Goal: Information Seeking & Learning: Learn about a topic

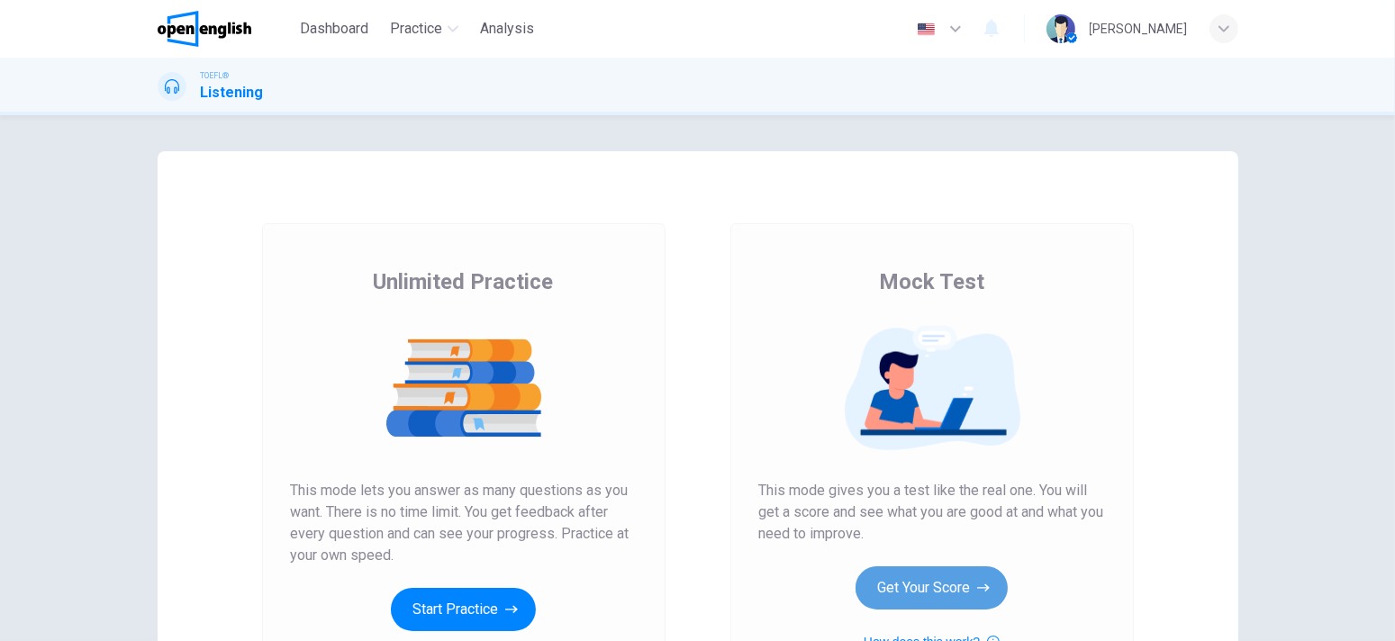
click at [923, 568] on button "Get Your Score" at bounding box center [932, 588] width 152 height 43
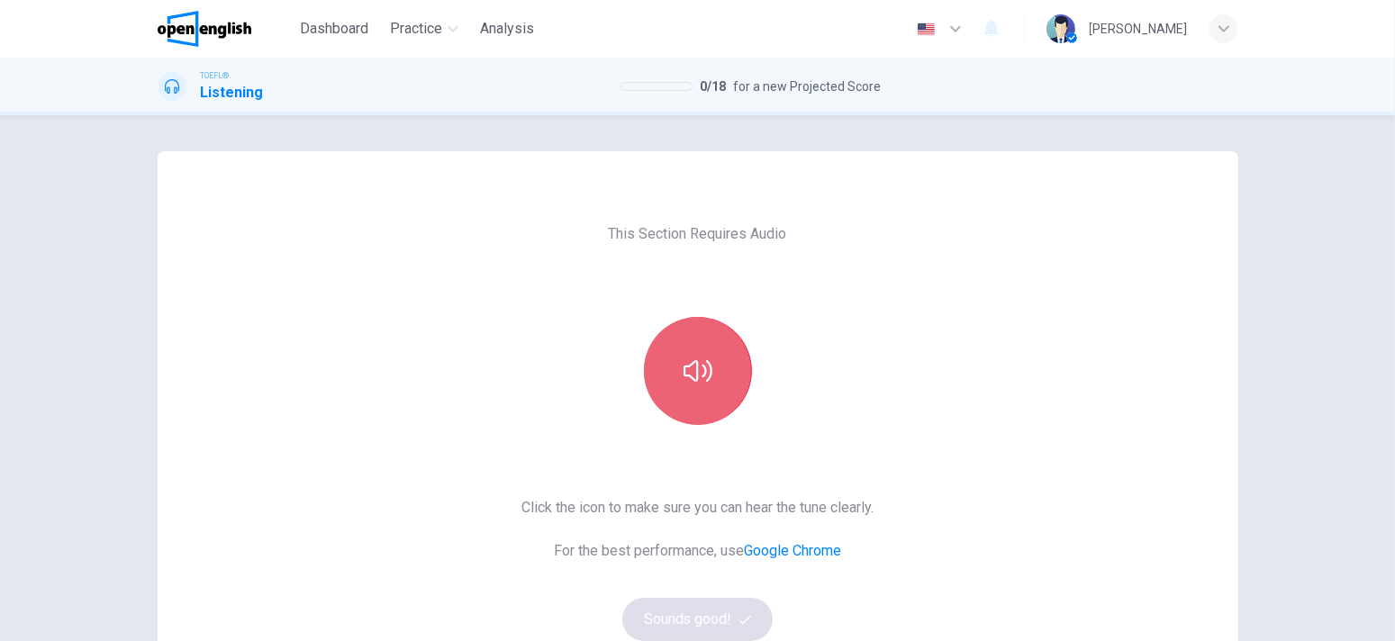
click at [704, 370] on icon "button" at bounding box center [698, 371] width 29 height 29
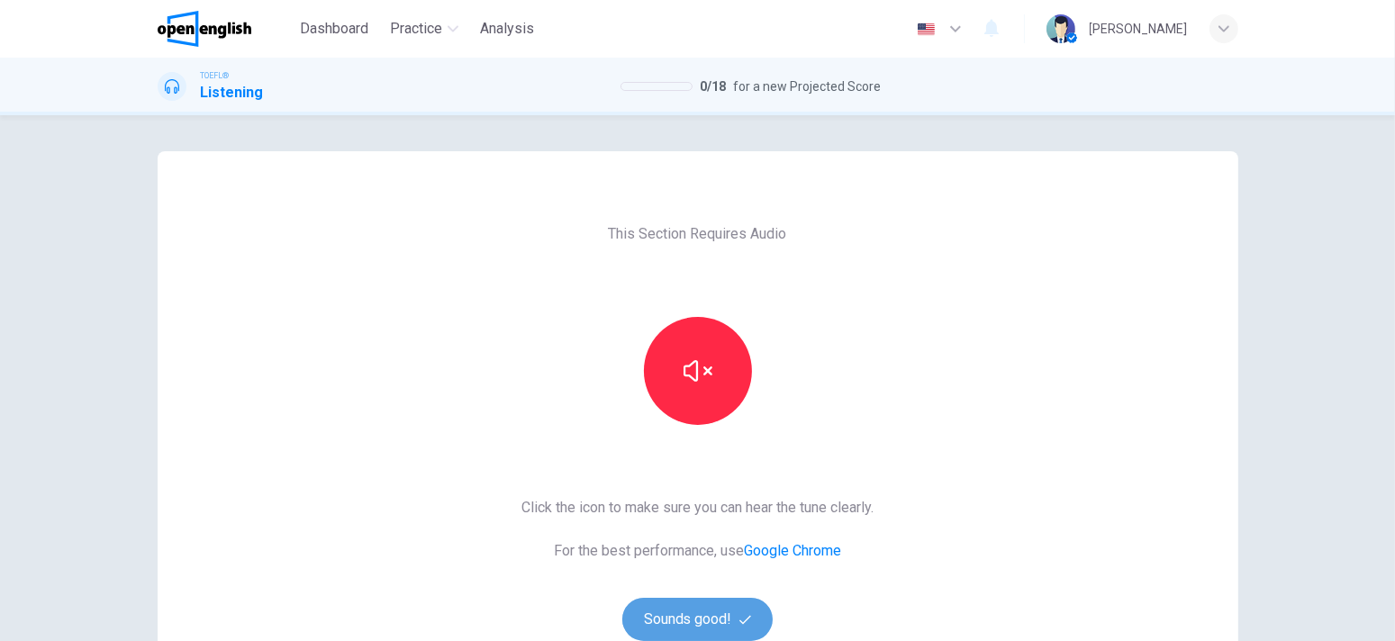
click at [702, 606] on button "Sounds good!" at bounding box center [697, 619] width 151 height 43
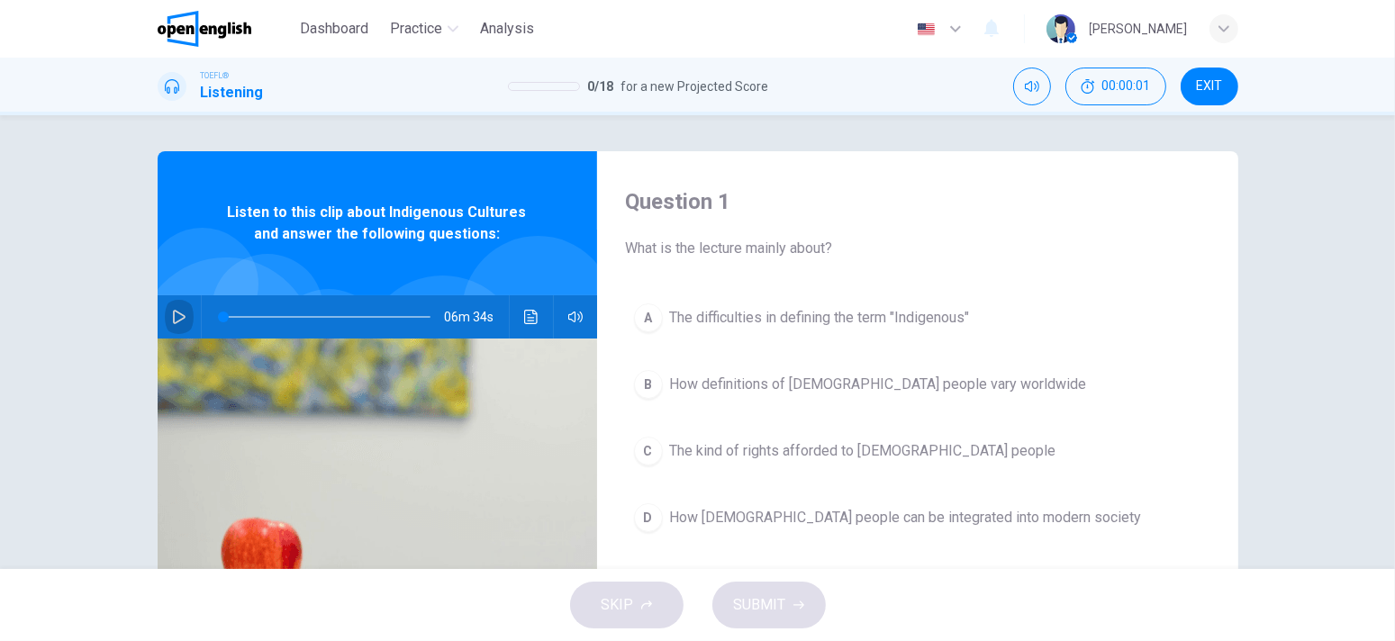
click at [180, 319] on icon "button" at bounding box center [179, 317] width 14 height 14
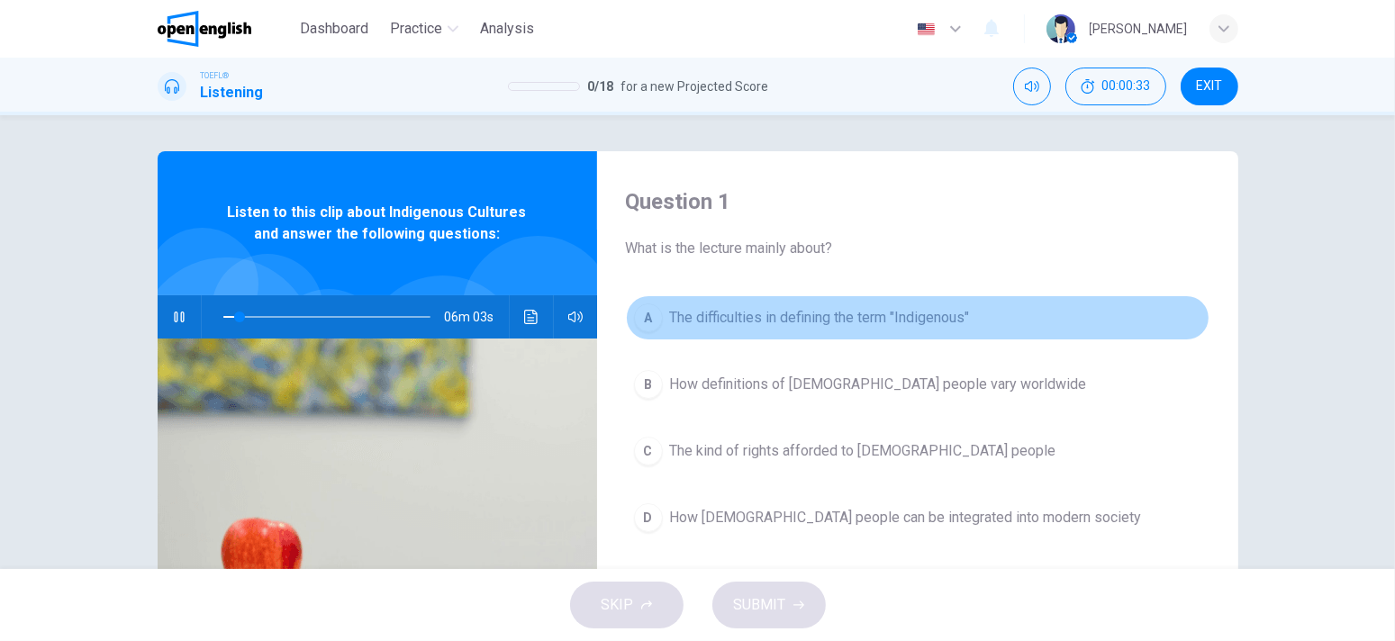
click at [906, 316] on span "The difficulties in defining the term "Indigenous"" at bounding box center [820, 318] width 300 height 22
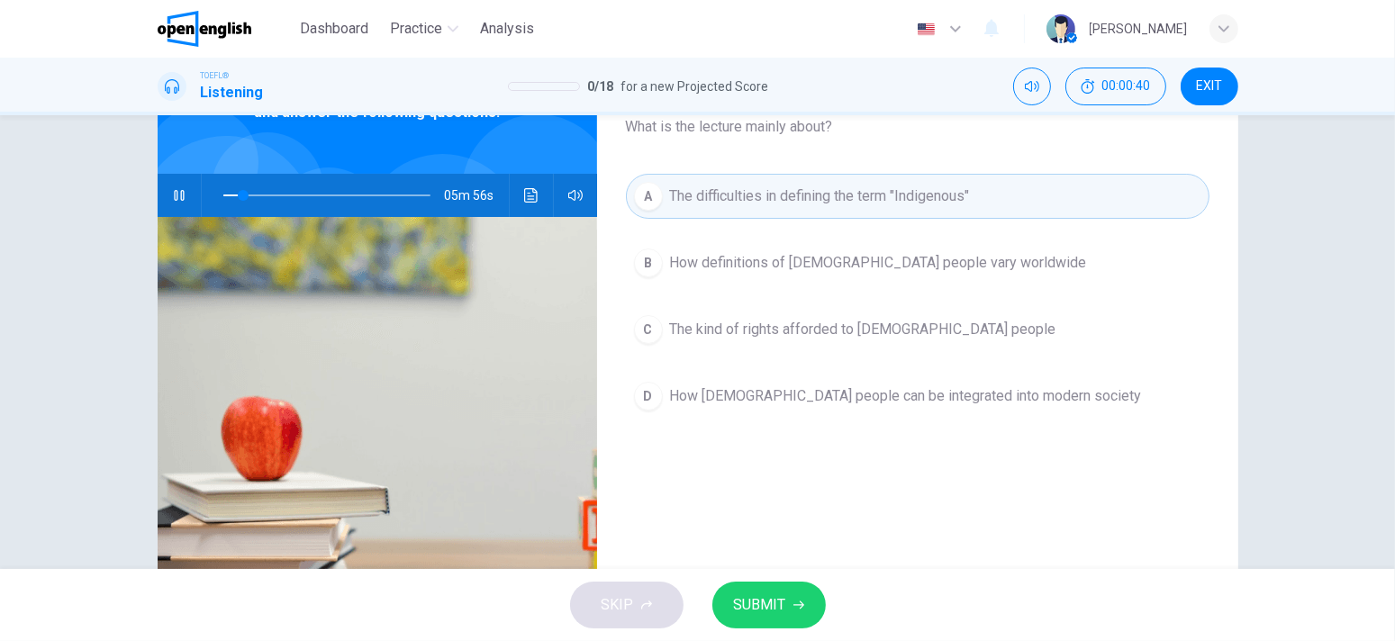
scroll to position [63, 0]
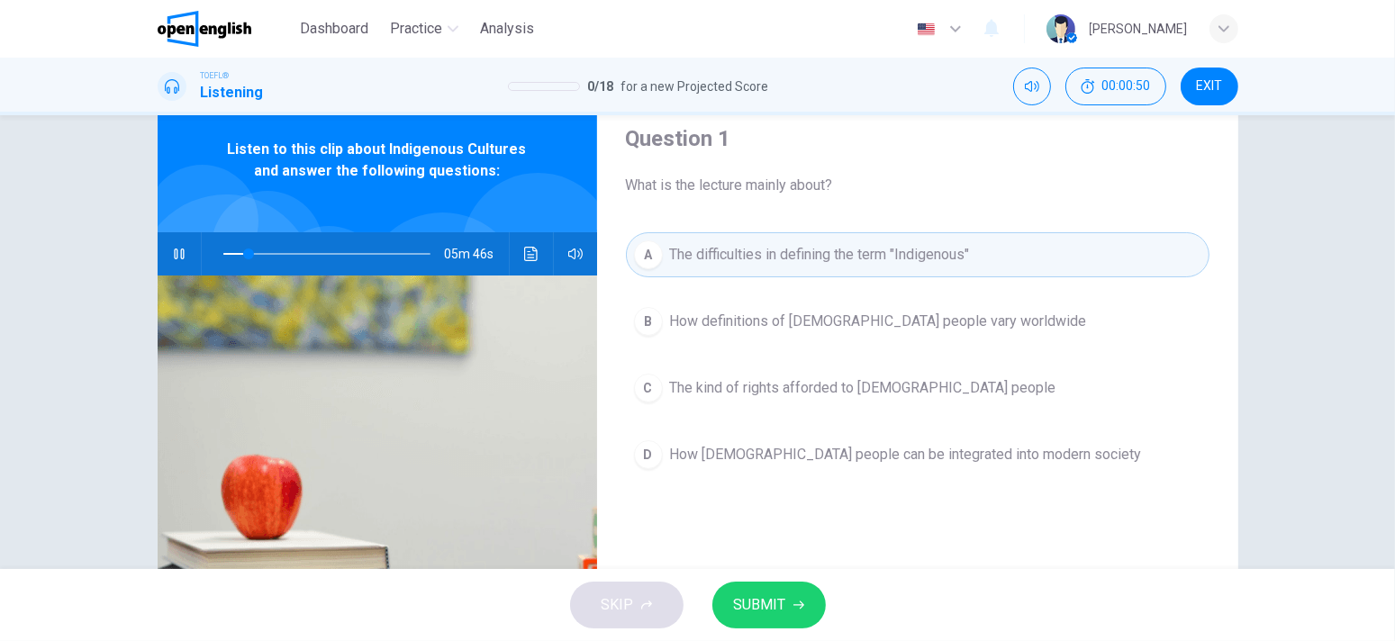
type input "**"
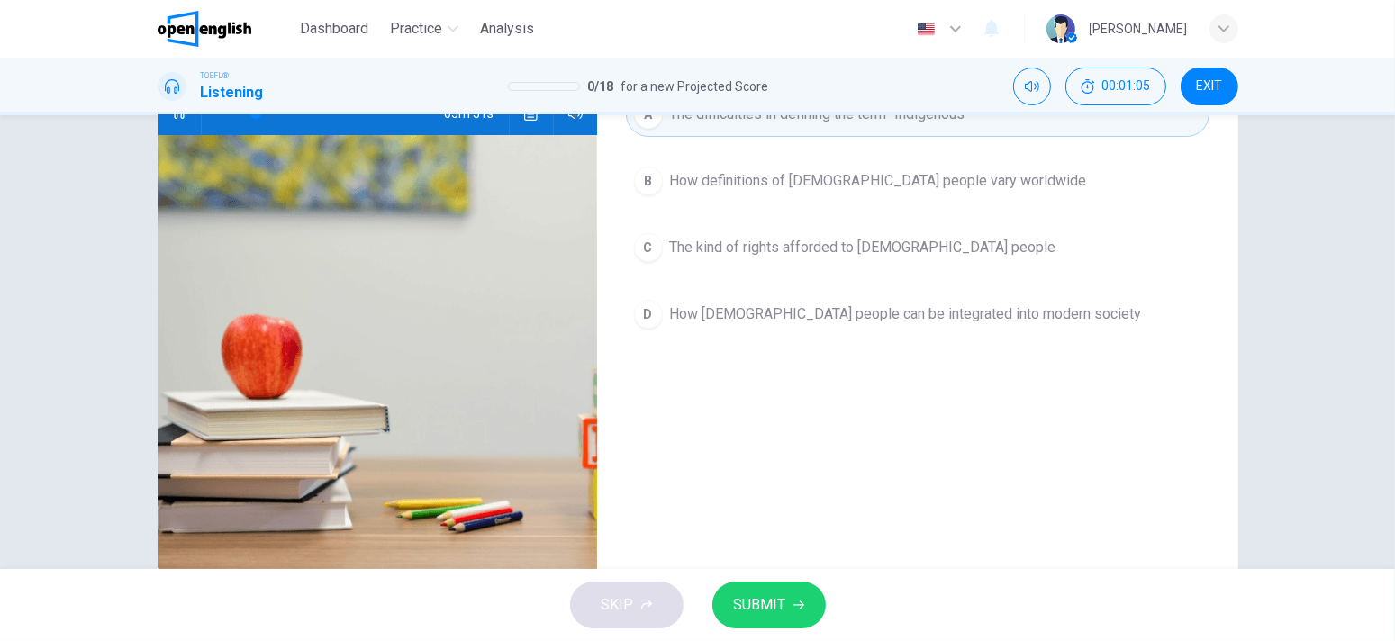
scroll to position [153, 0]
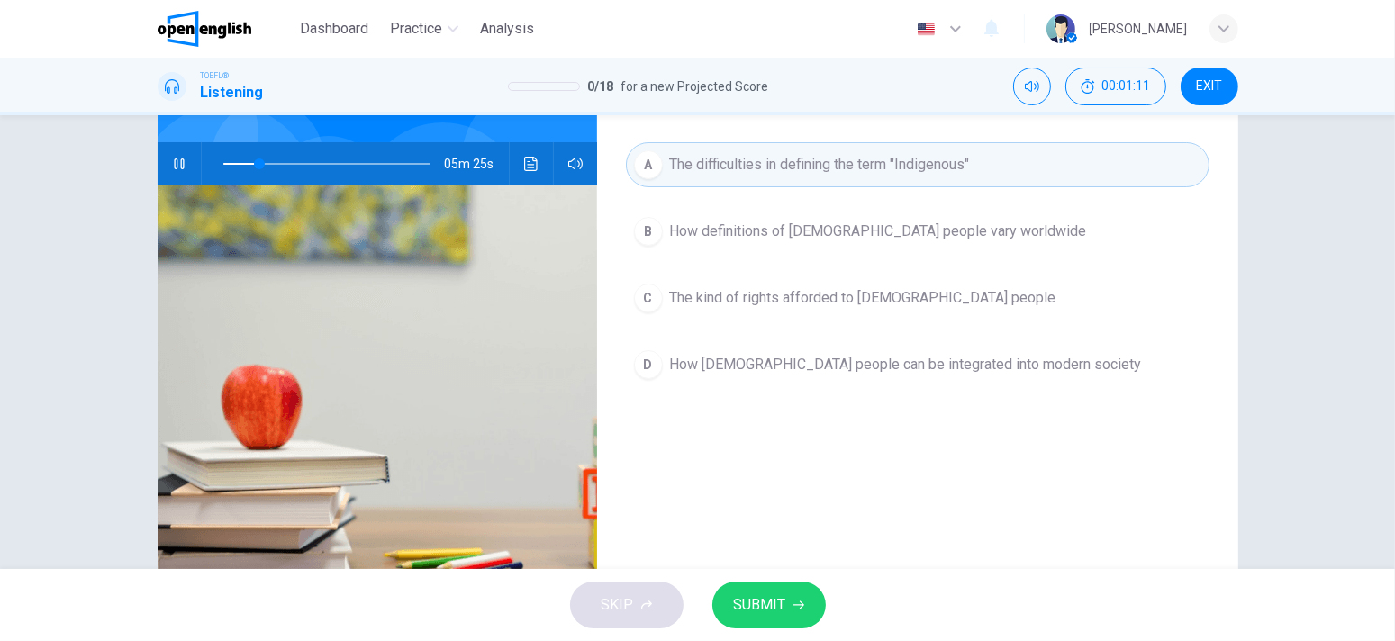
click at [792, 591] on button "SUBMIT" at bounding box center [770, 605] width 114 height 47
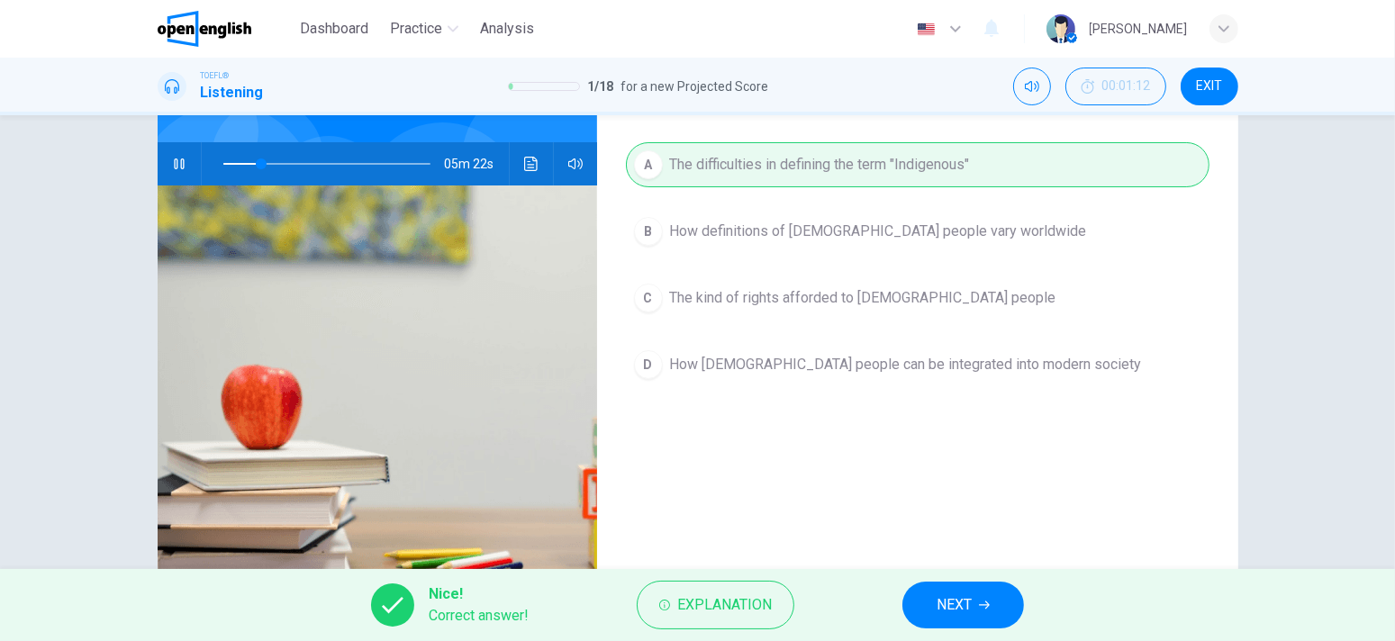
click at [931, 593] on button "NEXT" at bounding box center [964, 605] width 122 height 47
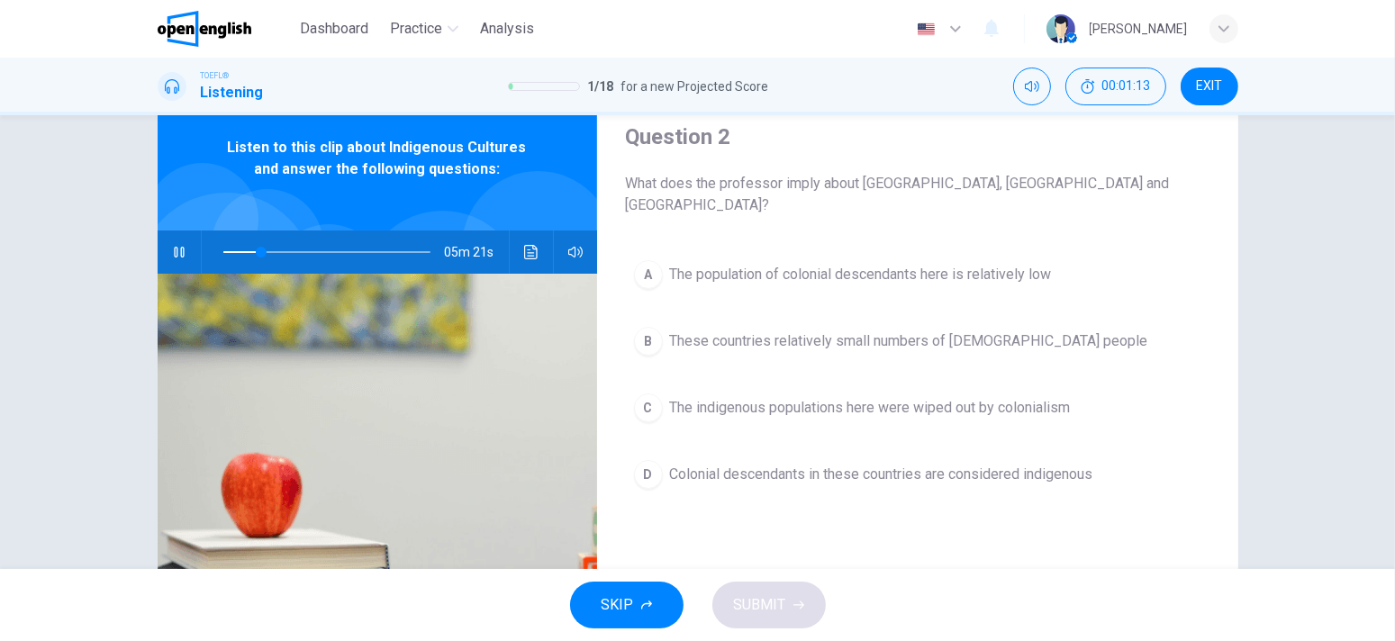
scroll to position [63, 0]
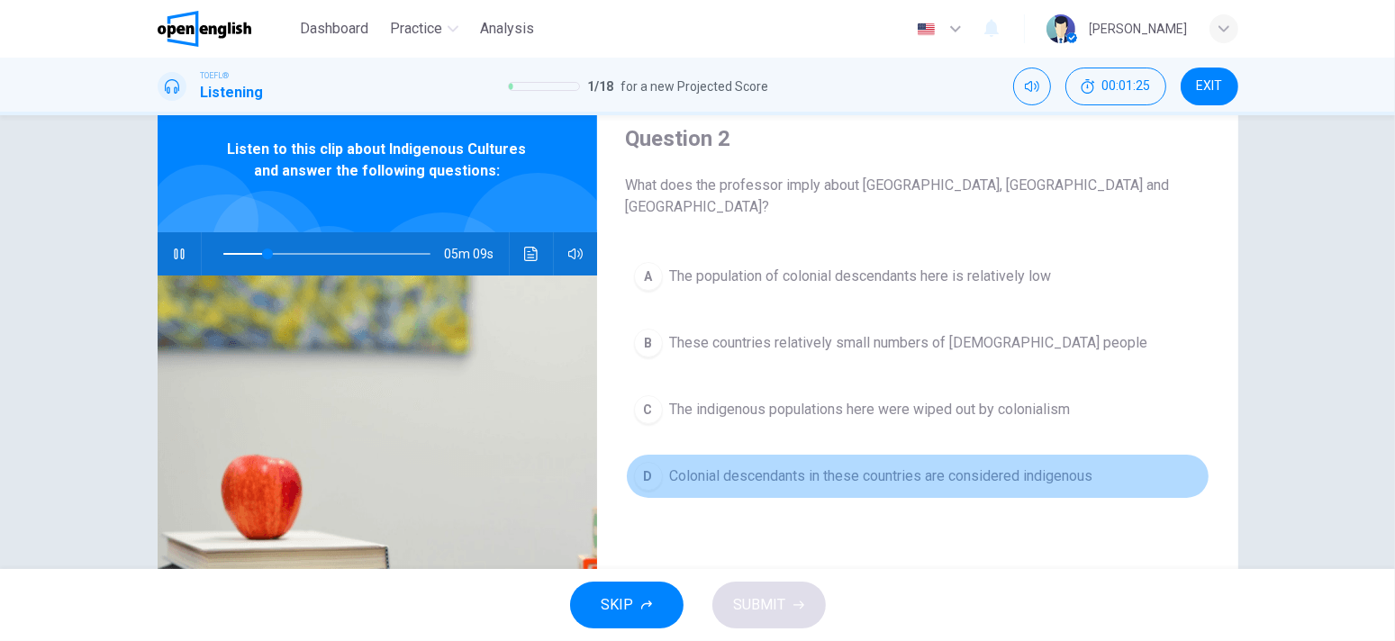
click at [903, 466] on span "Colonial descendants in these countries are considered indigenous" at bounding box center [881, 477] width 423 height 22
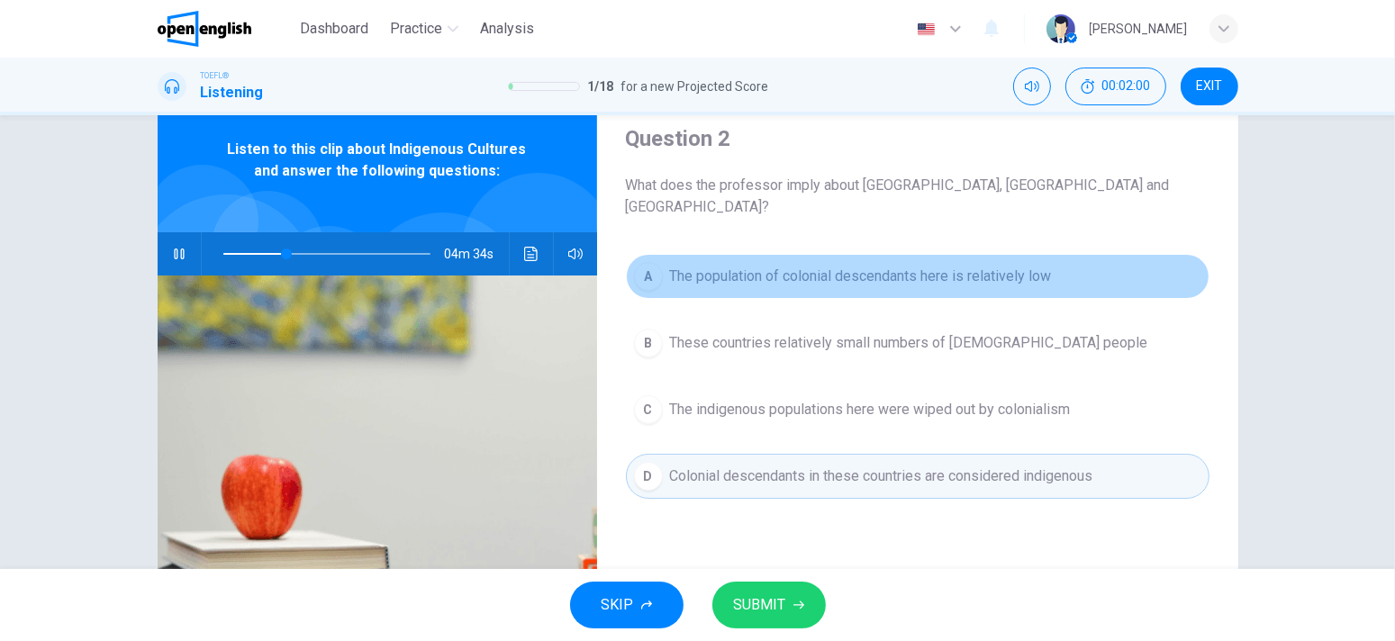
click at [815, 265] on button "A The population of colonial descendants here is relatively low" at bounding box center [918, 276] width 584 height 45
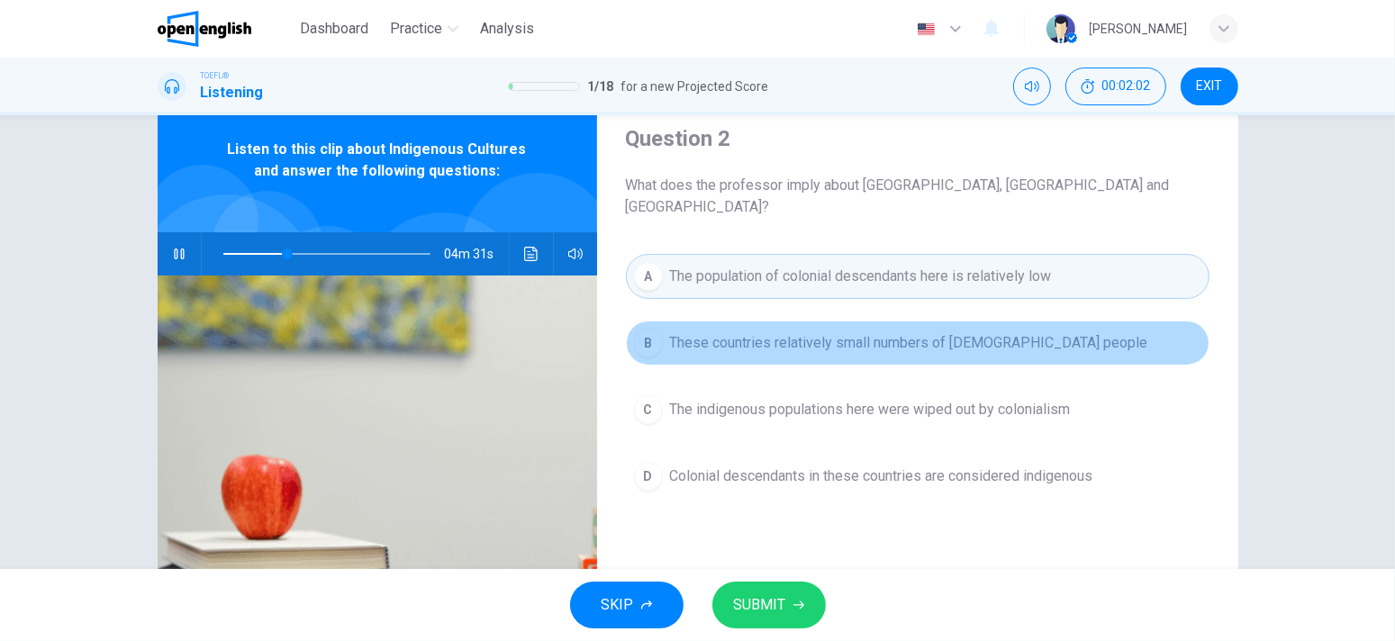
click at [859, 332] on span "These countries relatively small numbers of [DEMOGRAPHIC_DATA] people" at bounding box center [909, 343] width 478 height 22
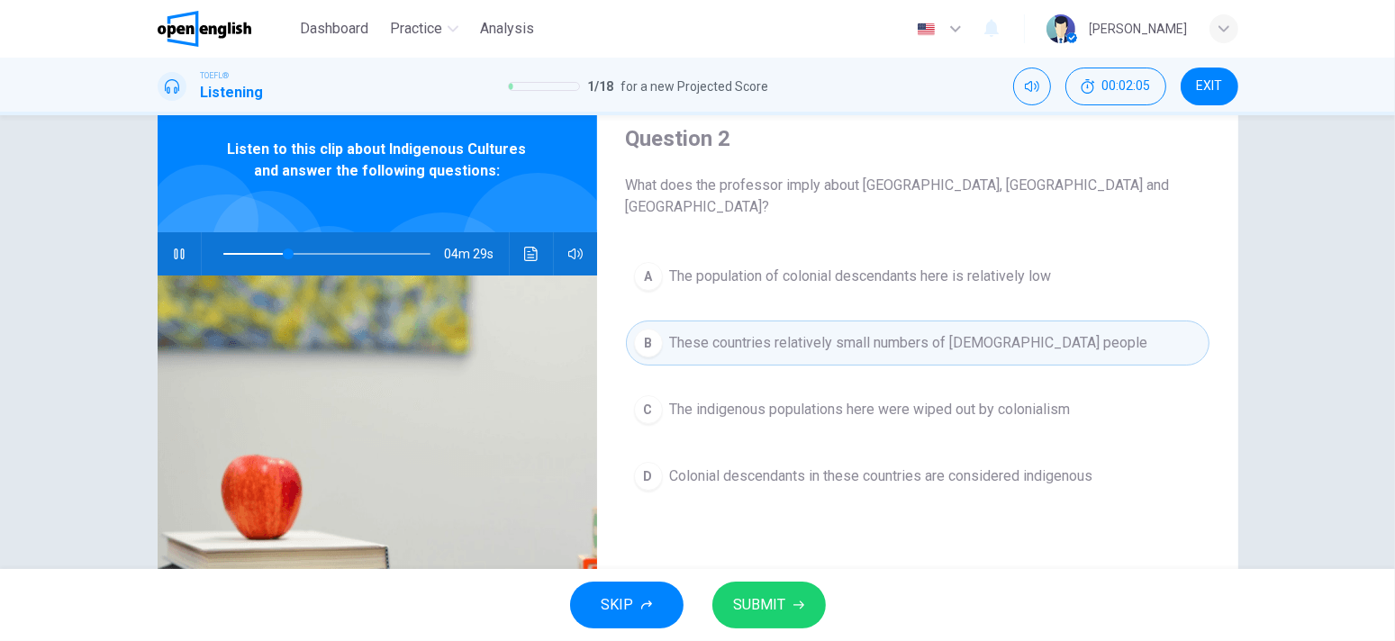
click at [786, 600] on button "SUBMIT" at bounding box center [770, 605] width 114 height 47
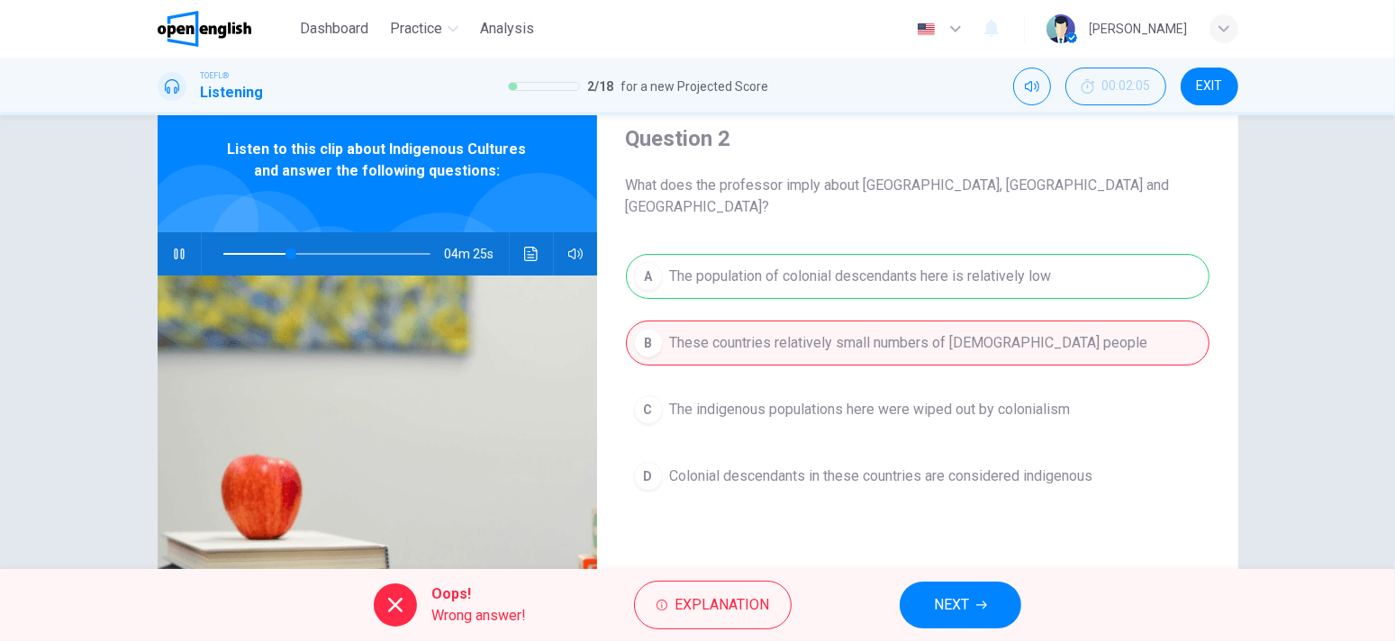
click at [979, 585] on button "NEXT" at bounding box center [961, 605] width 122 height 47
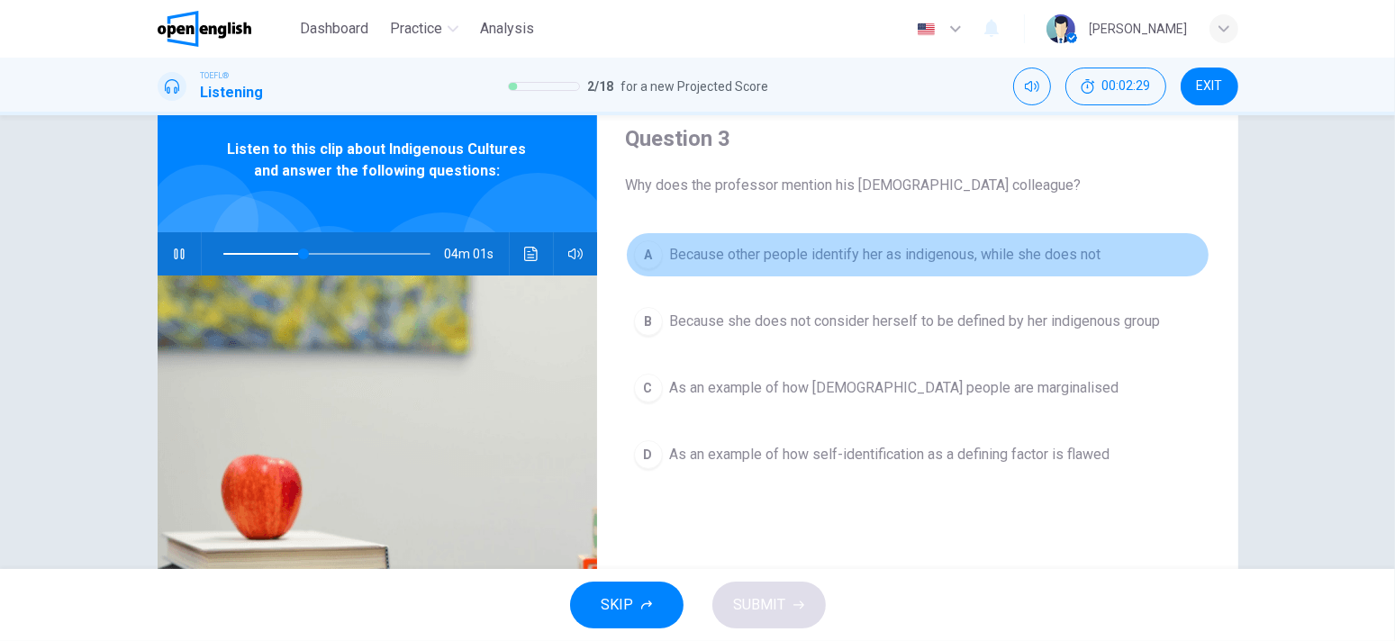
click at [1045, 244] on span "Because other people identify her as indigenous, while she does not" at bounding box center [886, 255] width 432 height 22
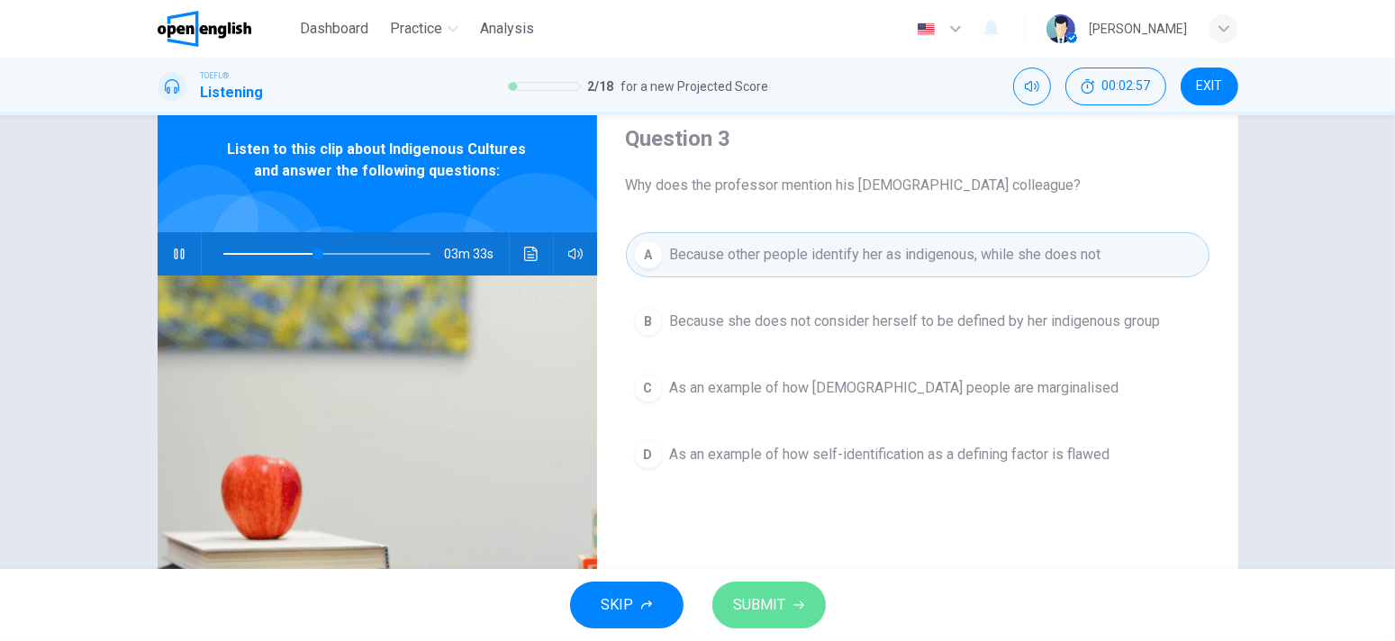
click at [784, 603] on span "SUBMIT" at bounding box center [760, 605] width 52 height 25
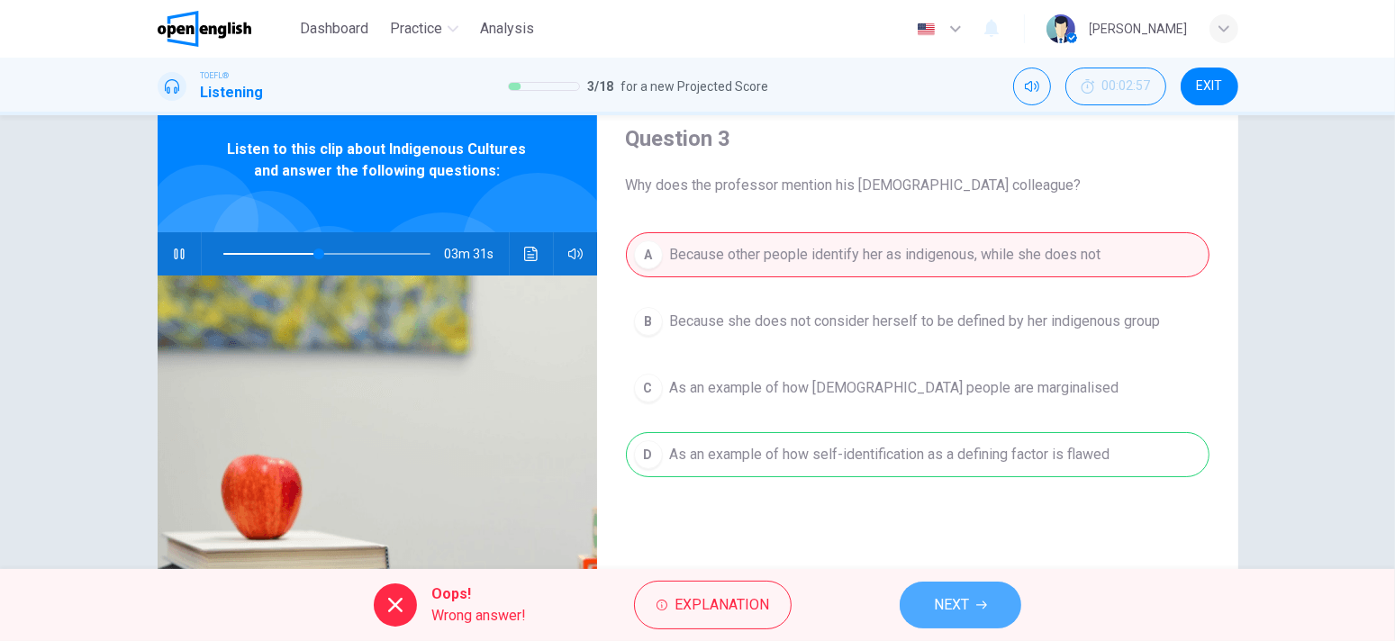
click at [959, 602] on span "NEXT" at bounding box center [951, 605] width 35 height 25
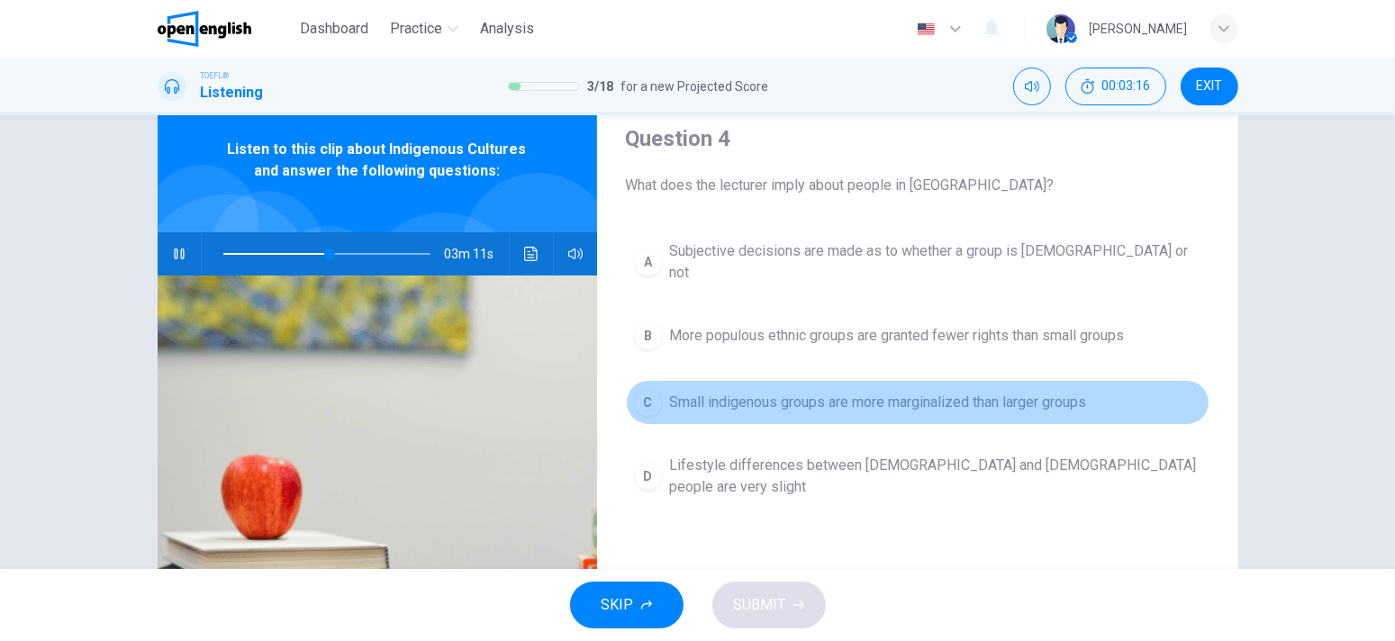
click at [671, 380] on button "C Small indigenous groups are more marginalized than larger groups" at bounding box center [918, 402] width 584 height 45
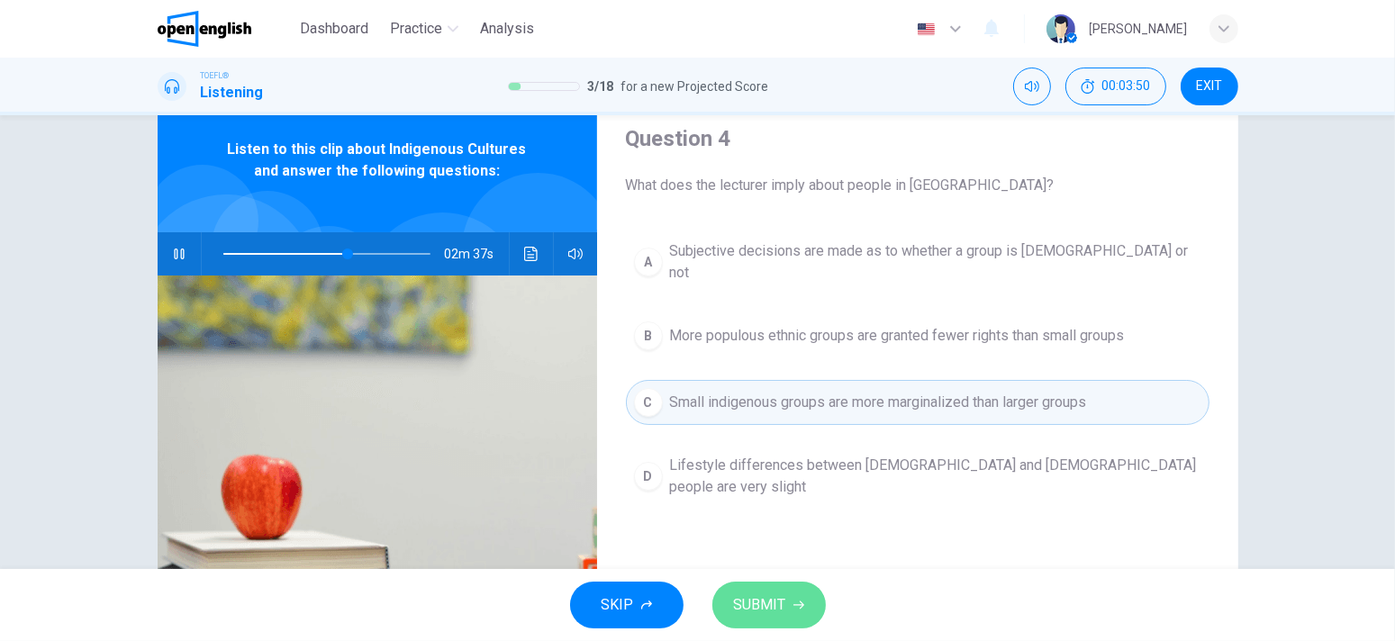
click at [717, 607] on button "SUBMIT" at bounding box center [770, 605] width 114 height 47
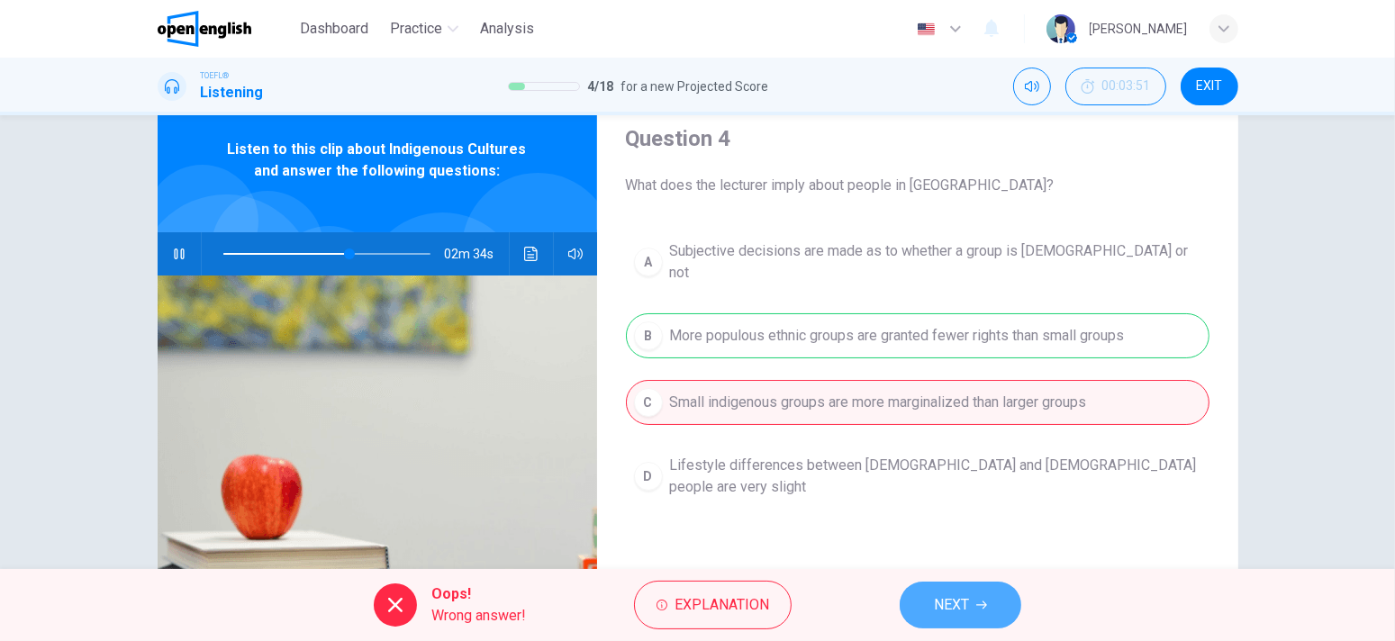
click at [939, 599] on span "NEXT" at bounding box center [951, 605] width 35 height 25
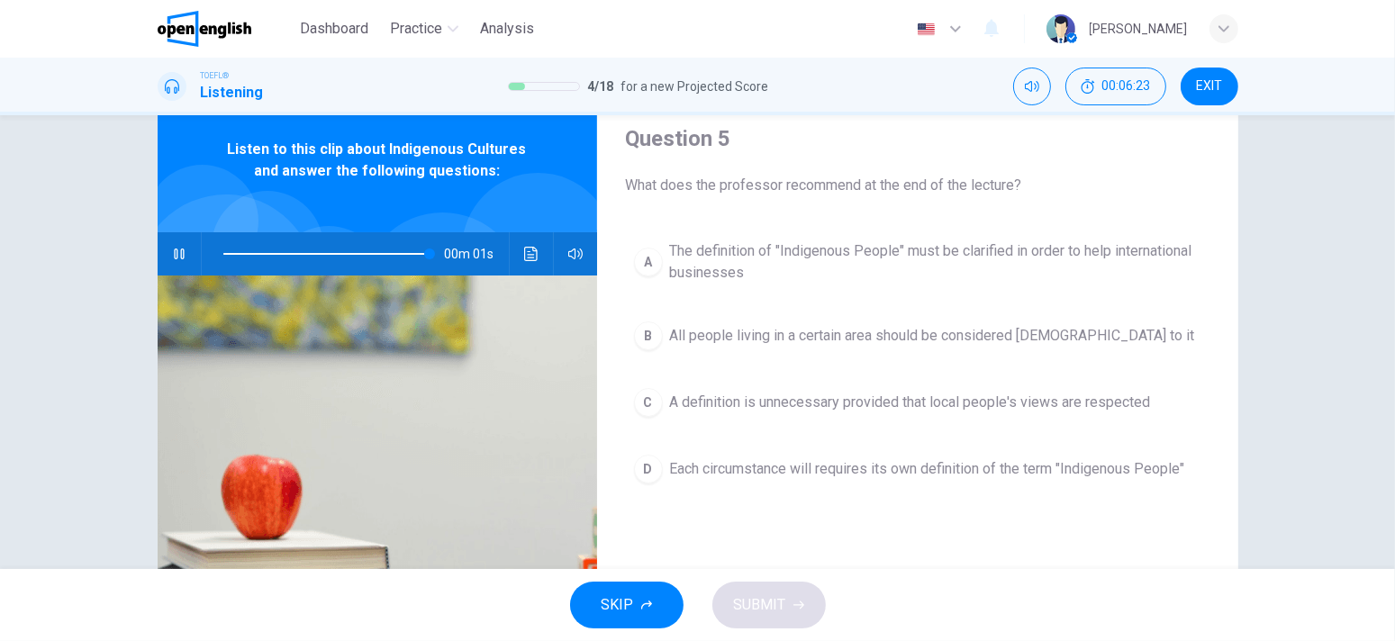
type input "*"
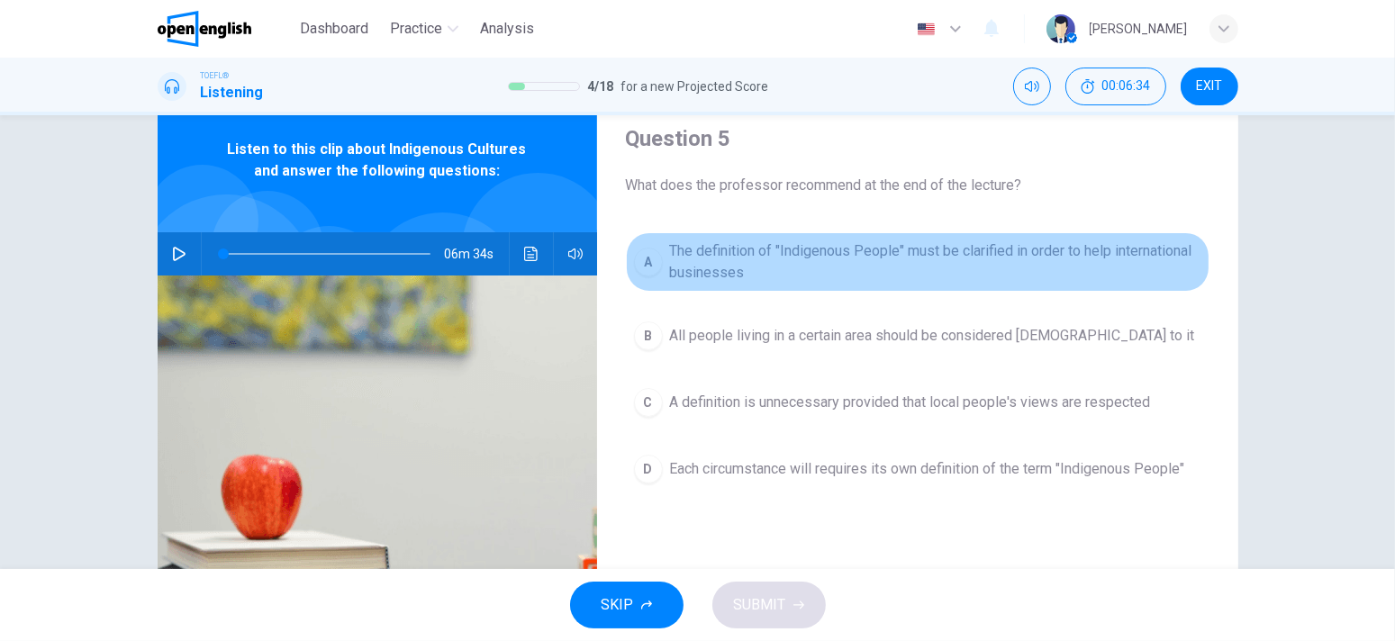
click at [723, 262] on span "The definition of "Indigenous People" must be clarified in order to help intern…" at bounding box center [936, 262] width 532 height 43
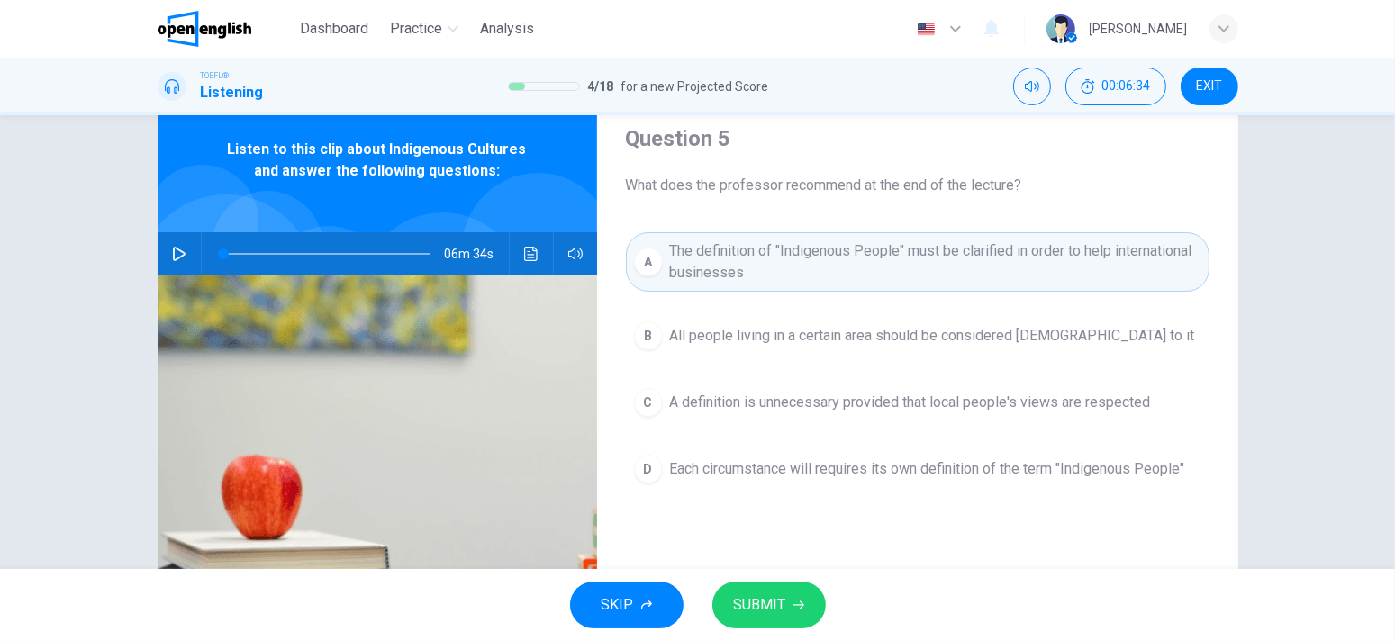
click at [754, 613] on span "SUBMIT" at bounding box center [760, 605] width 52 height 25
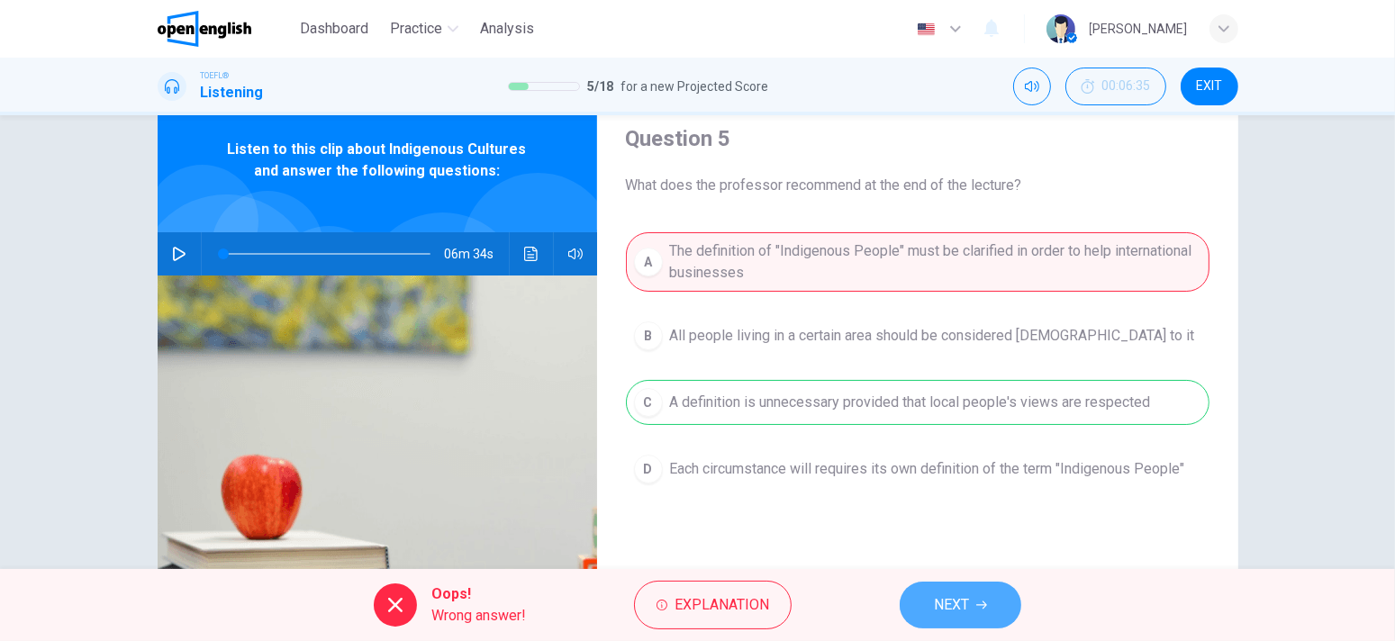
click at [962, 612] on span "NEXT" at bounding box center [951, 605] width 35 height 25
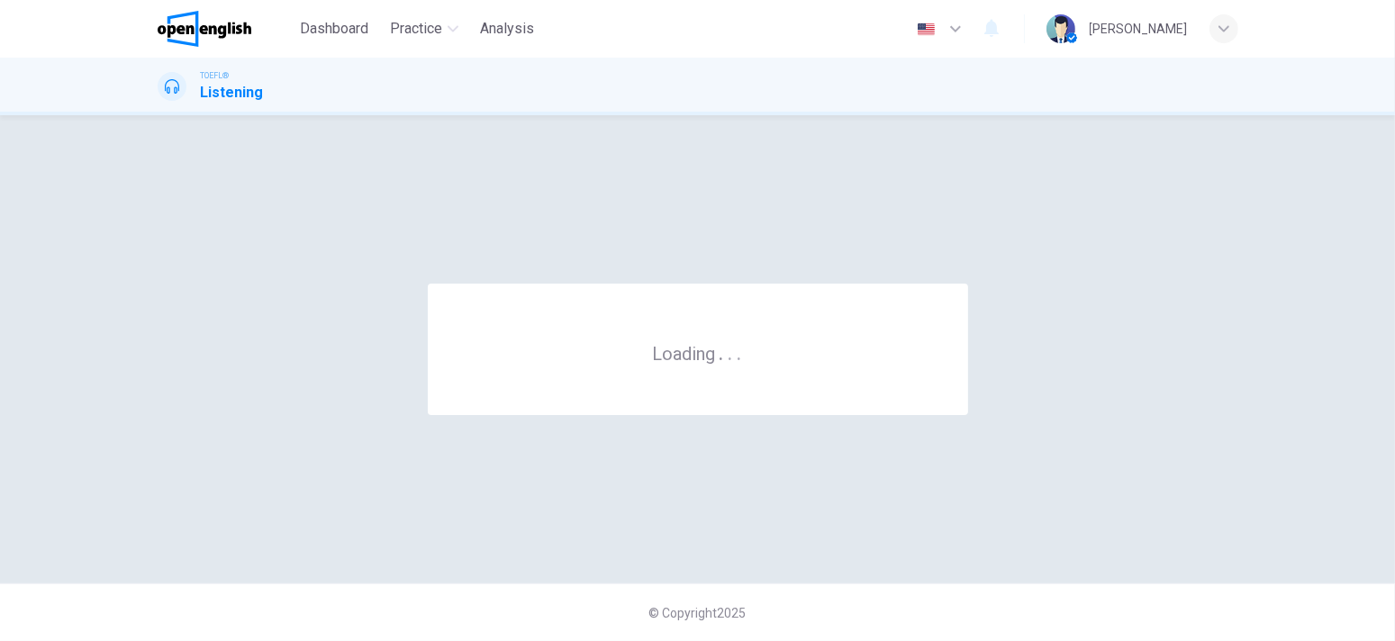
scroll to position [0, 0]
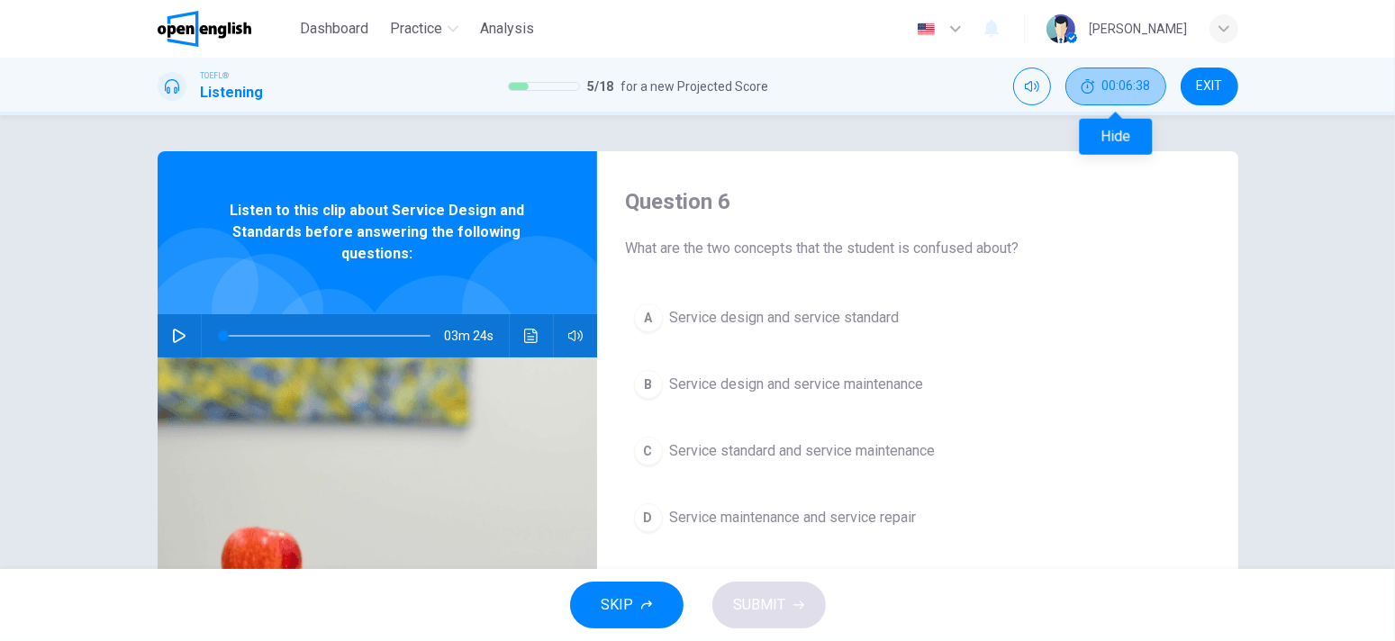
click at [1110, 97] on button "00:06:38" at bounding box center [1116, 87] width 101 height 38
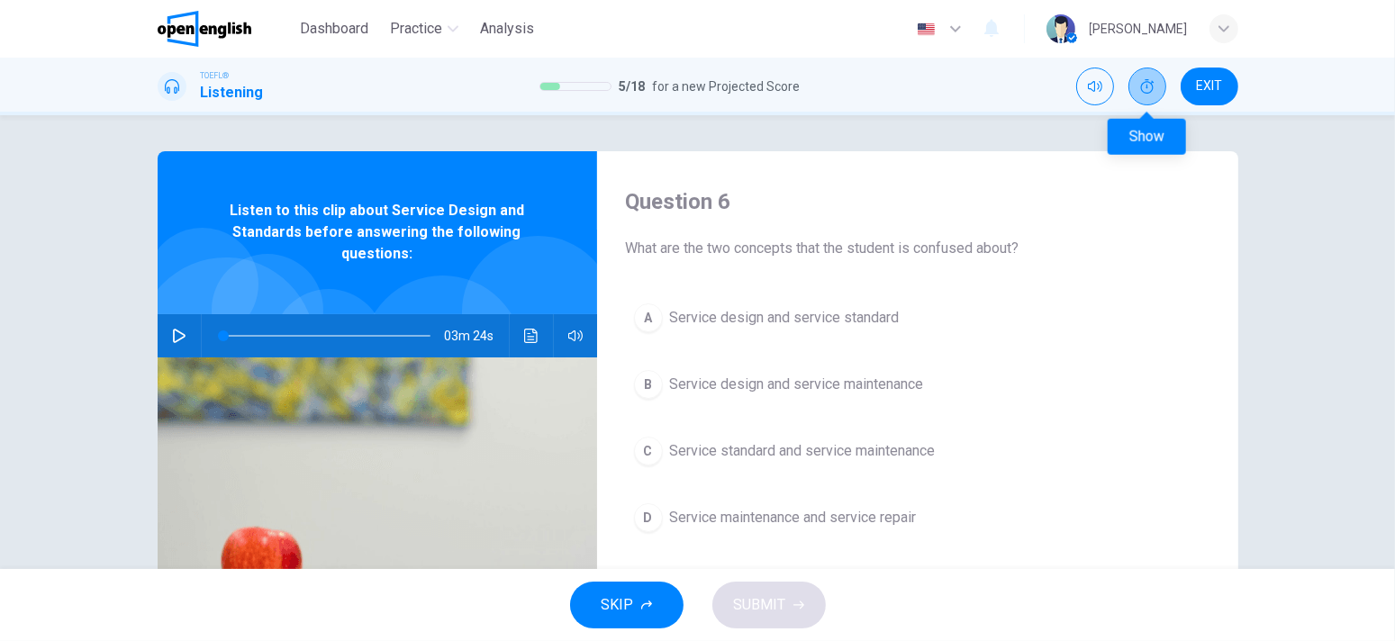
click at [1133, 86] on button "Show" at bounding box center [1148, 87] width 38 height 38
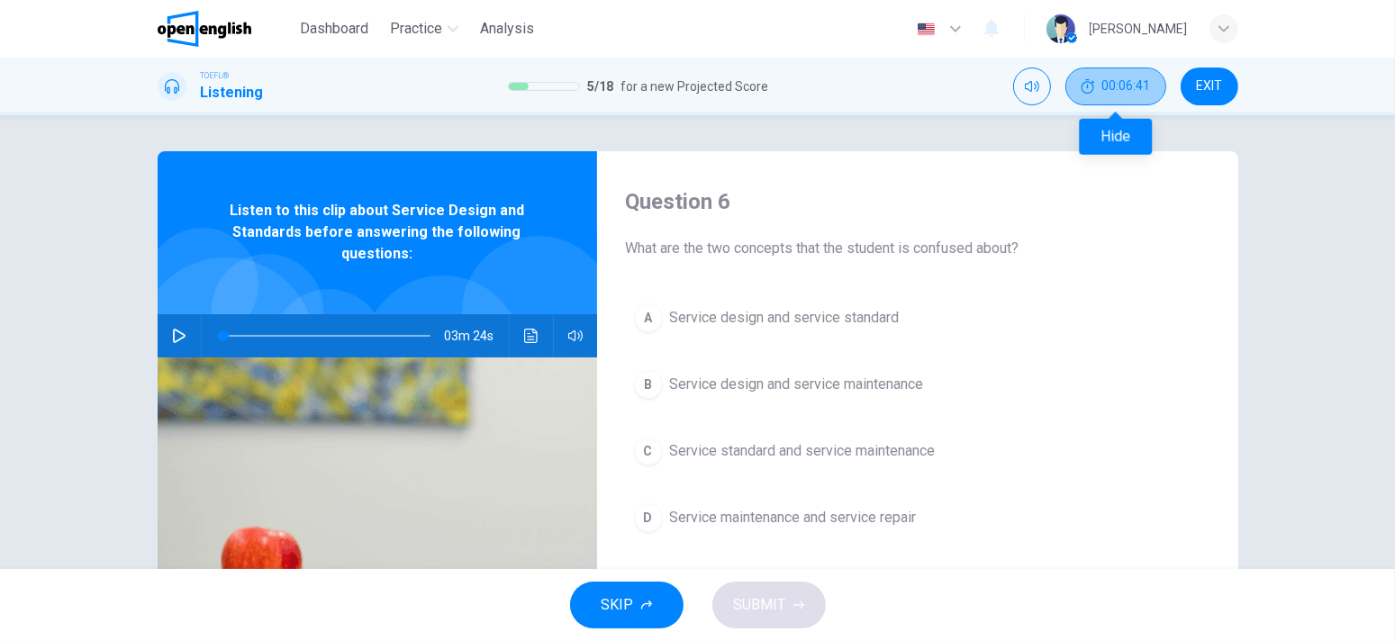
click at [1133, 86] on span "00:06:41" at bounding box center [1127, 86] width 49 height 14
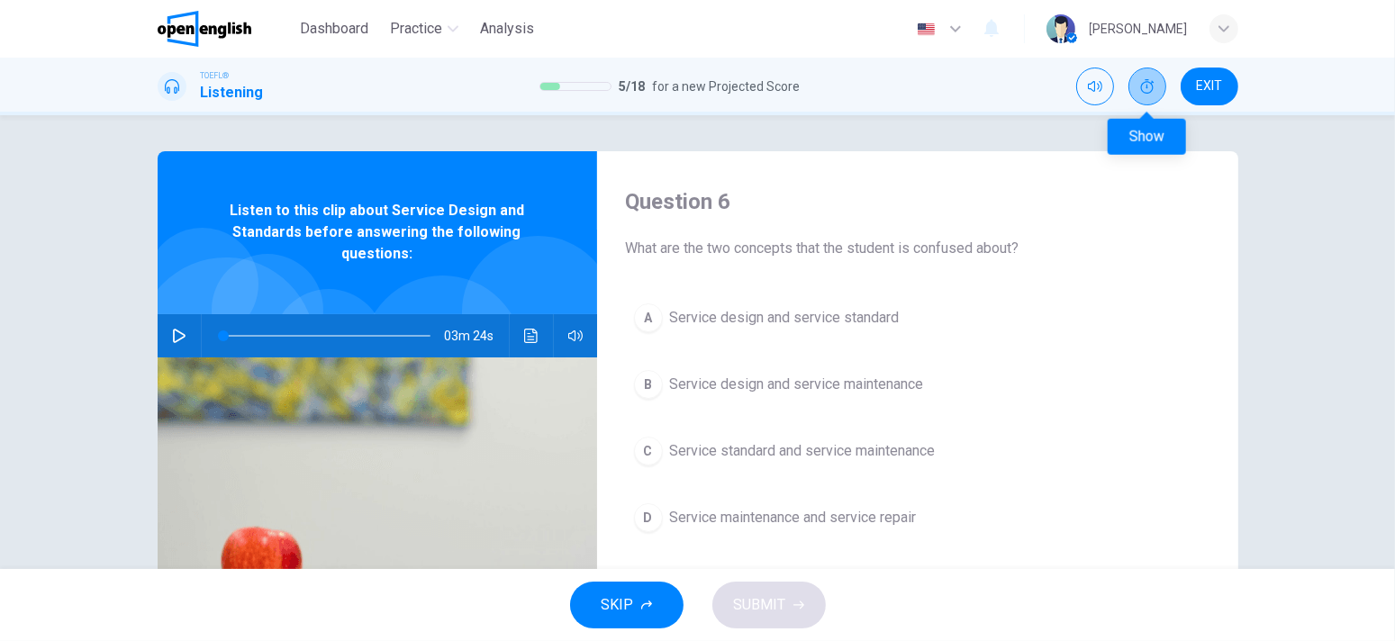
click at [1133, 86] on button "Show" at bounding box center [1148, 87] width 38 height 38
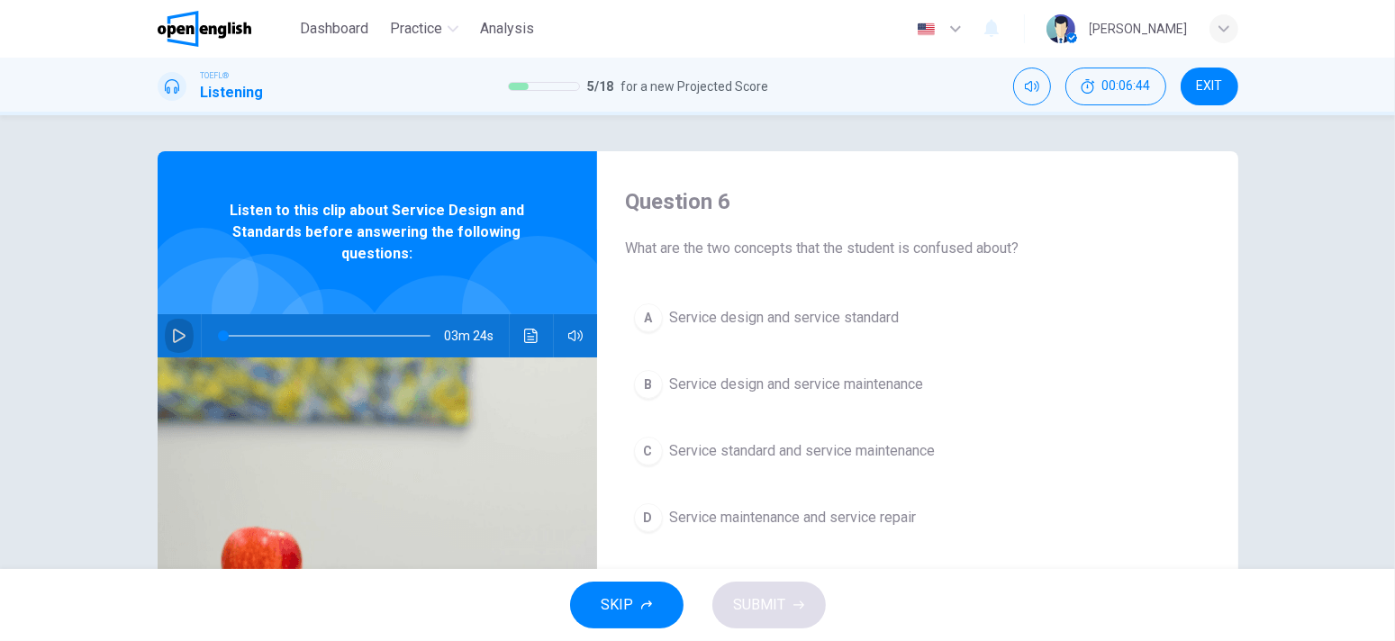
click at [173, 331] on icon "button" at bounding box center [179, 336] width 13 height 14
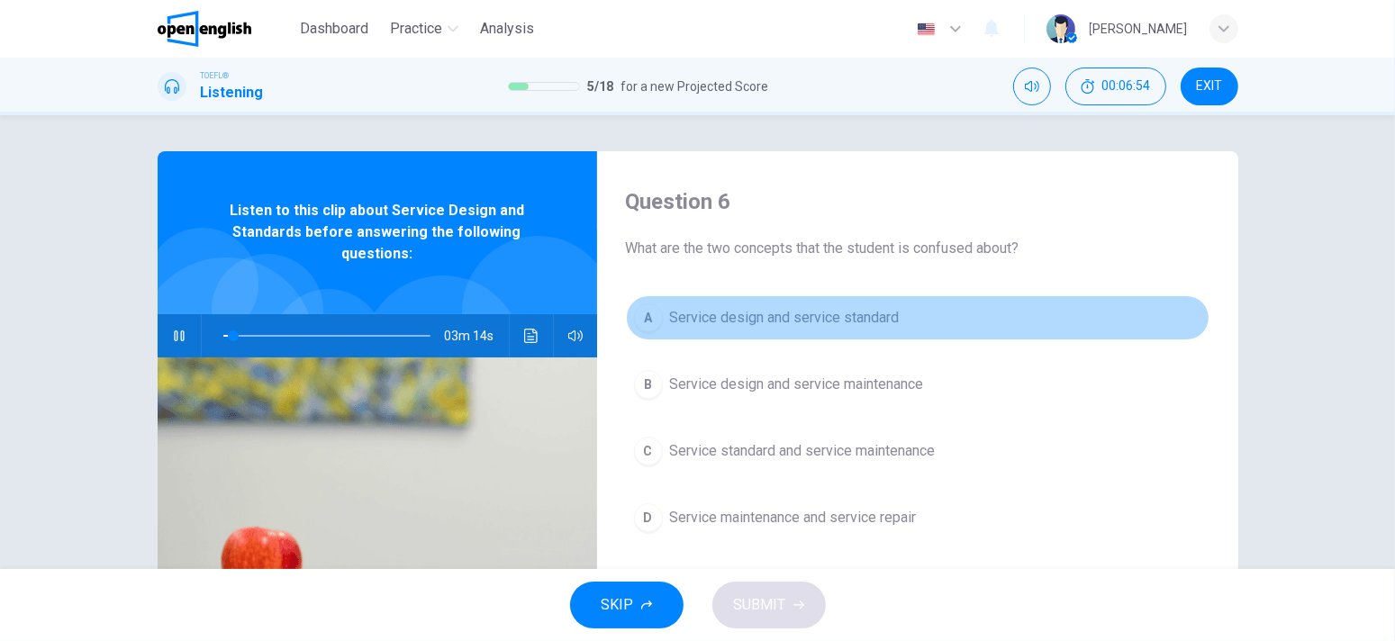
click at [896, 321] on button "A Service design and service standard" at bounding box center [918, 317] width 584 height 45
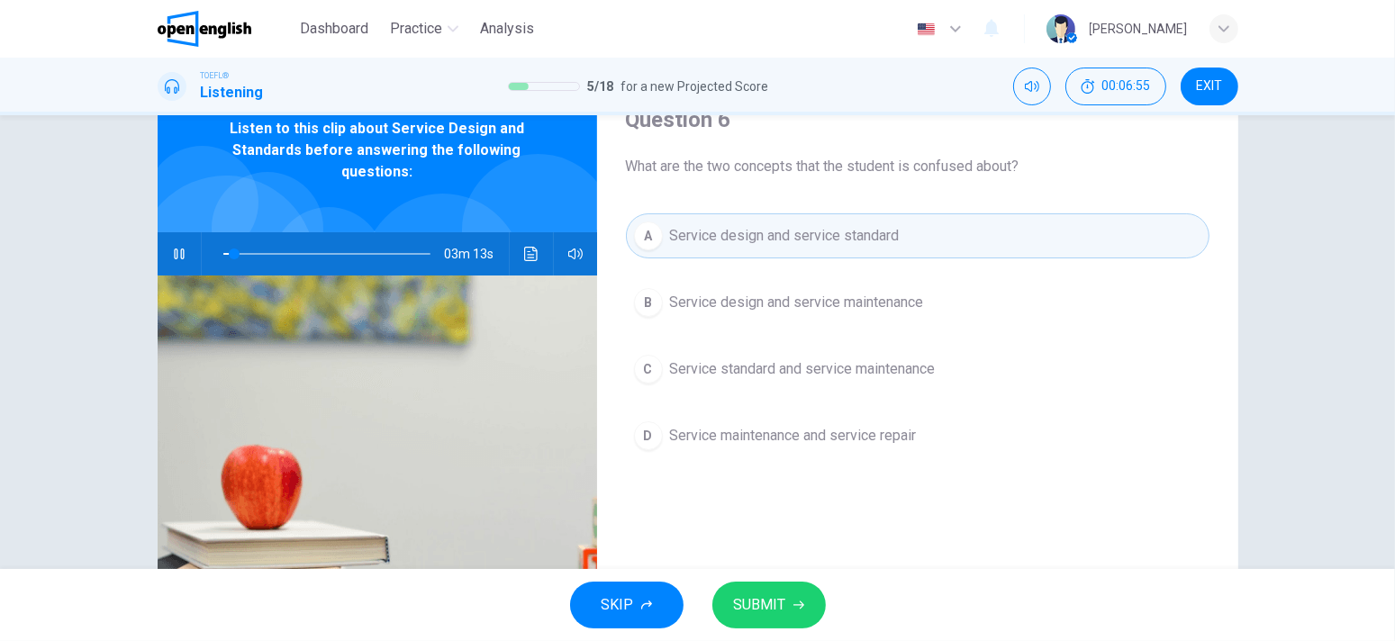
scroll to position [90, 0]
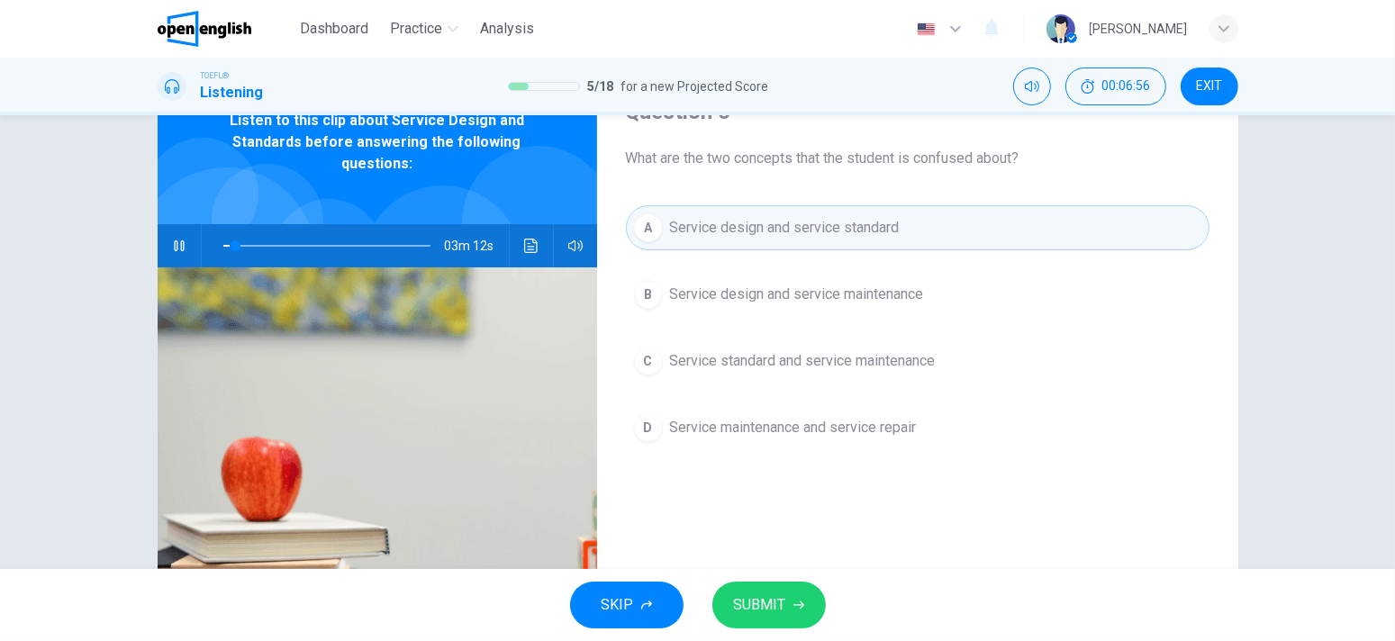
click at [803, 614] on button "SUBMIT" at bounding box center [770, 605] width 114 height 47
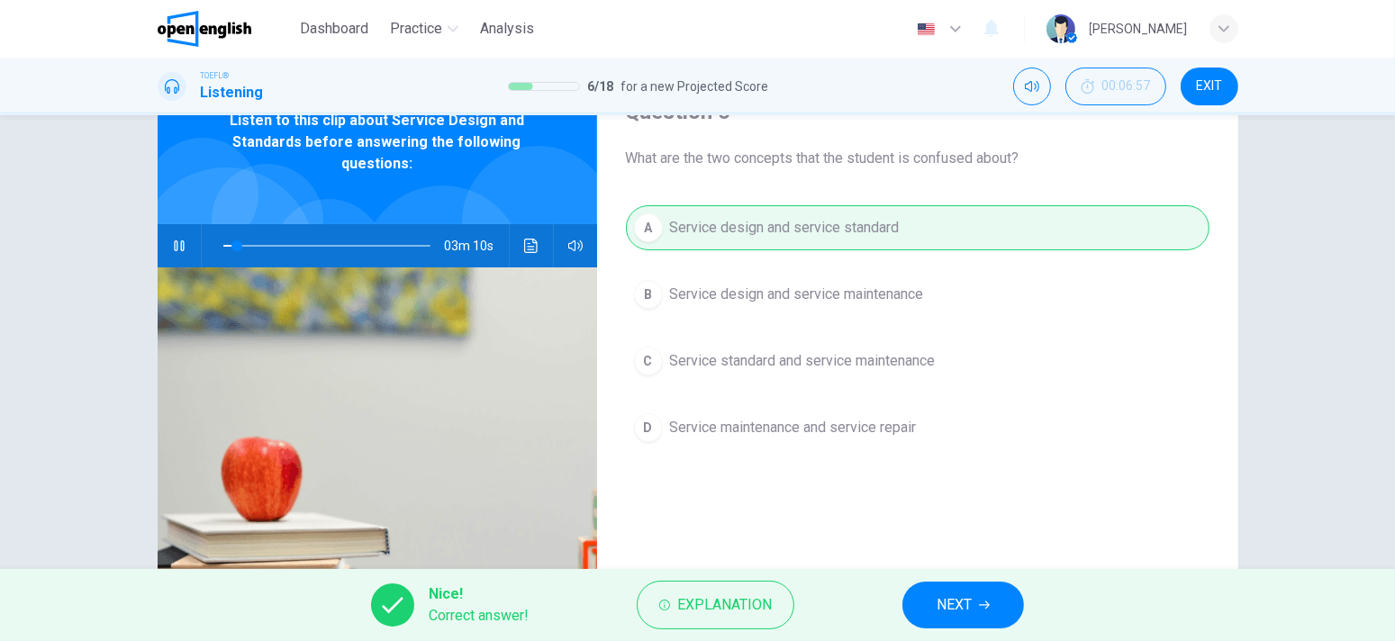
click at [946, 596] on span "NEXT" at bounding box center [954, 605] width 35 height 25
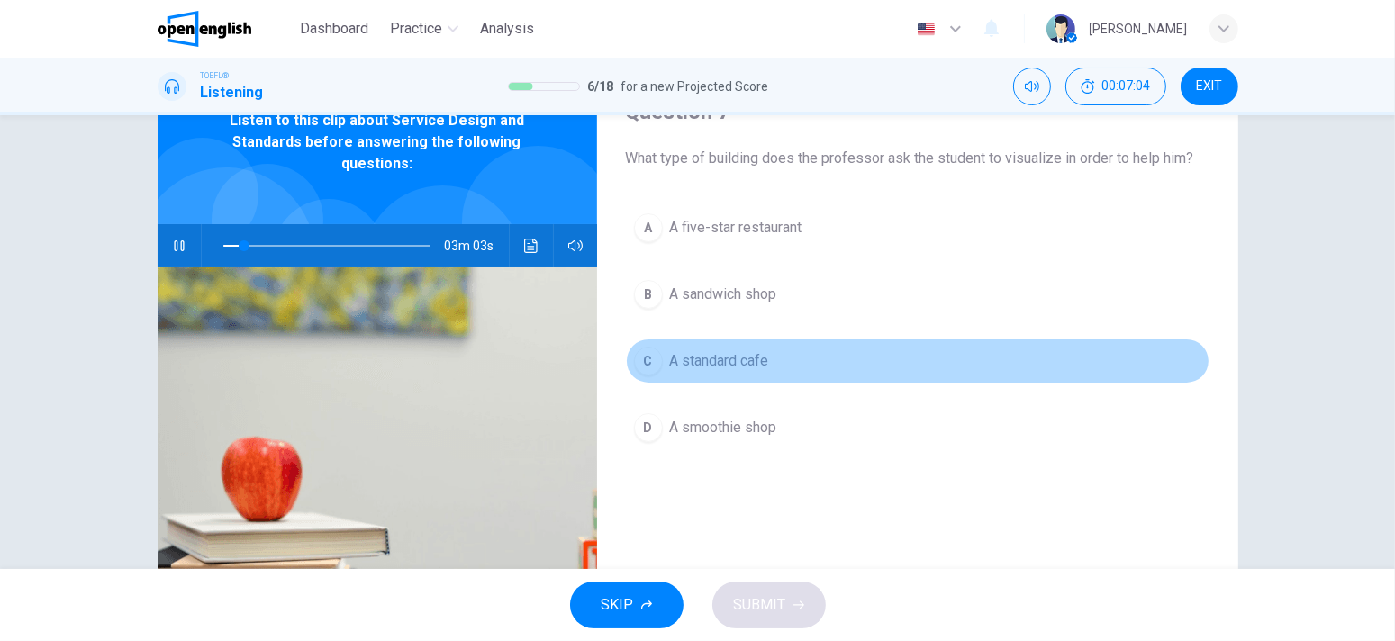
click at [755, 350] on span "A standard cafe" at bounding box center [719, 361] width 99 height 22
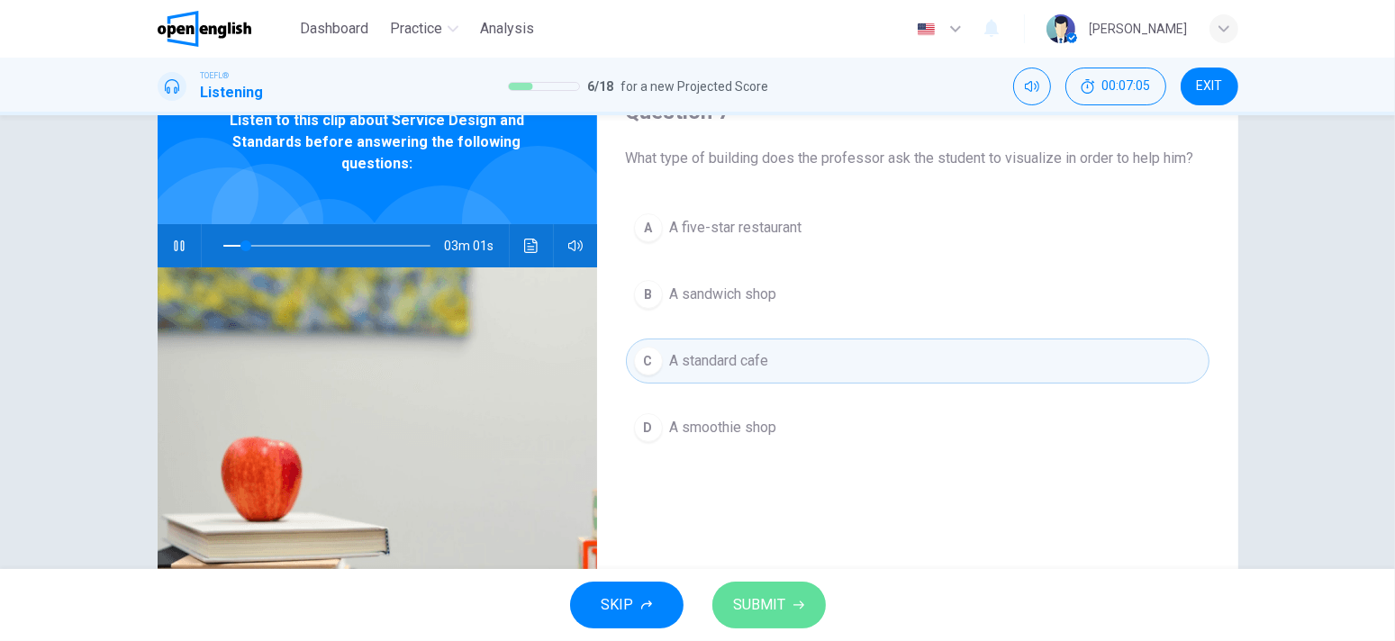
click at [773, 598] on span "SUBMIT" at bounding box center [760, 605] width 52 height 25
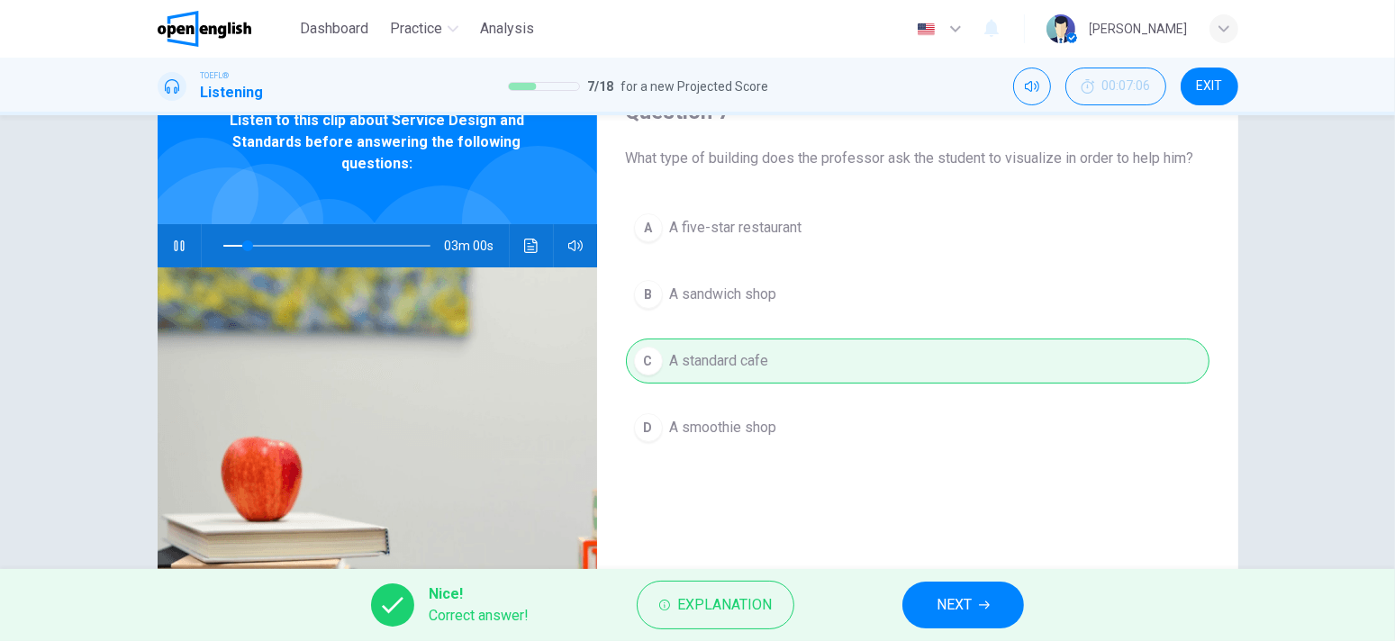
click at [970, 604] on span "NEXT" at bounding box center [954, 605] width 35 height 25
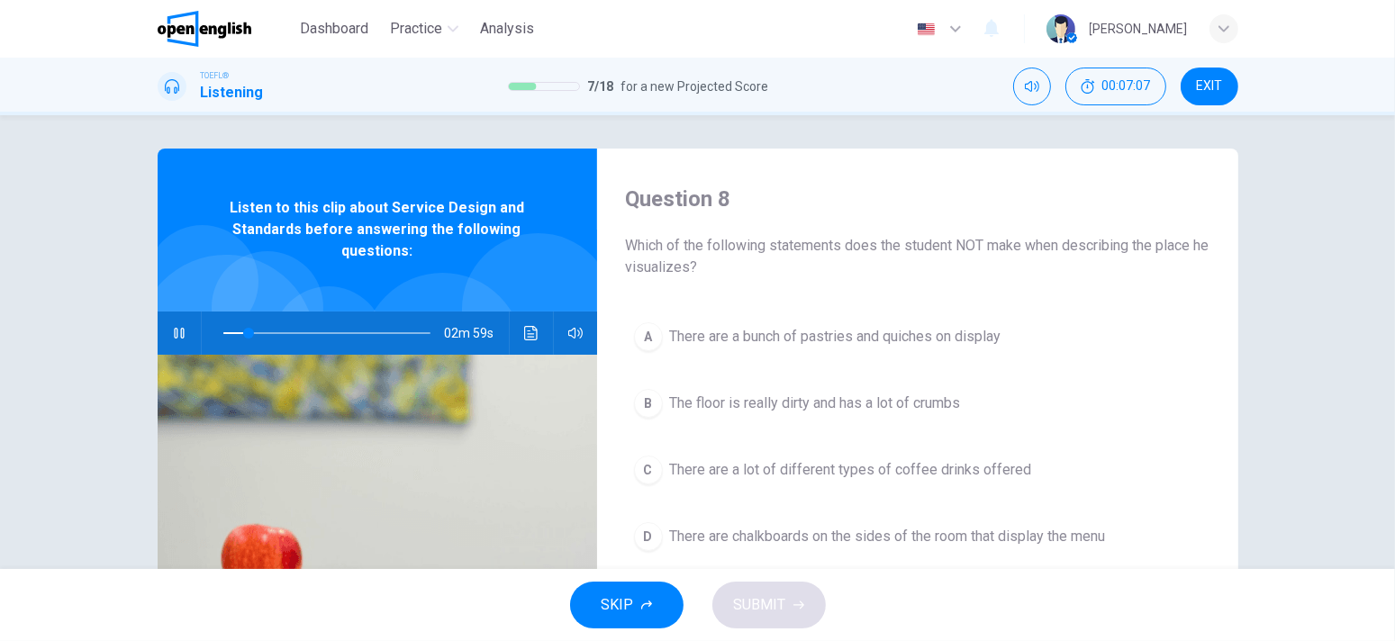
scroll to position [0, 0]
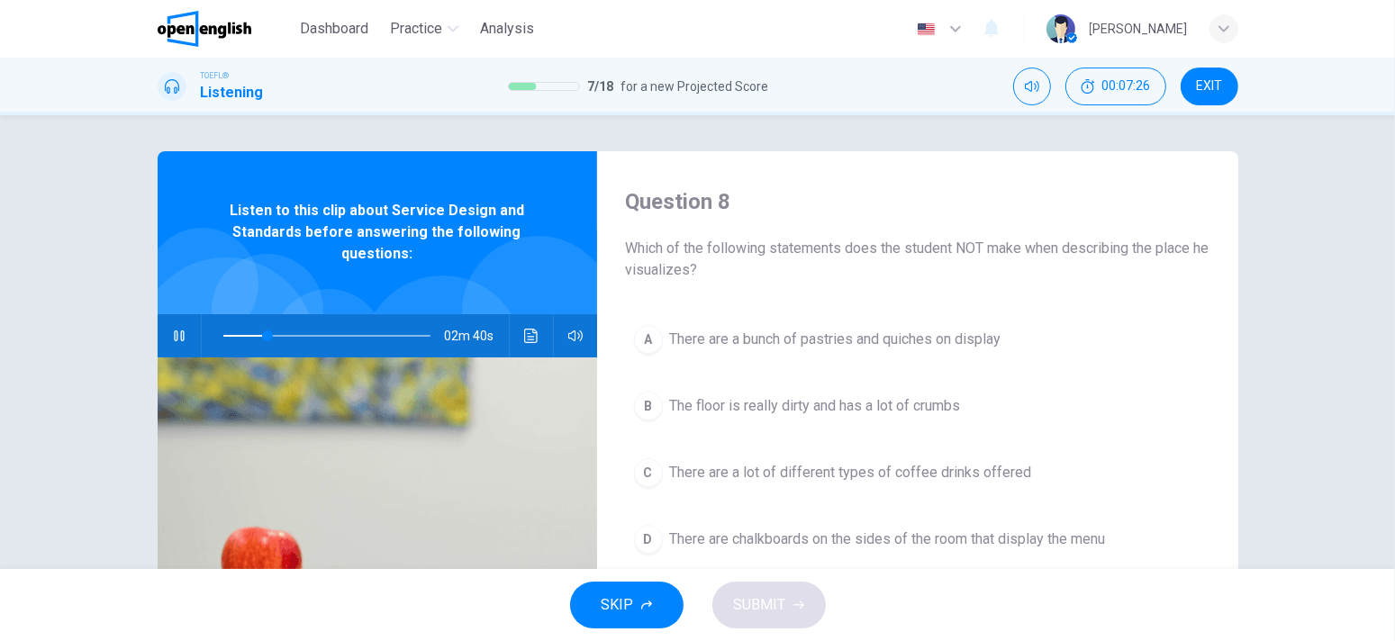
click at [876, 401] on span "The floor is really dirty and has a lot of crumbs" at bounding box center [815, 406] width 291 height 22
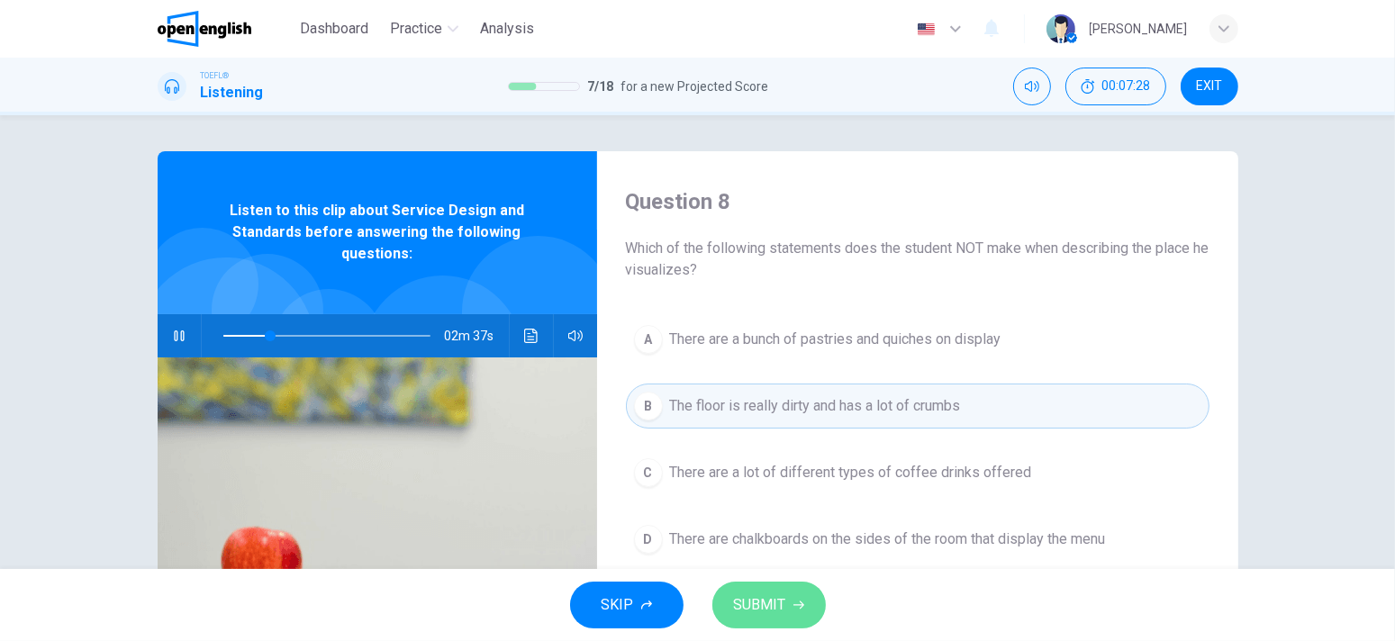
click at [797, 615] on button "SUBMIT" at bounding box center [770, 605] width 114 height 47
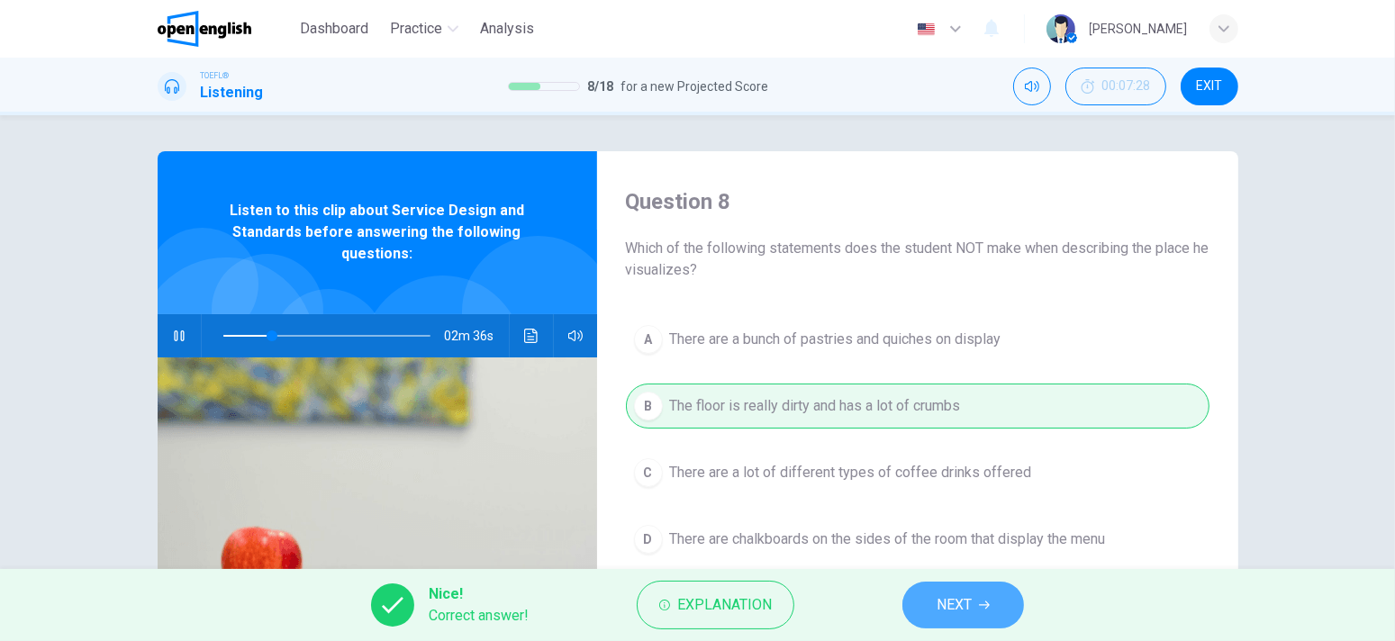
click at [932, 596] on button "NEXT" at bounding box center [964, 605] width 122 height 47
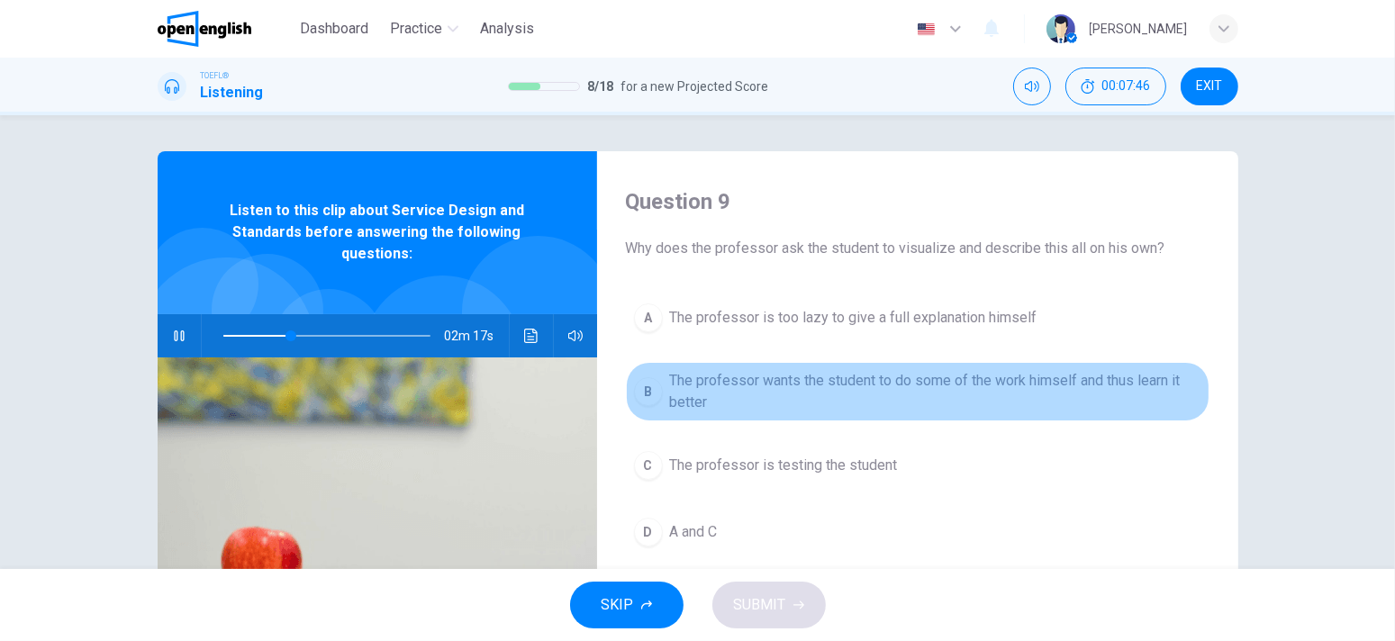
click at [873, 384] on span "The professor wants the student to do some of the work himself and thus learn i…" at bounding box center [936, 391] width 532 height 43
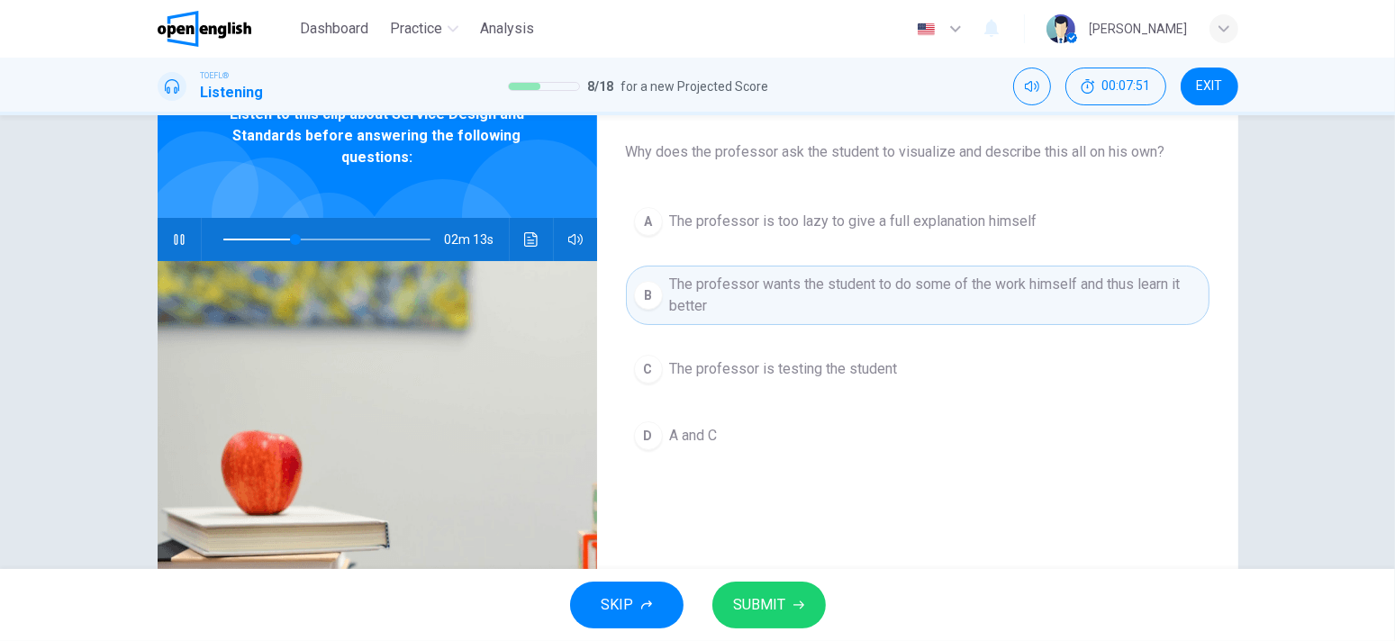
scroll to position [90, 0]
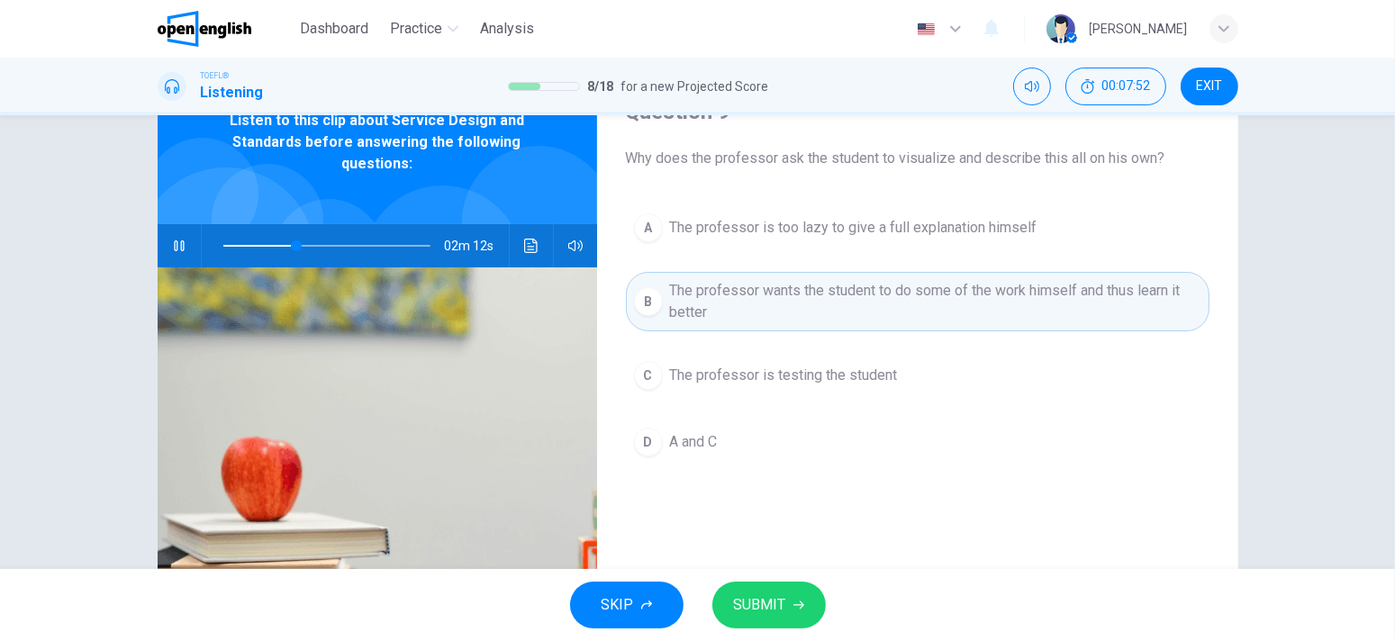
click at [794, 601] on icon "button" at bounding box center [799, 605] width 11 height 11
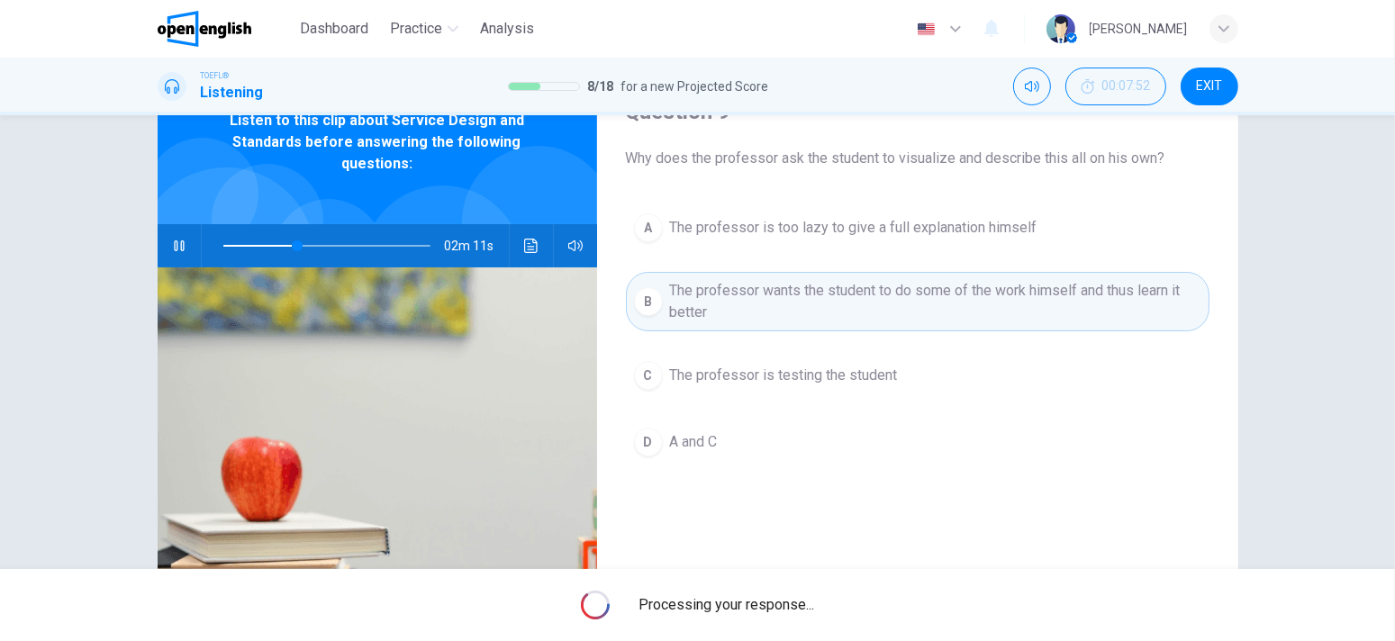
type input "**"
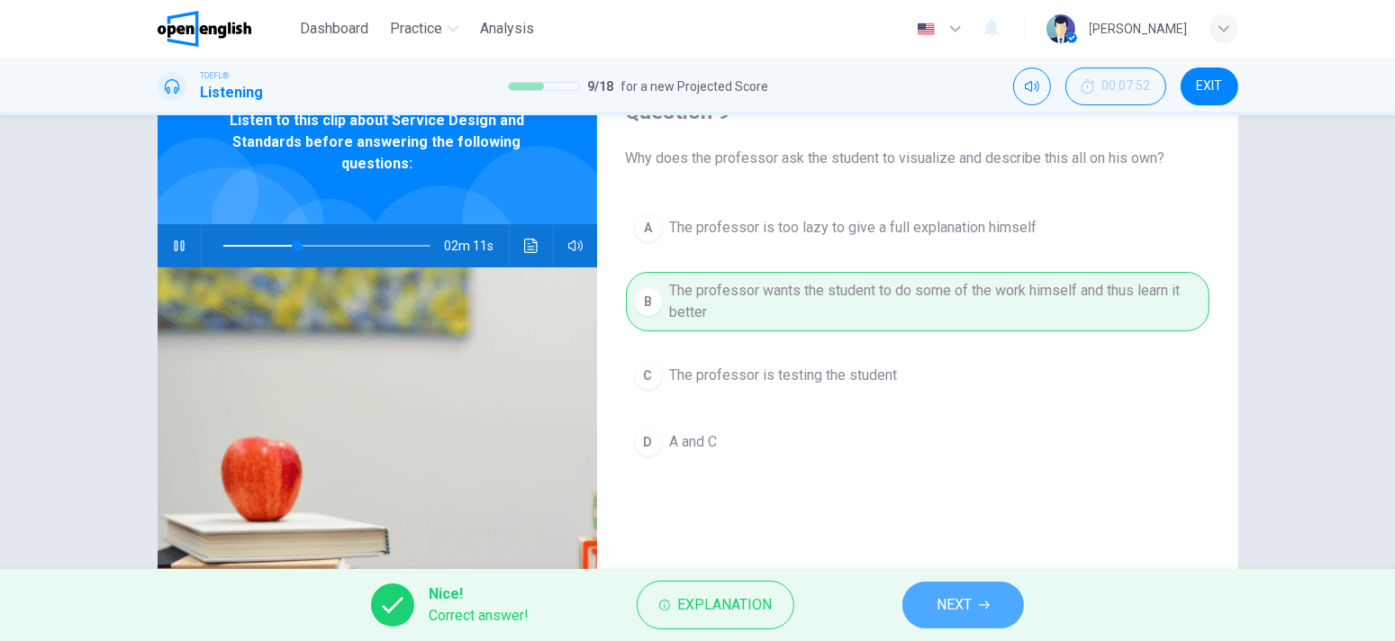
click at [916, 599] on button "NEXT" at bounding box center [964, 605] width 122 height 47
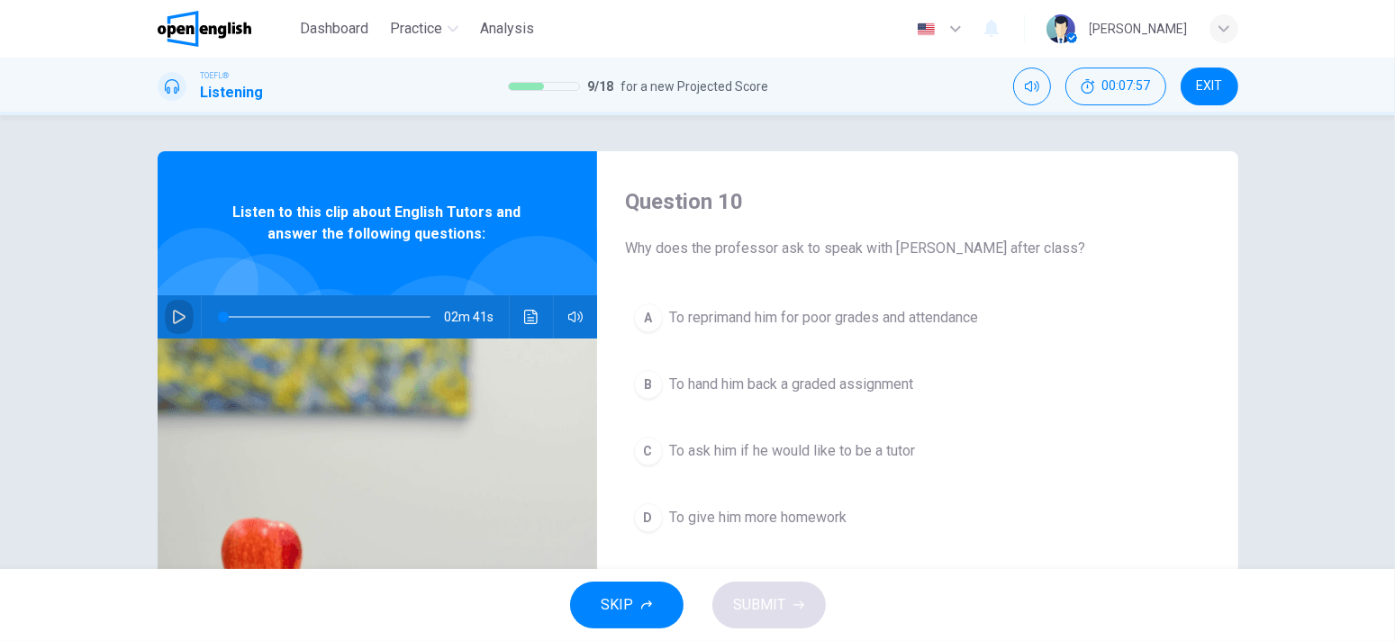
click at [176, 304] on button "button" at bounding box center [179, 316] width 29 height 43
click at [725, 453] on span "To ask him if he would like to be a tutor" at bounding box center [793, 452] width 246 height 22
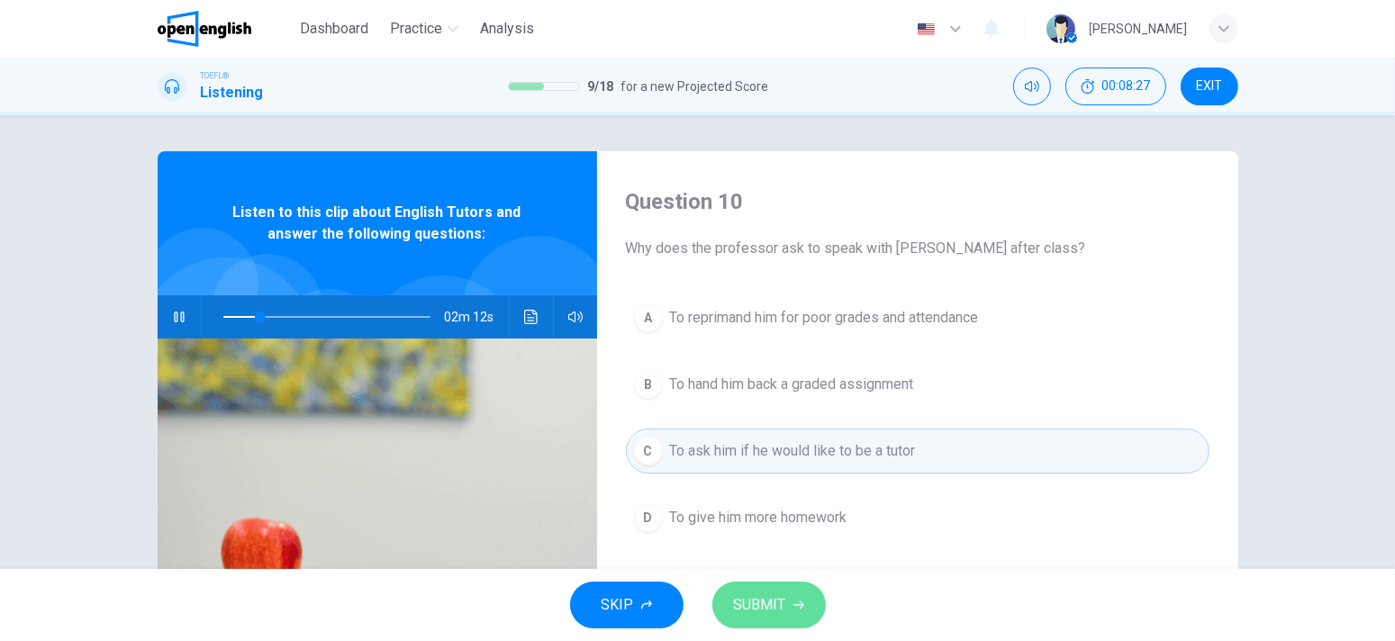
click at [784, 605] on span "SUBMIT" at bounding box center [760, 605] width 52 height 25
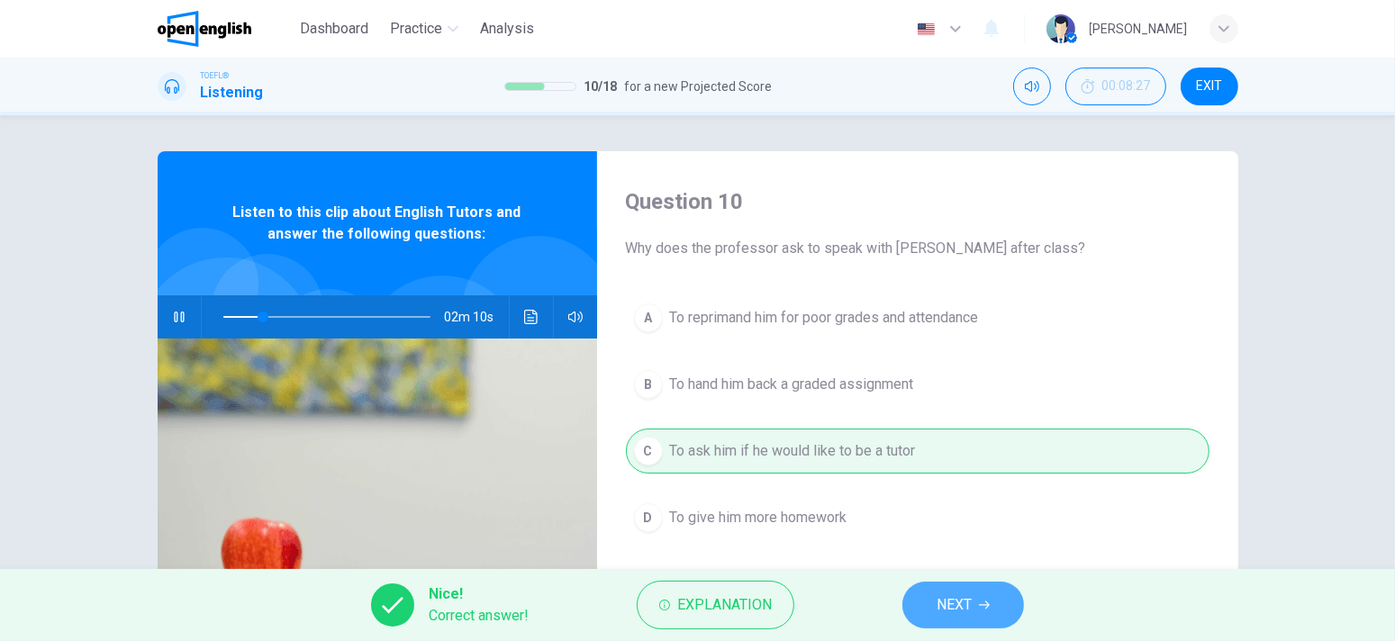
click at [957, 593] on span "NEXT" at bounding box center [954, 605] width 35 height 25
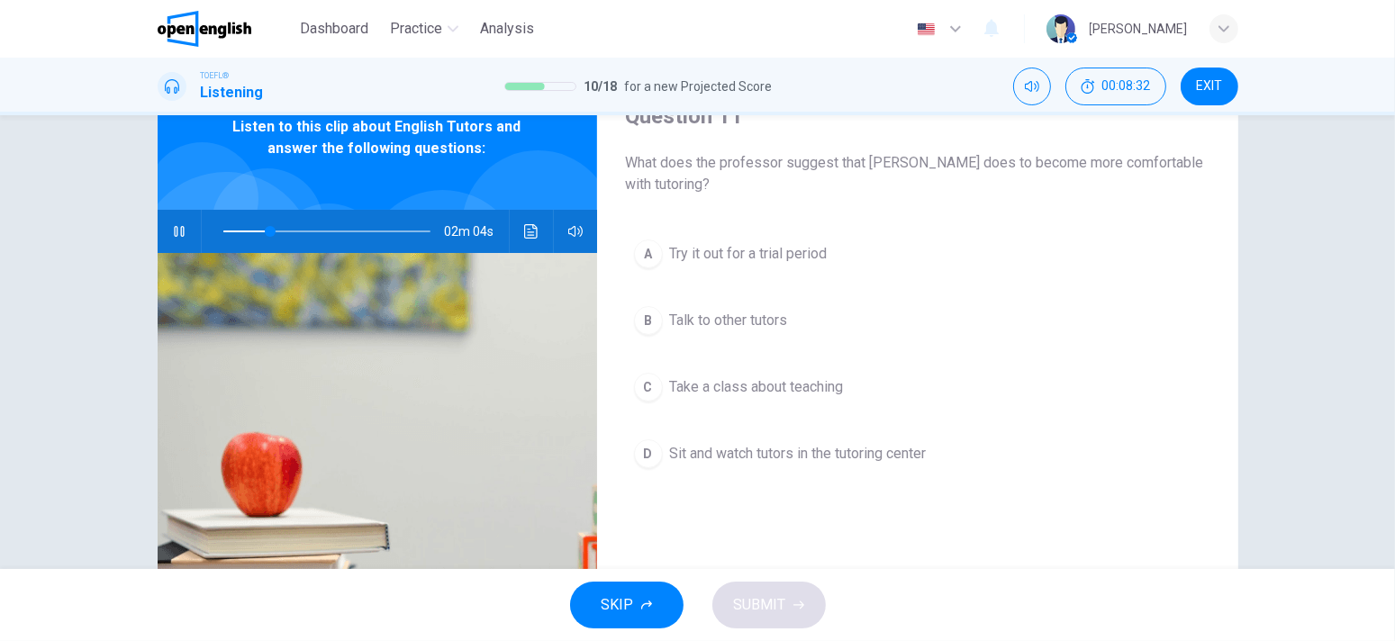
scroll to position [90, 0]
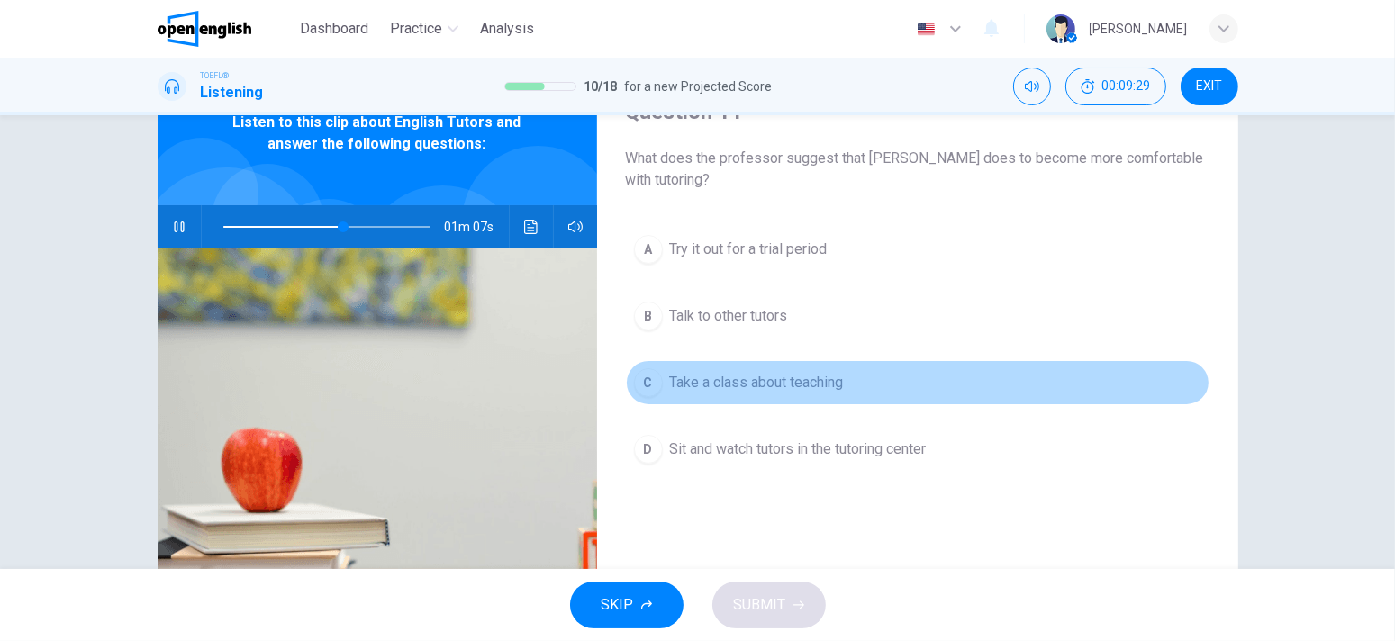
click at [774, 374] on span "Take a class about teaching" at bounding box center [757, 383] width 174 height 22
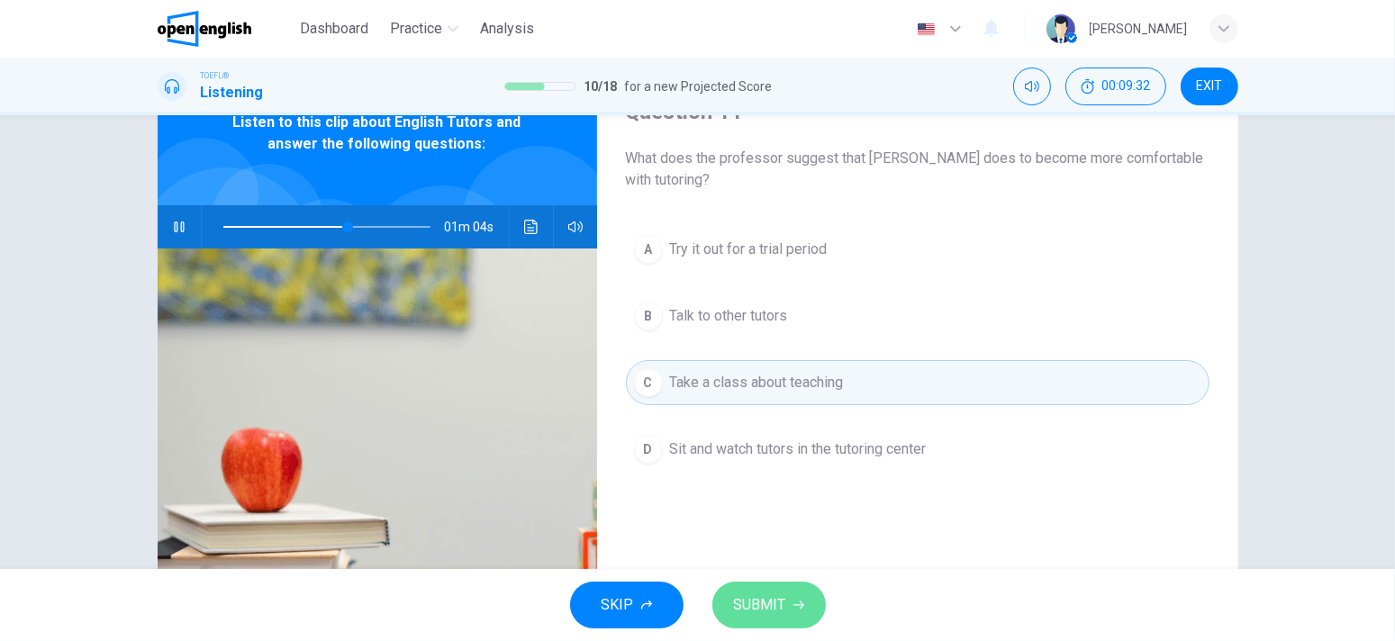
click at [786, 596] on button "SUBMIT" at bounding box center [770, 605] width 114 height 47
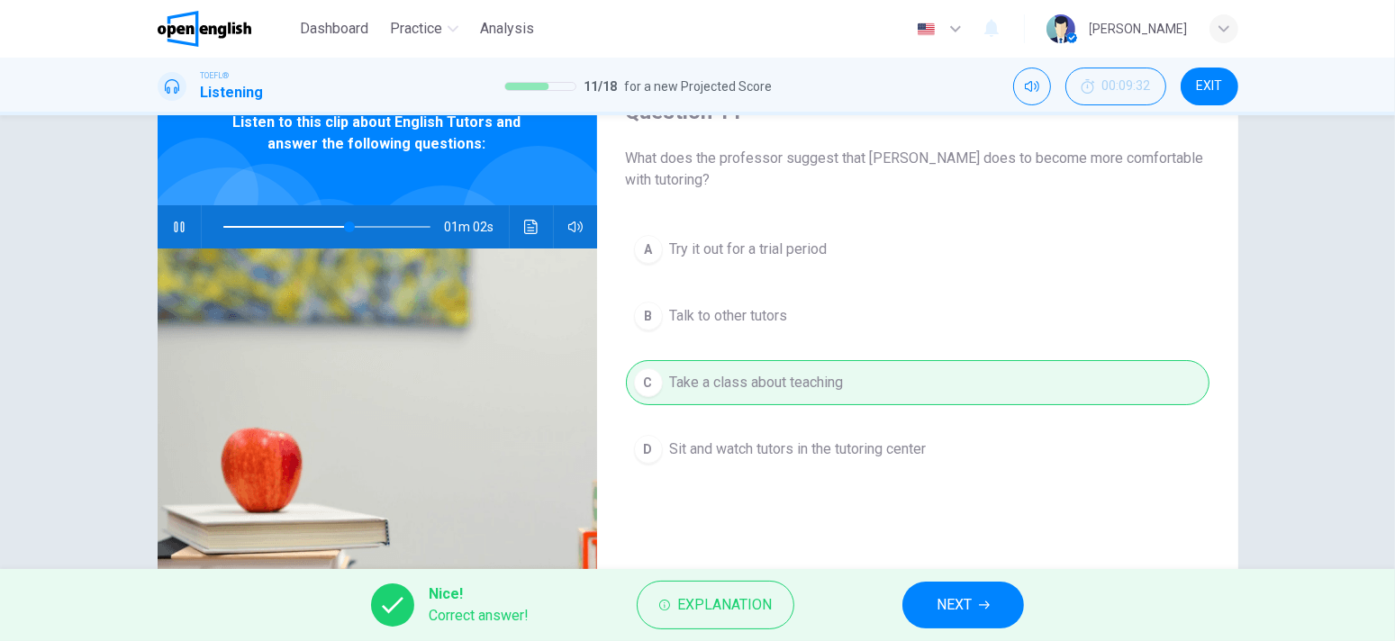
click at [935, 606] on button "NEXT" at bounding box center [964, 605] width 122 height 47
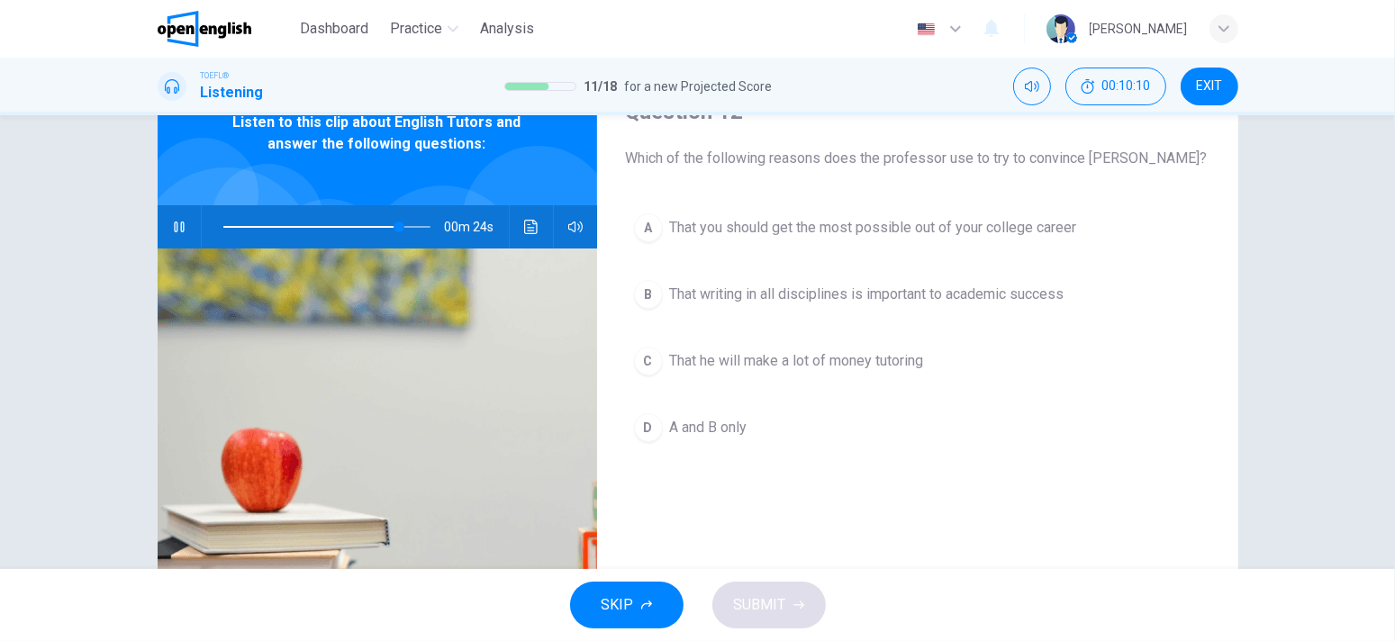
click at [764, 218] on span "That you should get the most possible out of your college career" at bounding box center [873, 228] width 407 height 22
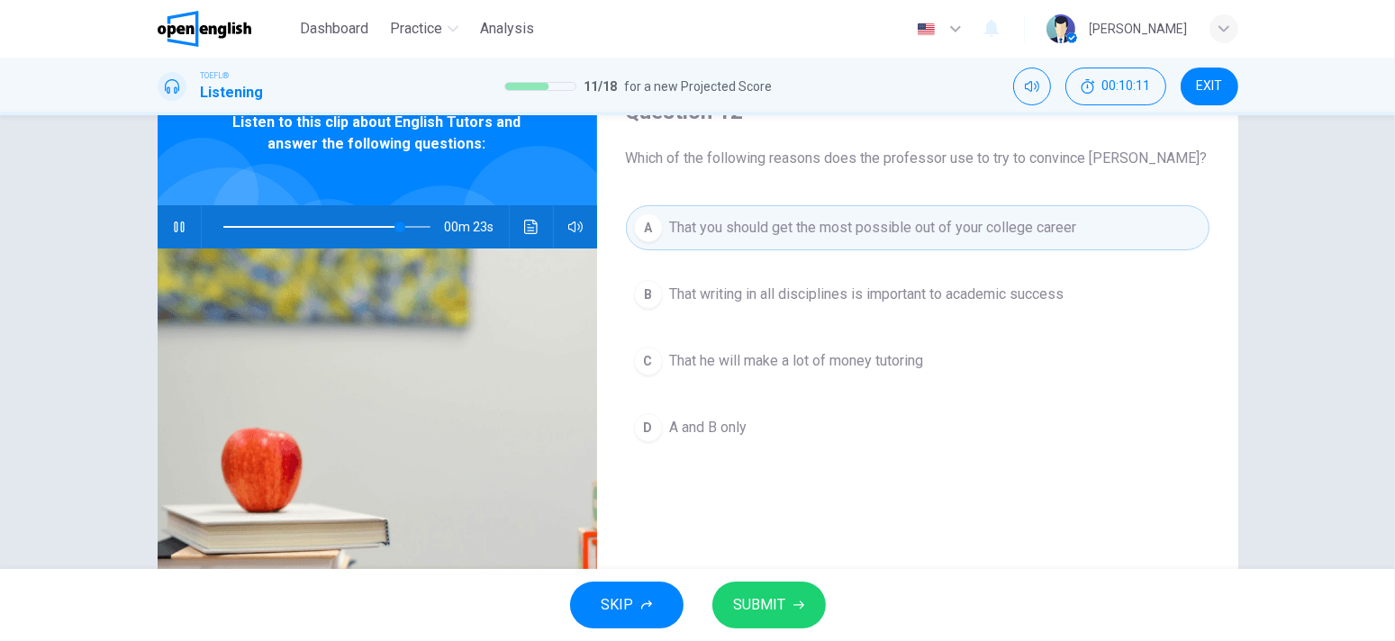
click at [753, 599] on span "SUBMIT" at bounding box center [760, 605] width 52 height 25
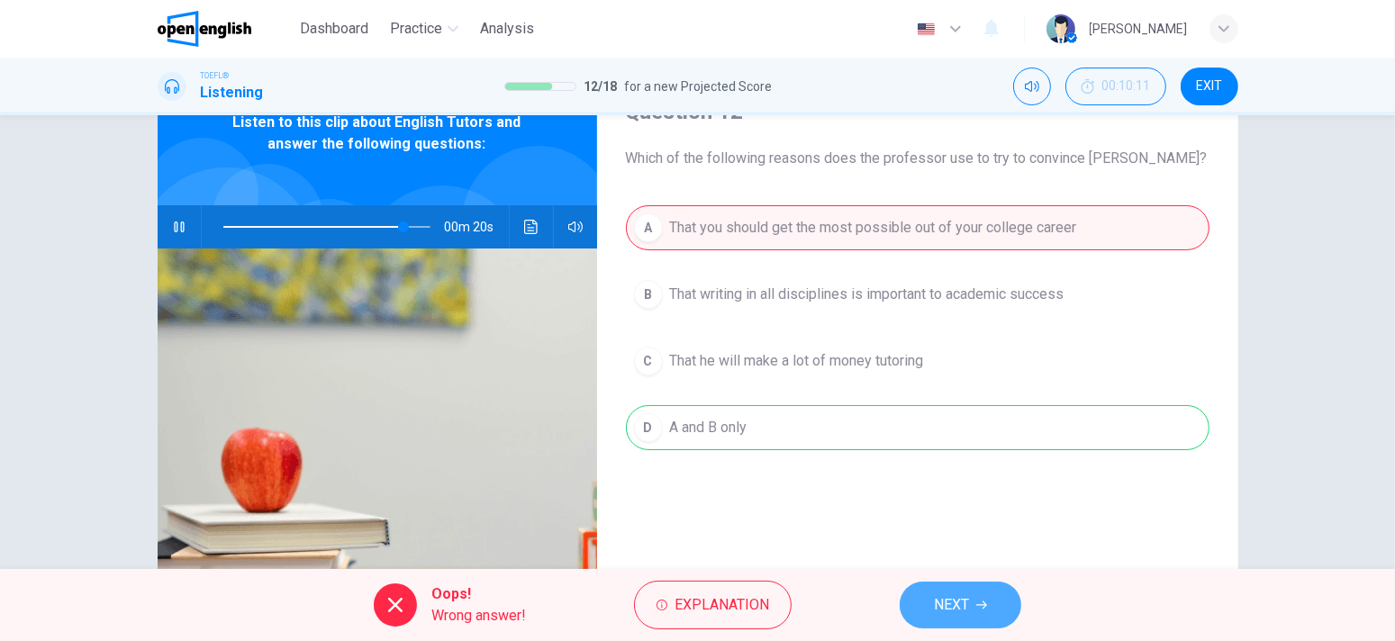
click at [977, 618] on button "NEXT" at bounding box center [961, 605] width 122 height 47
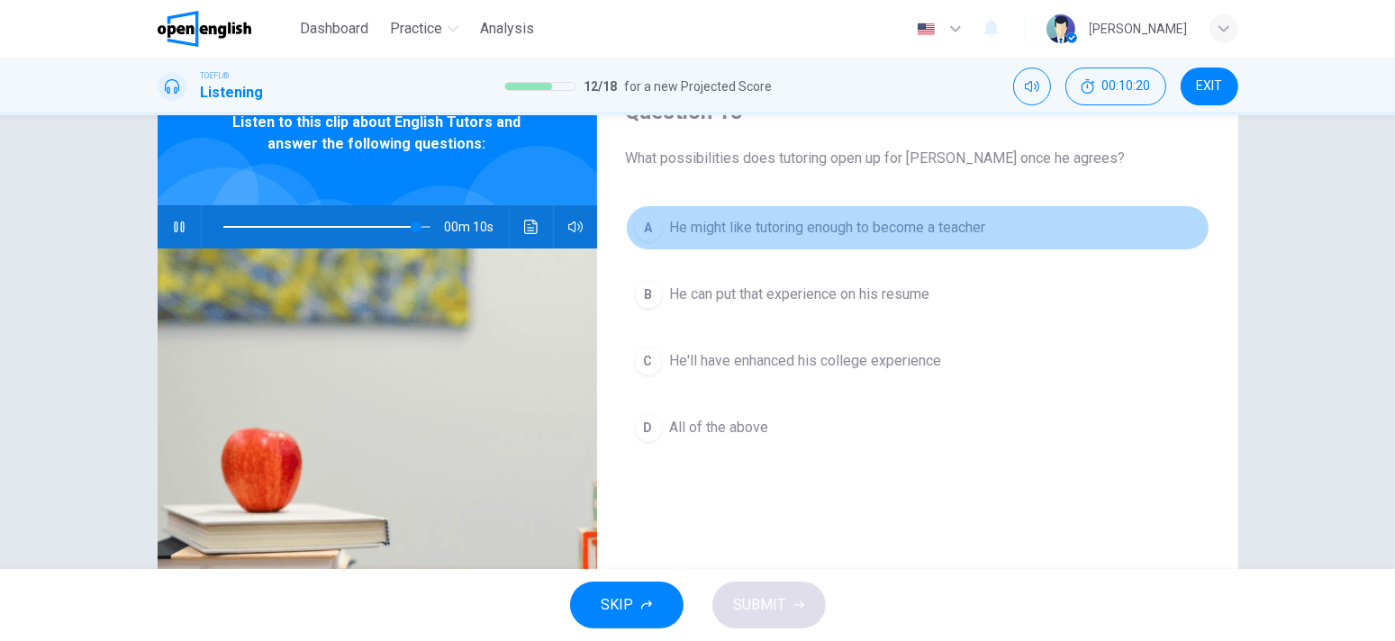
click at [935, 224] on span "He might like tutoring enough to become a teacher" at bounding box center [828, 228] width 316 height 22
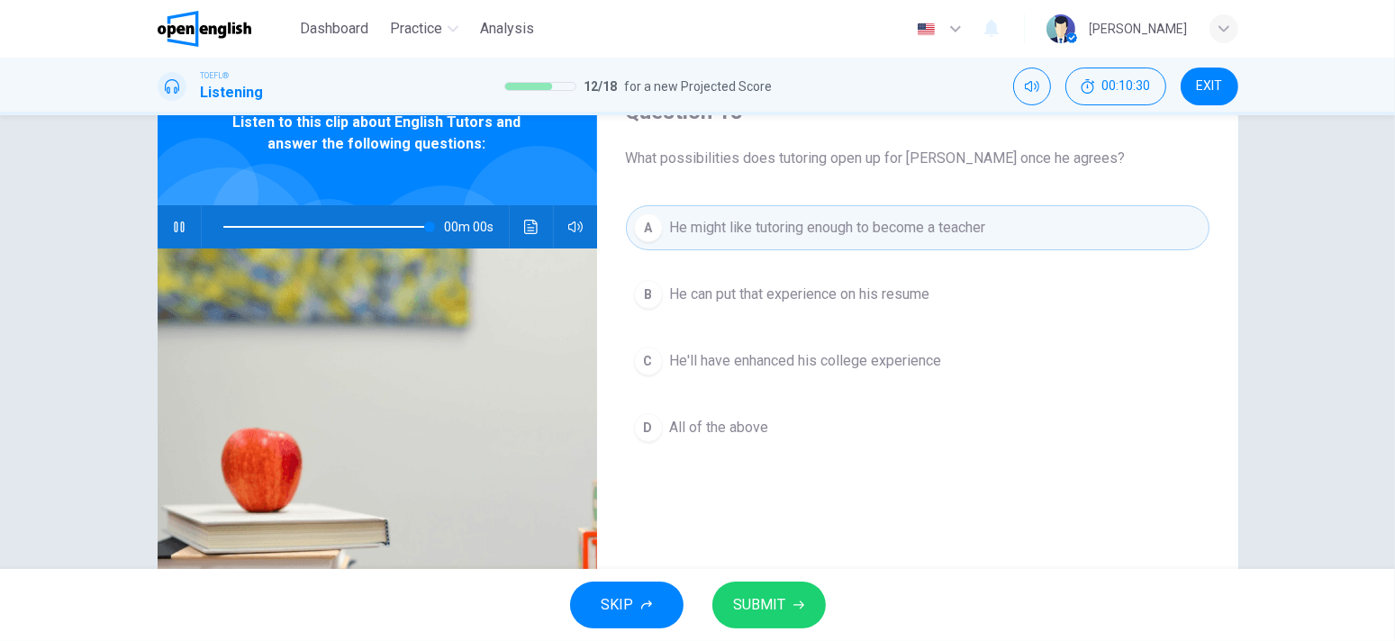
type input "*"
click at [808, 601] on button "SUBMIT" at bounding box center [770, 605] width 114 height 47
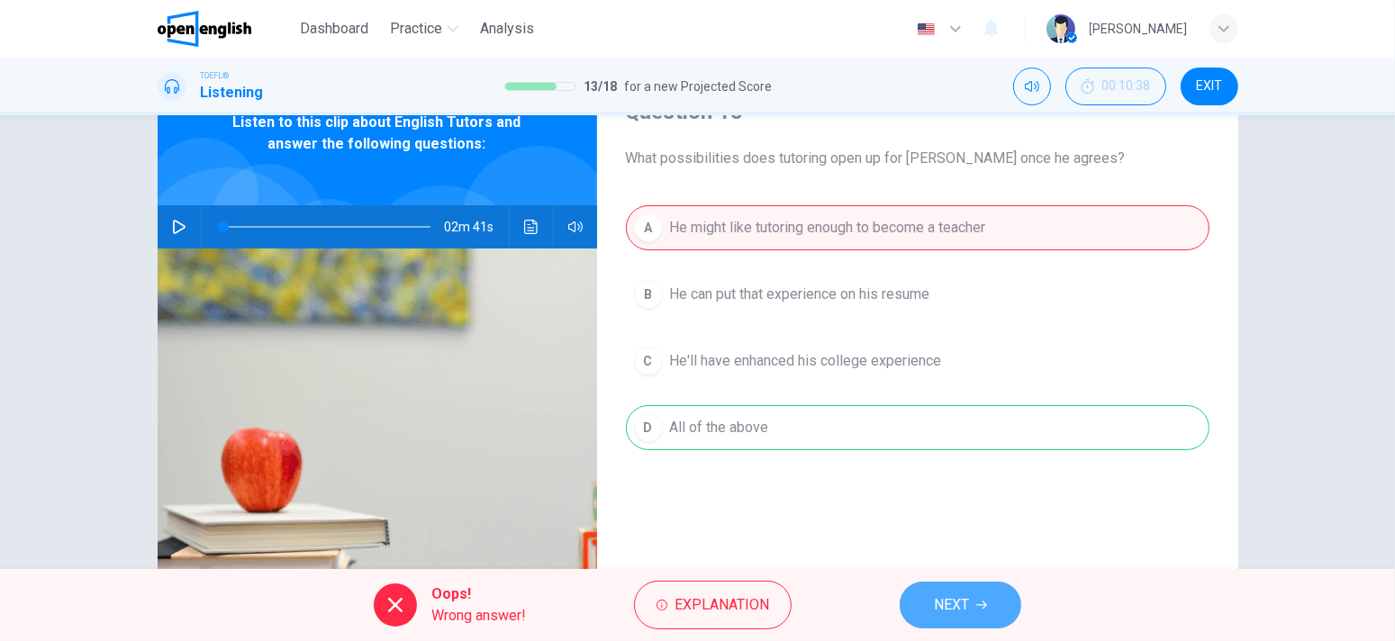
click at [934, 614] on button "NEXT" at bounding box center [961, 605] width 122 height 47
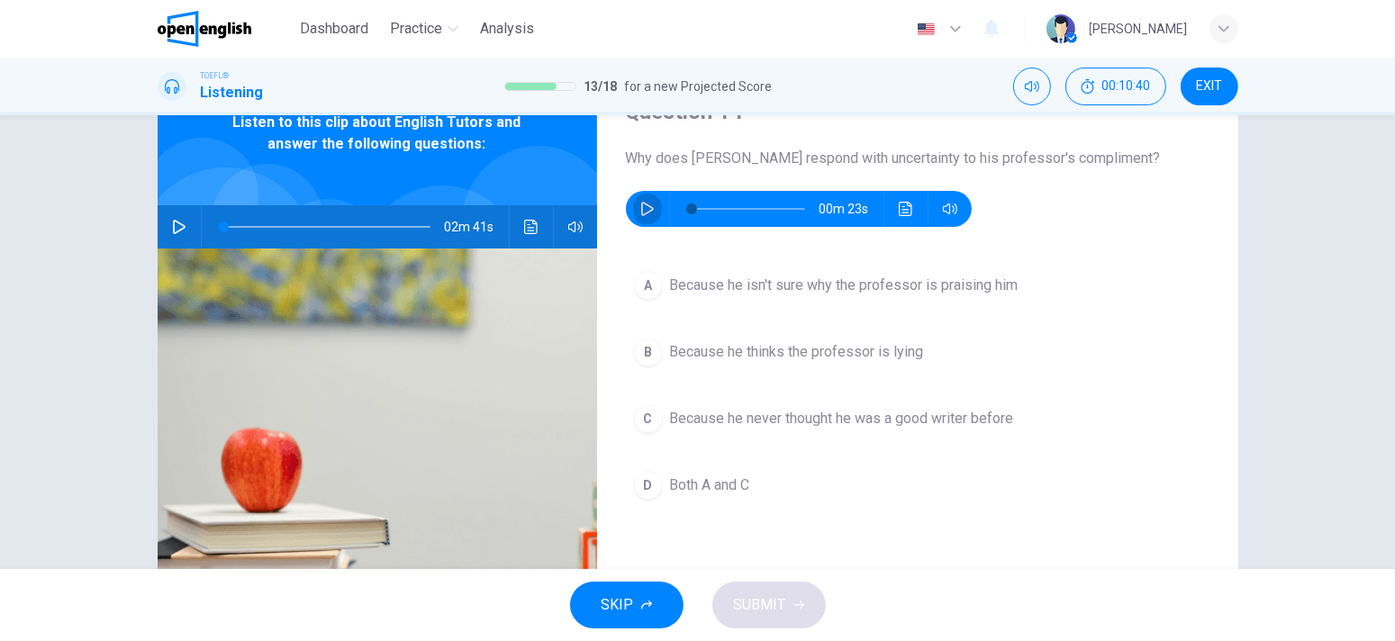
click at [644, 219] on button "button" at bounding box center [647, 209] width 29 height 36
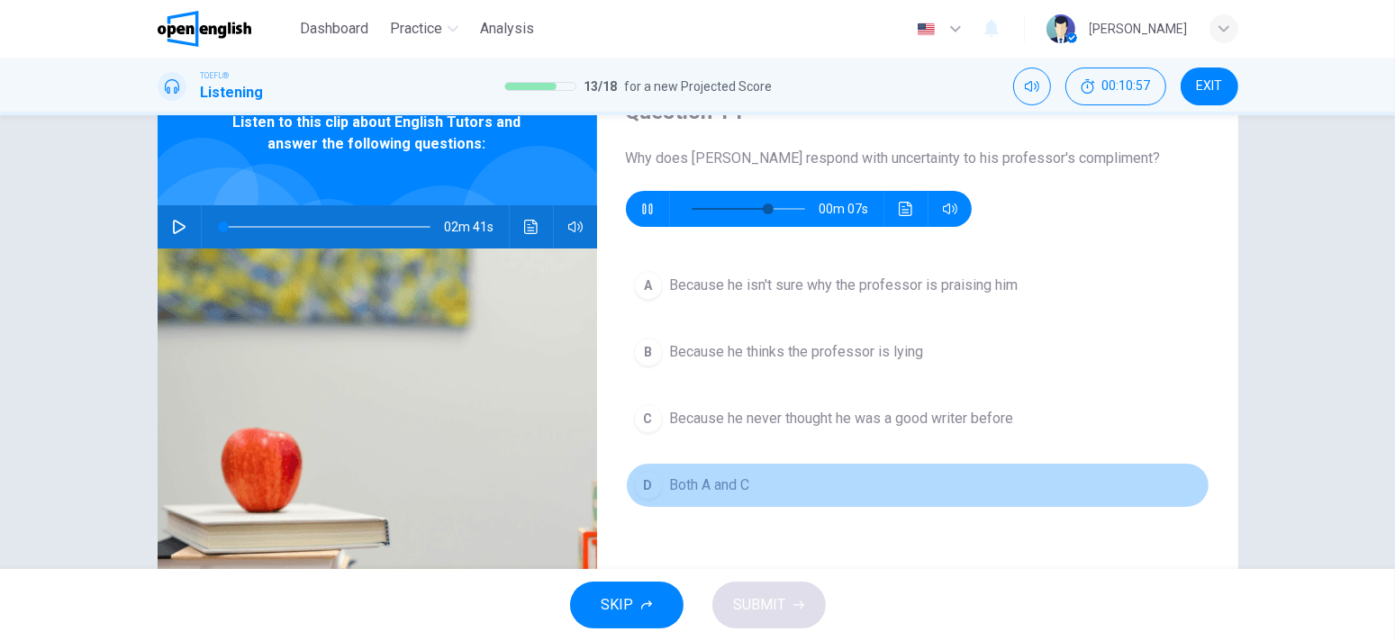
click at [728, 484] on span "Both A and C" at bounding box center [710, 486] width 80 height 22
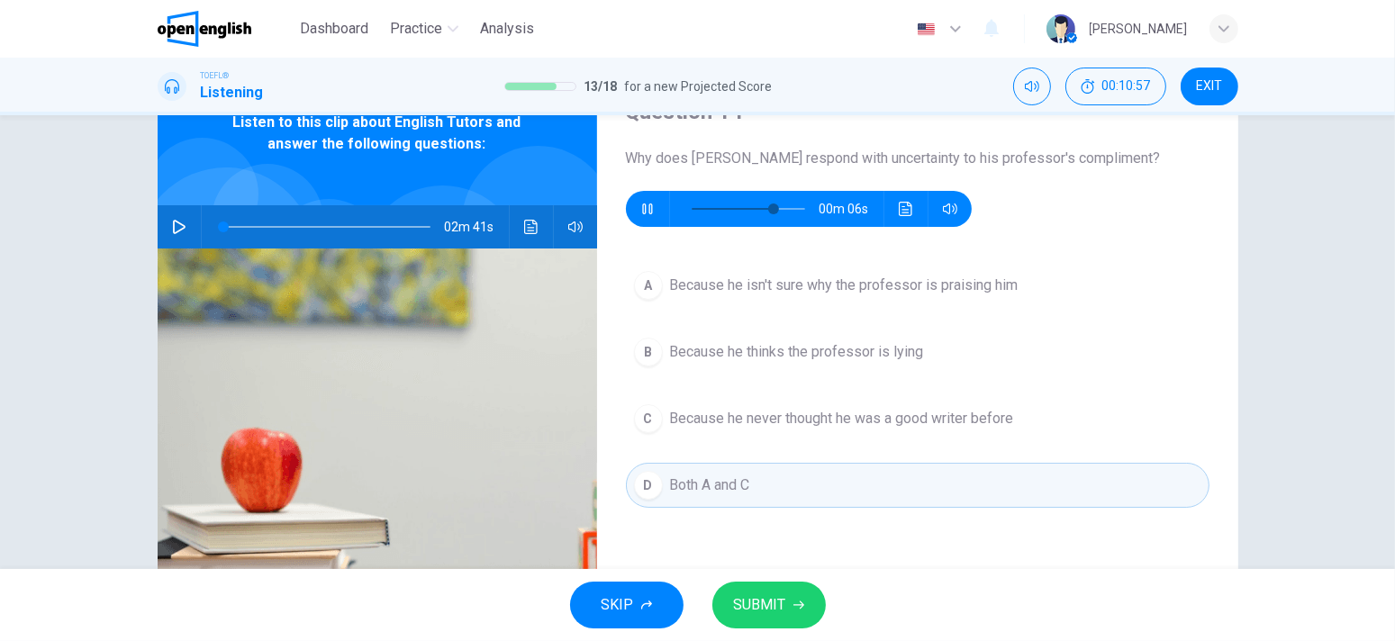
click at [792, 595] on button "SUBMIT" at bounding box center [770, 605] width 114 height 47
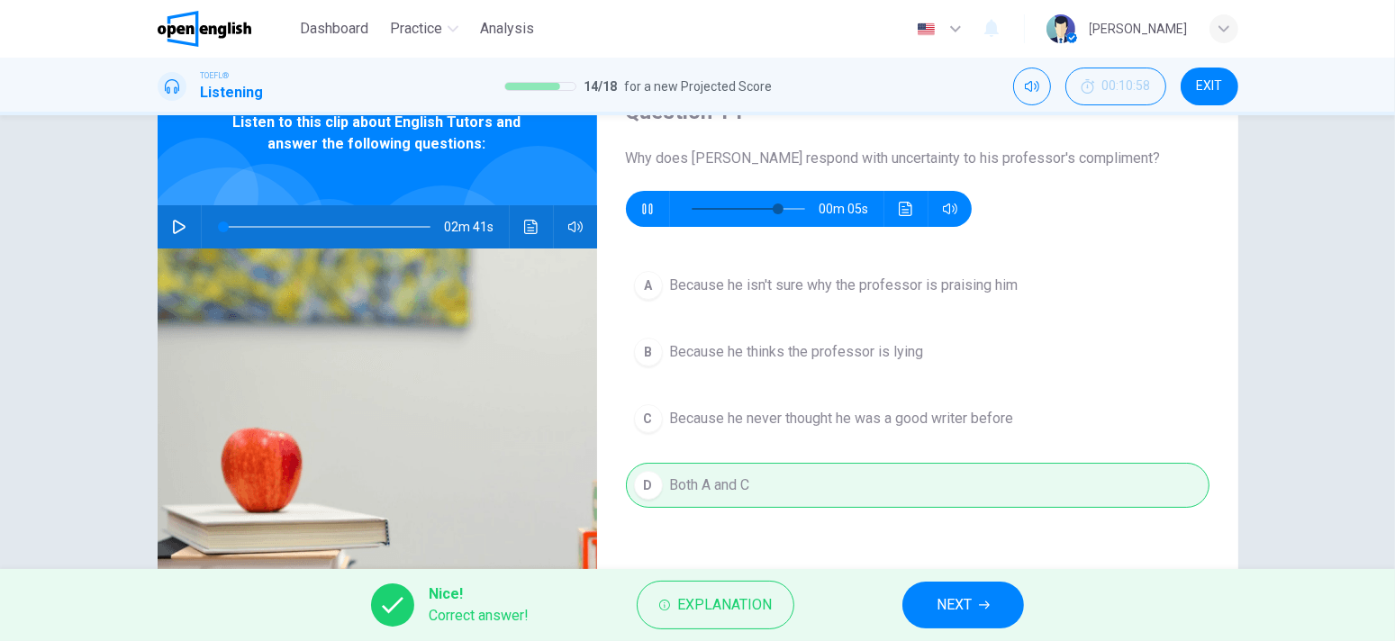
type input "**"
click at [912, 600] on button "NEXT" at bounding box center [964, 605] width 122 height 47
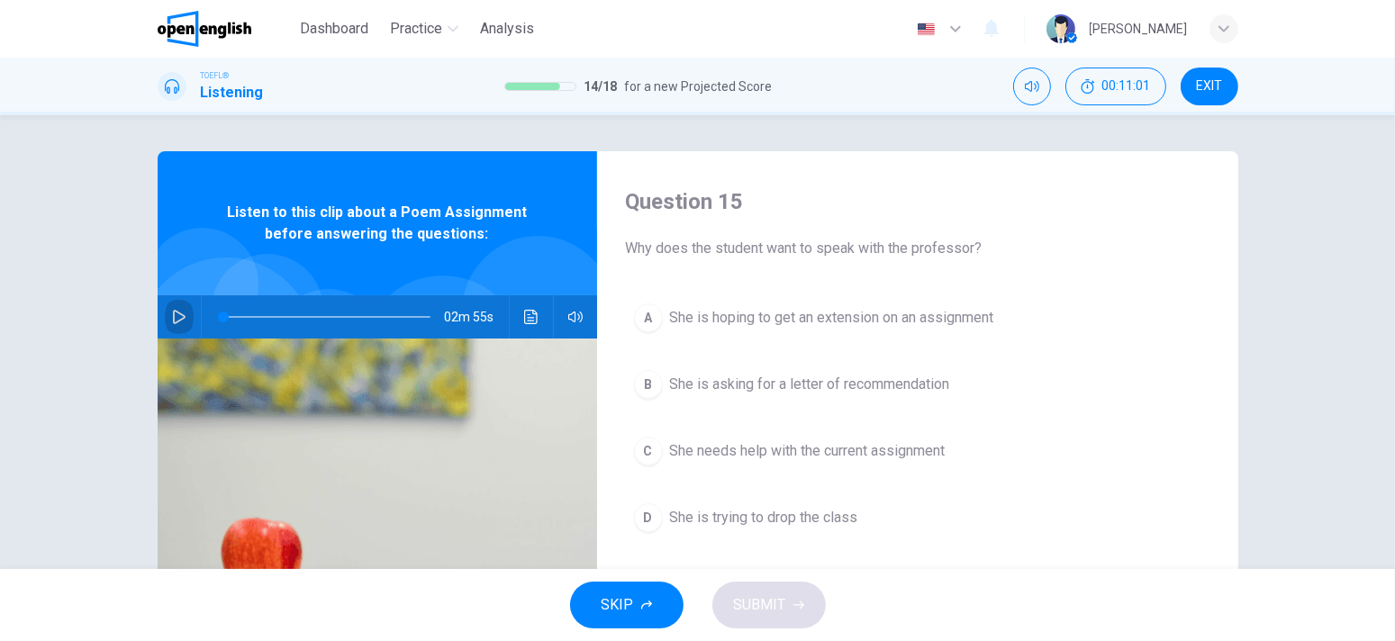
click at [173, 313] on icon "button" at bounding box center [179, 317] width 13 height 14
click at [863, 446] on span "She needs help with the current assignment" at bounding box center [808, 452] width 276 height 22
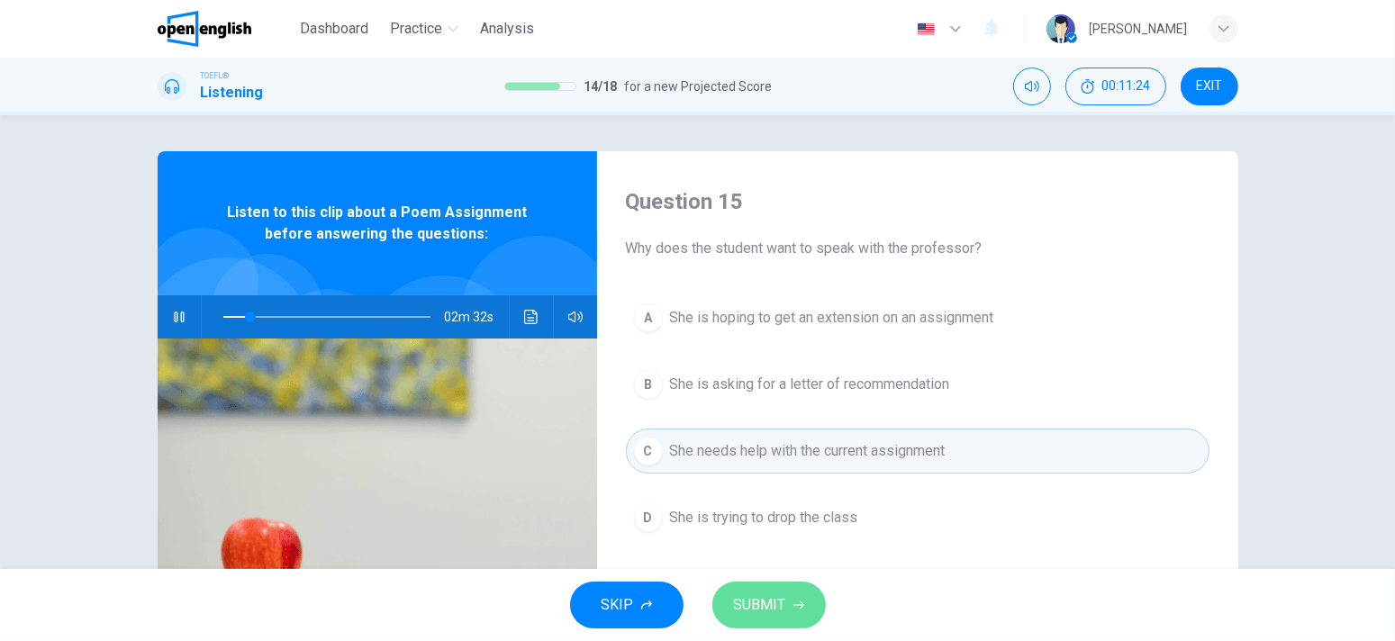
click at [751, 604] on span "SUBMIT" at bounding box center [760, 605] width 52 height 25
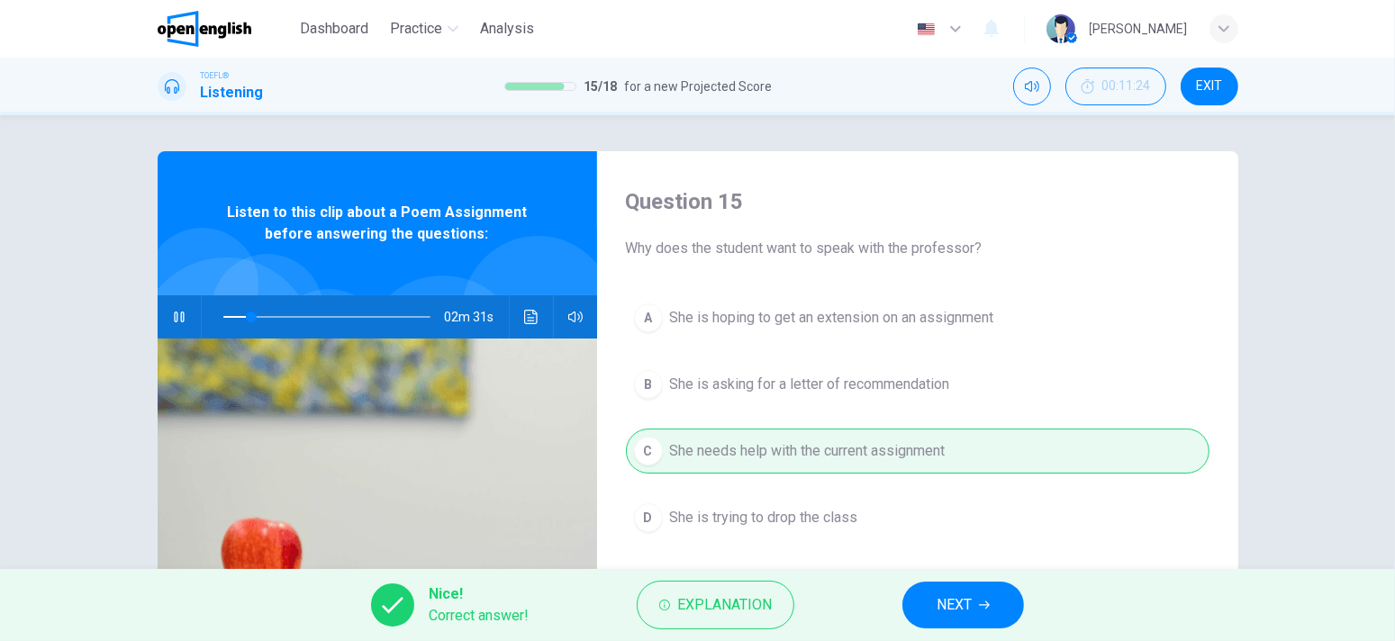
click at [919, 604] on button "NEXT" at bounding box center [964, 605] width 122 height 47
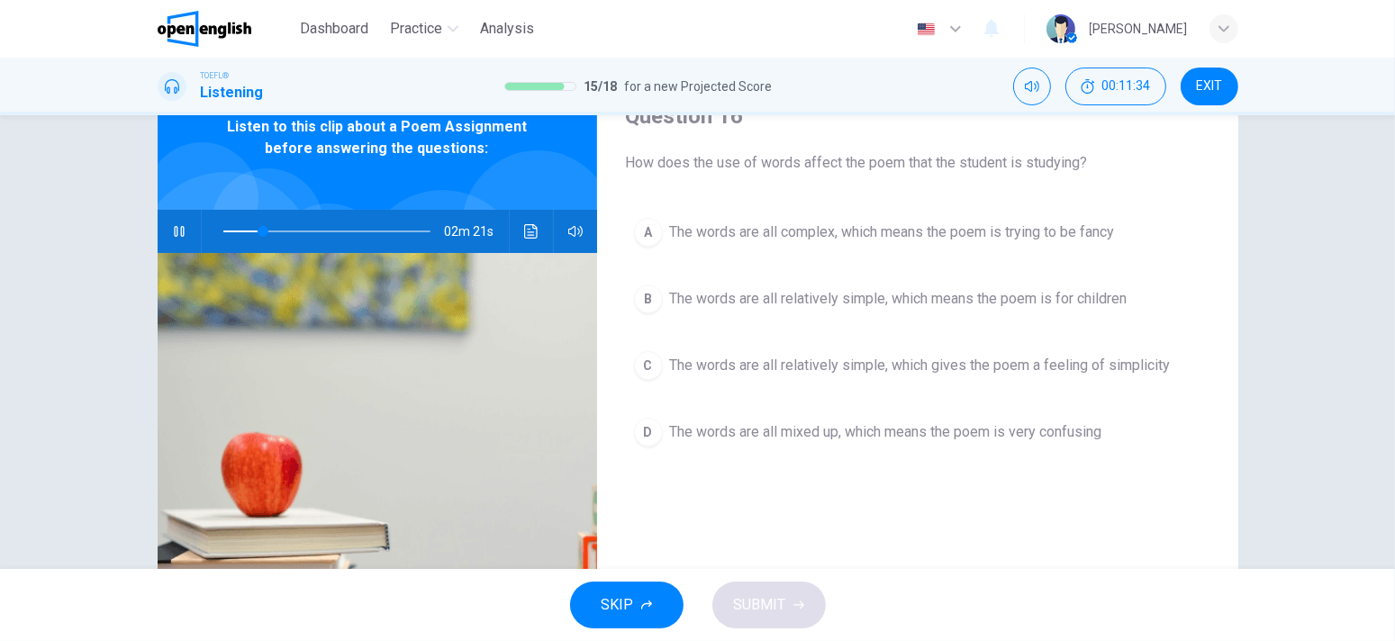
scroll to position [90, 0]
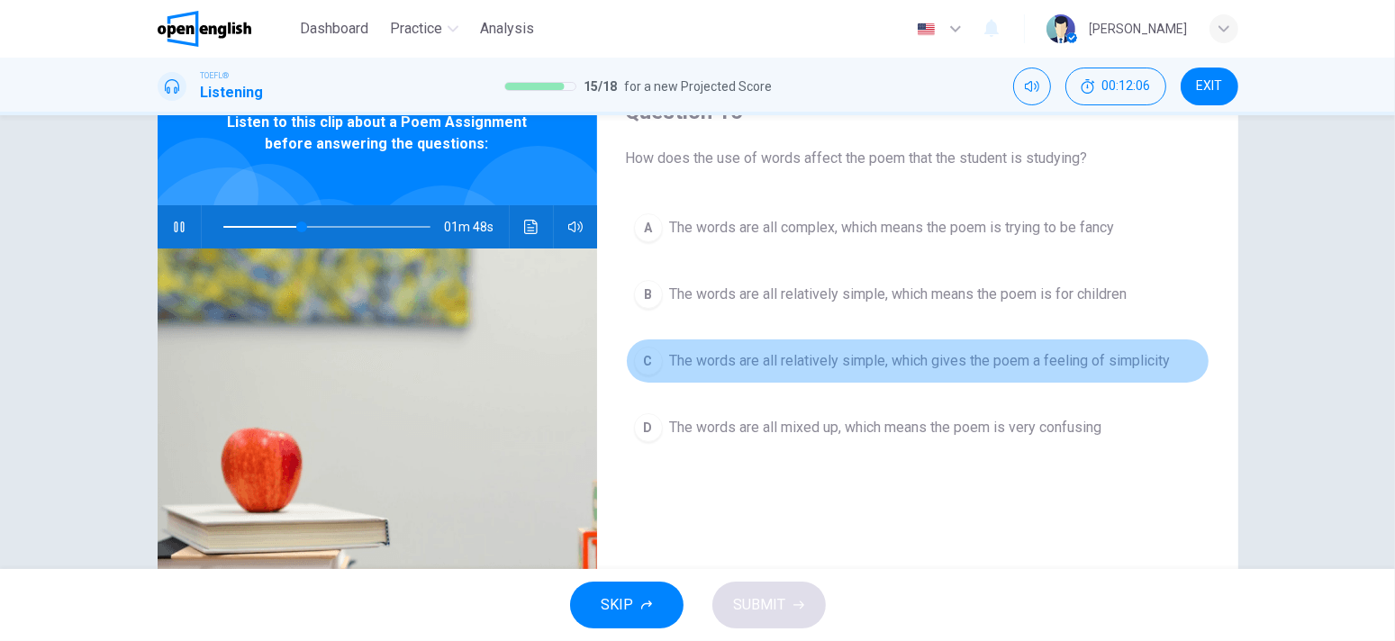
click at [803, 366] on span "The words are all relatively simple, which gives the poem a feeling of simplici…" at bounding box center [920, 361] width 501 height 22
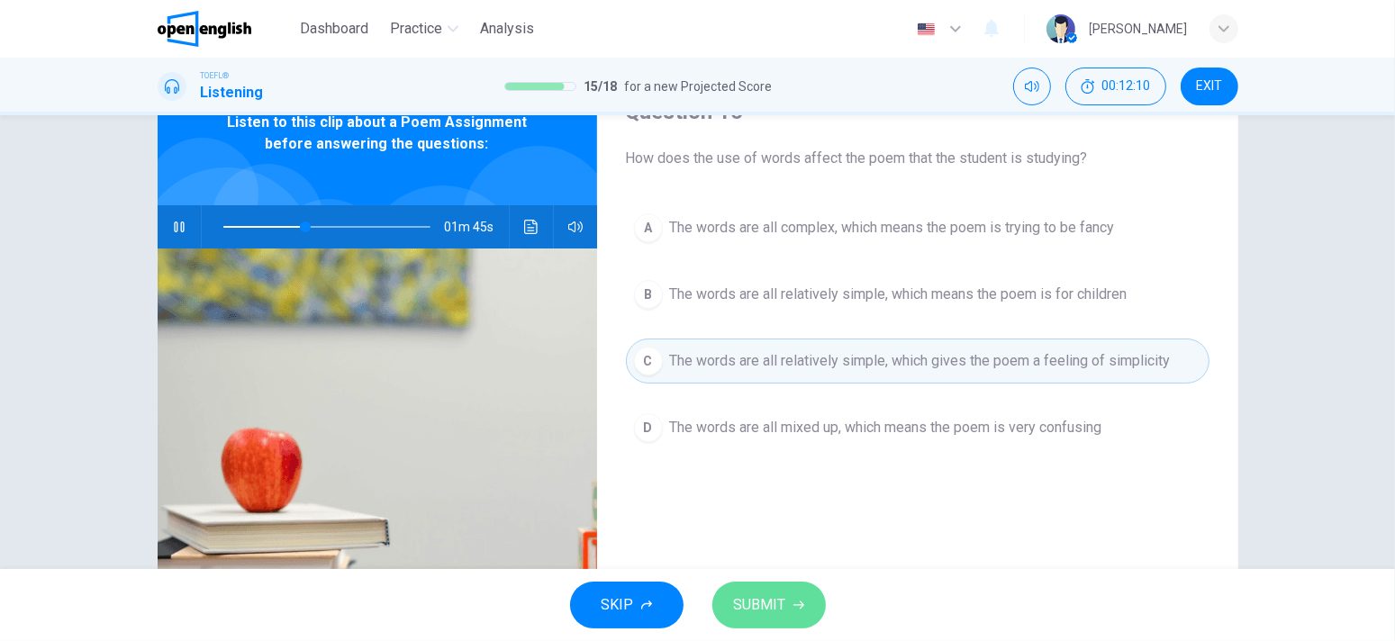
click at [818, 608] on button "SUBMIT" at bounding box center [770, 605] width 114 height 47
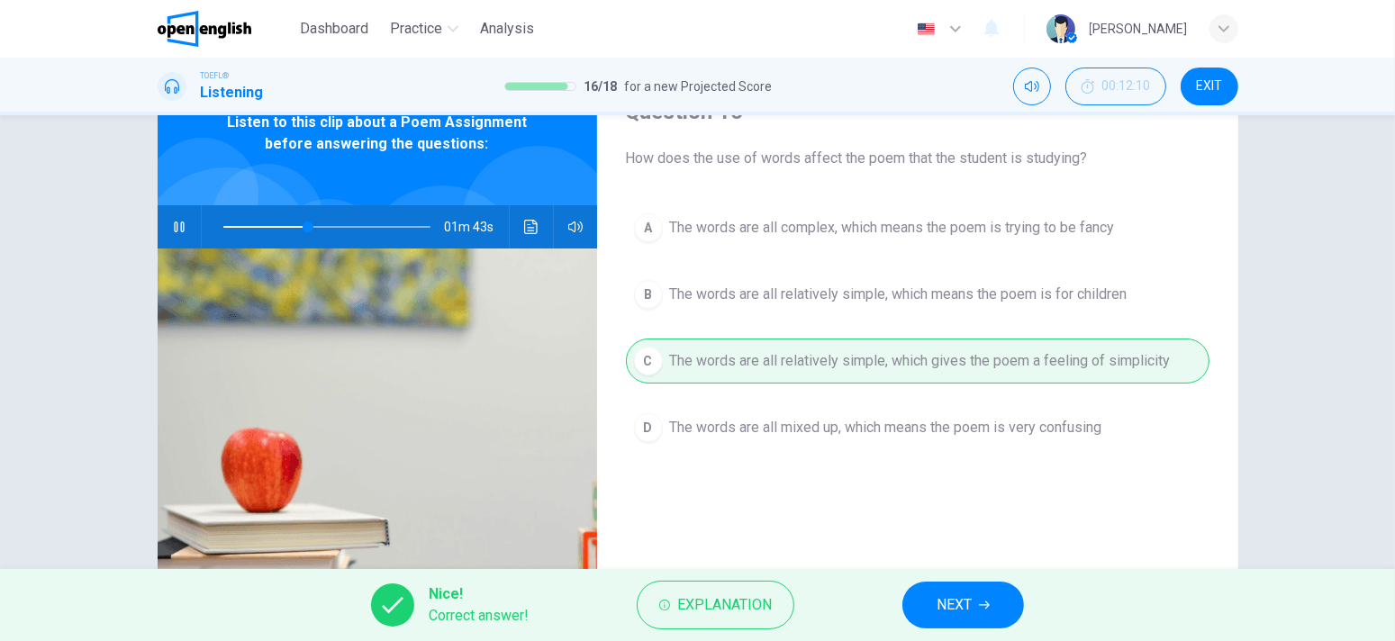
click at [898, 599] on div "Nice! Correct answer! Explanation NEXT" at bounding box center [697, 605] width 1395 height 72
click at [917, 599] on button "NEXT" at bounding box center [964, 605] width 122 height 47
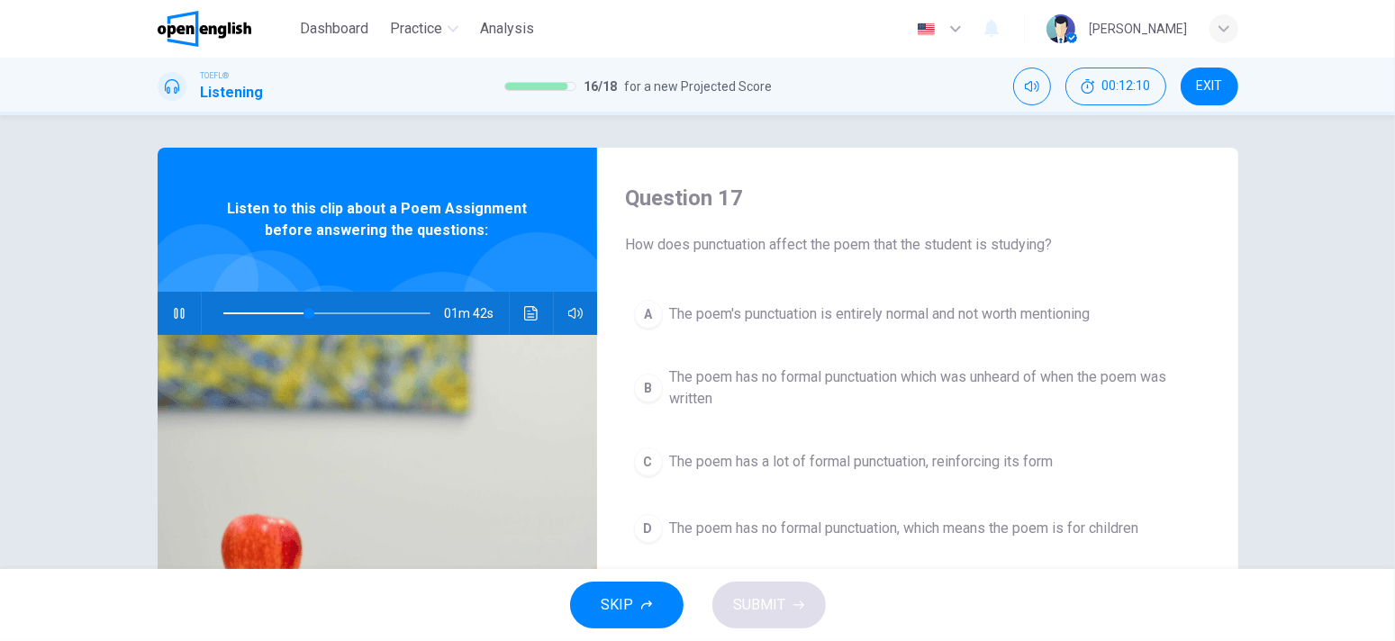
scroll to position [0, 0]
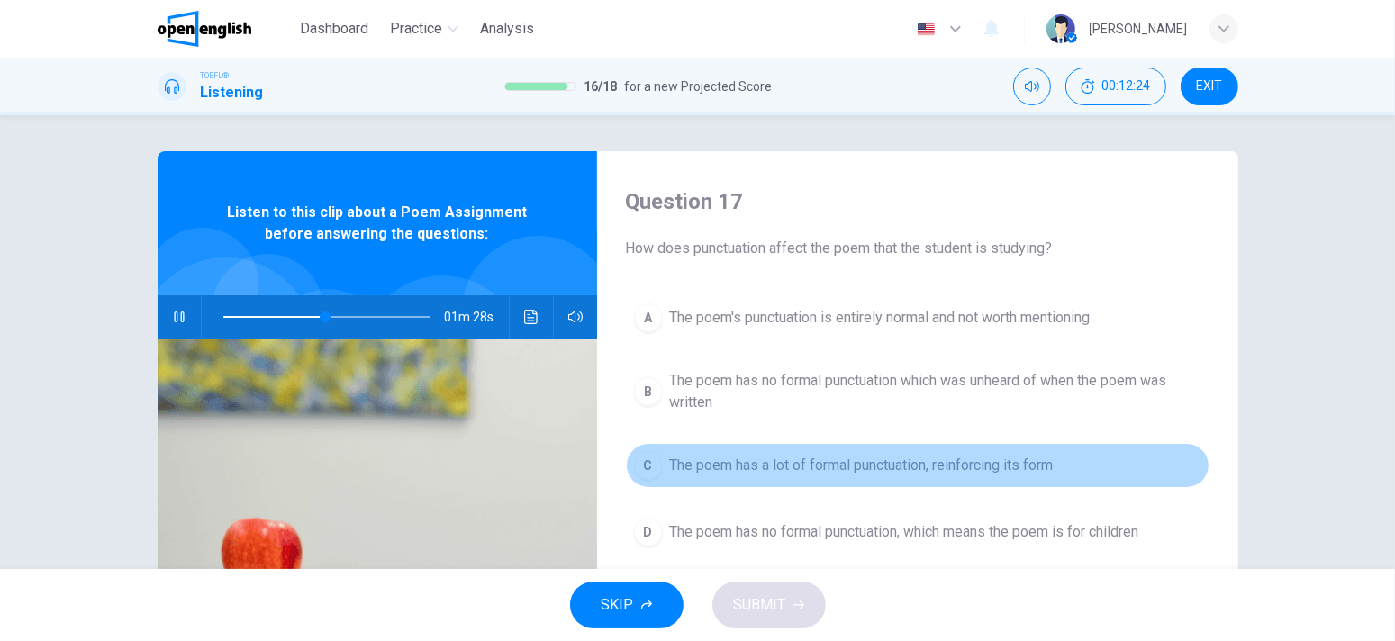
click at [846, 458] on span "The poem has a lot of formal punctuation, reinforcing its form" at bounding box center [862, 466] width 384 height 22
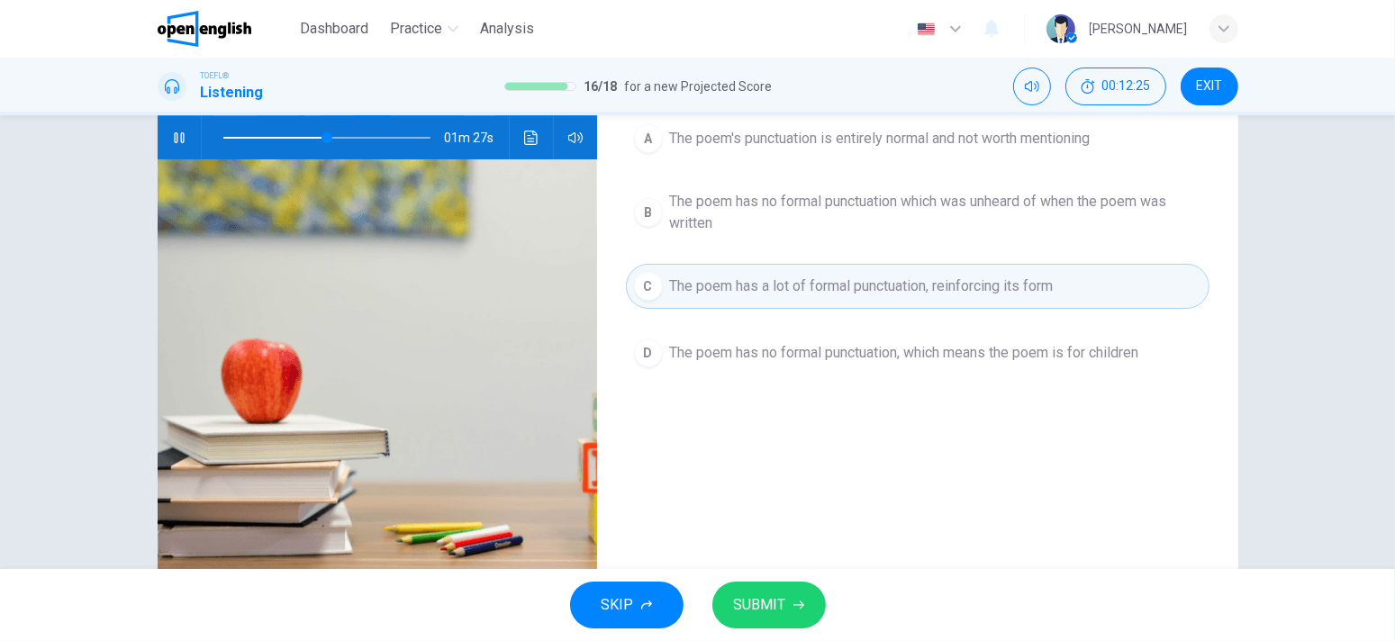
scroll to position [180, 0]
click at [777, 597] on span "SUBMIT" at bounding box center [760, 605] width 52 height 25
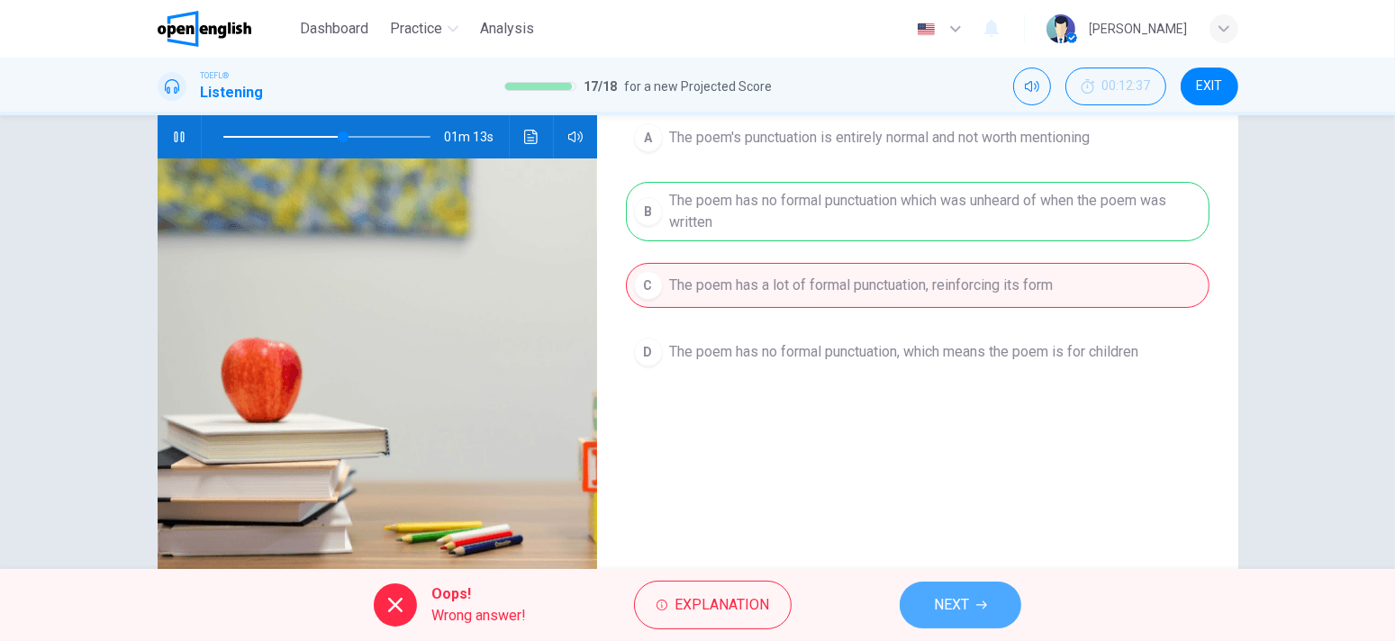
click at [957, 621] on button "NEXT" at bounding box center [961, 605] width 122 height 47
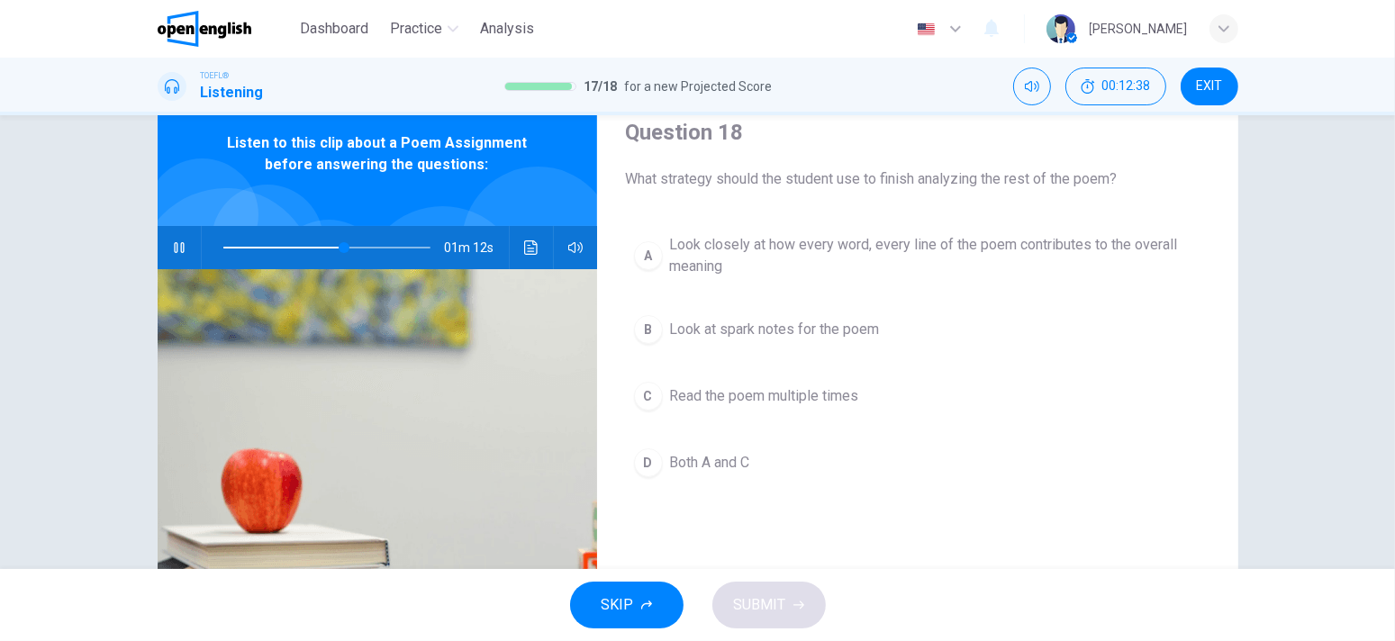
scroll to position [63, 0]
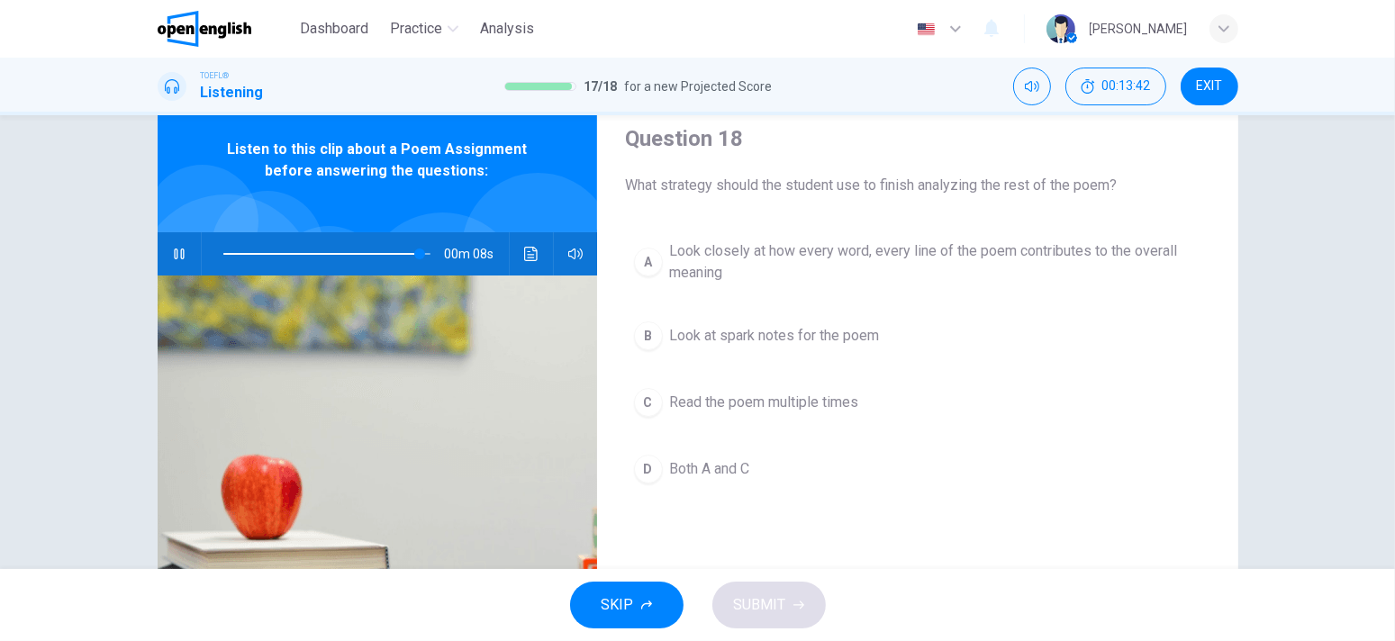
click at [735, 459] on span "Both A and C" at bounding box center [710, 470] width 80 height 22
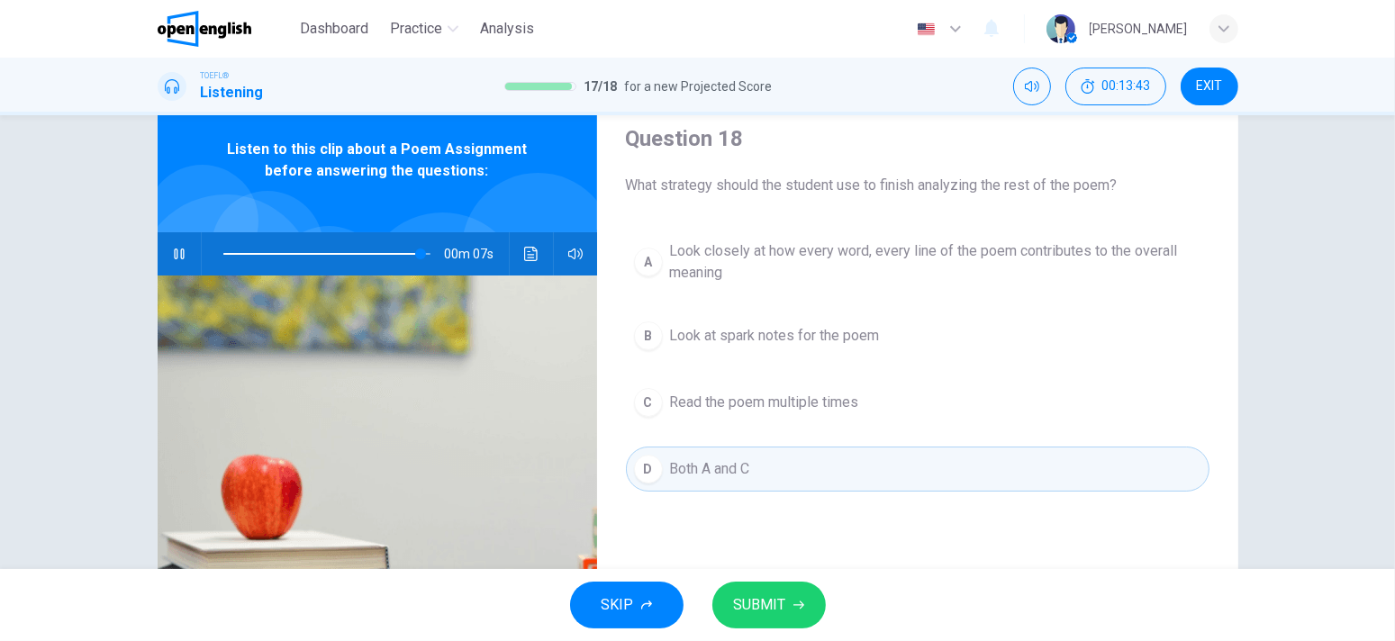
click at [786, 595] on button "SUBMIT" at bounding box center [770, 605] width 114 height 47
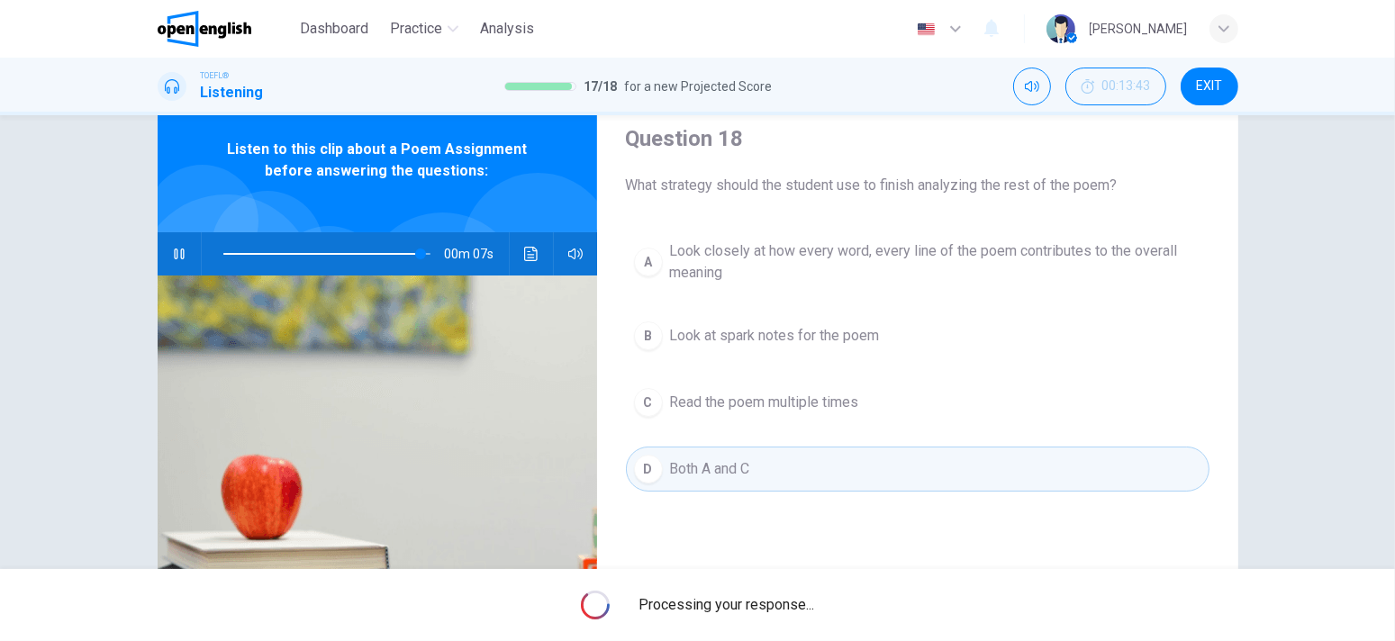
type input "**"
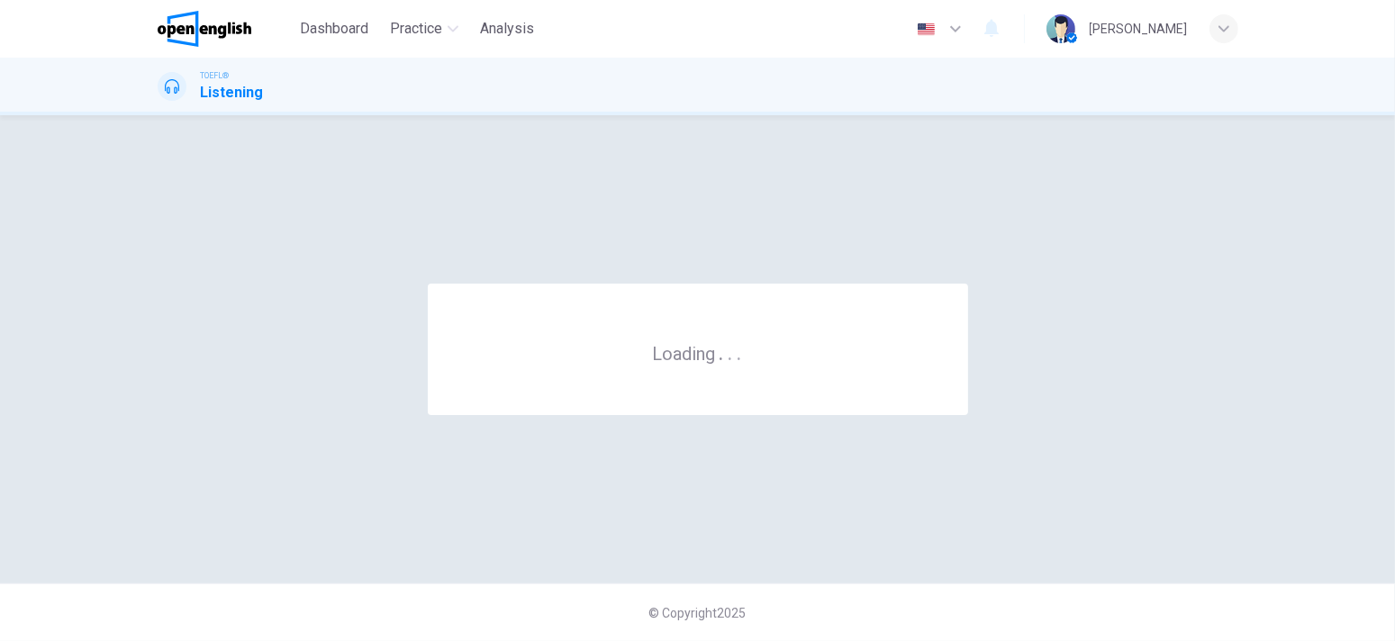
scroll to position [0, 0]
